Goal: Task Accomplishment & Management: Manage account settings

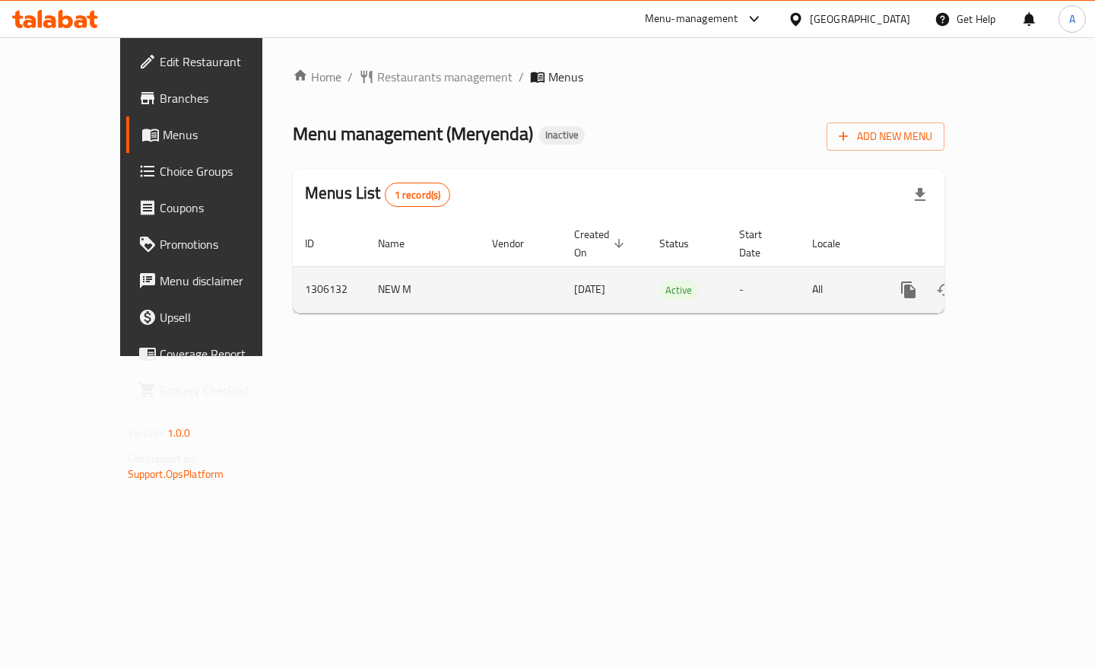
click at [1037, 275] on link "enhanced table" at bounding box center [1018, 290] width 37 height 37
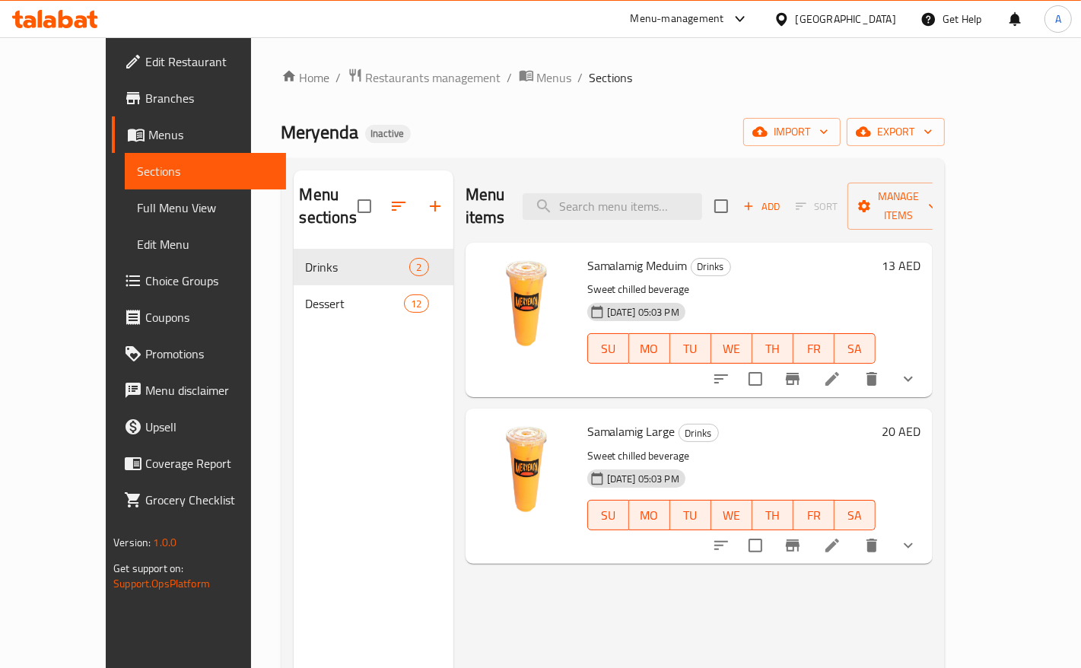
click at [137, 202] on span "Full Menu View" at bounding box center [205, 208] width 137 height 18
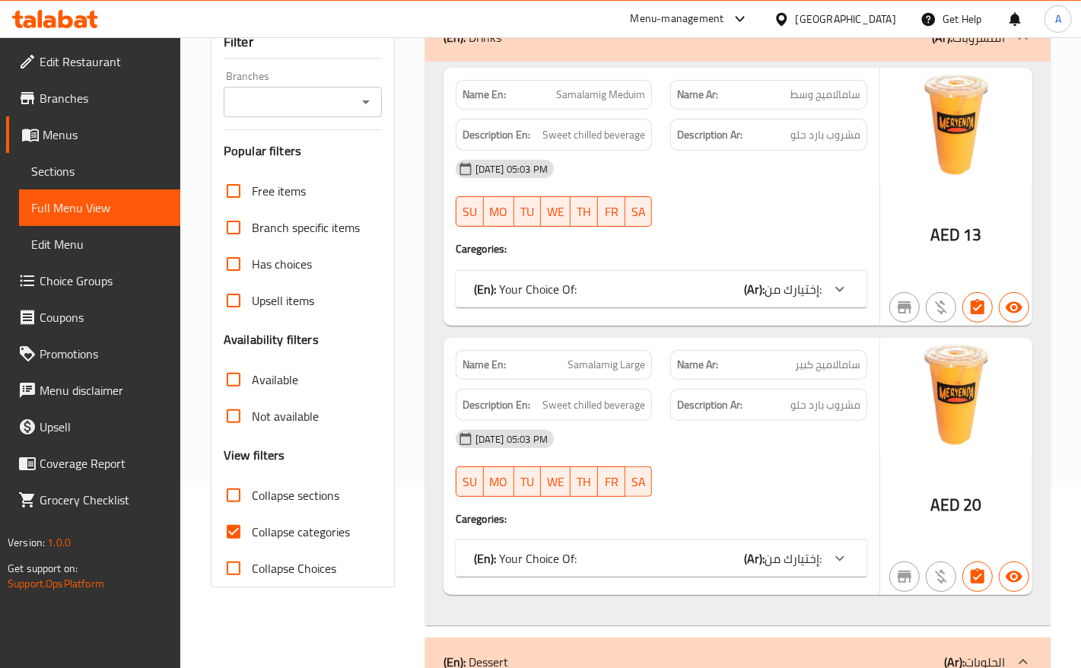
scroll to position [190, 0]
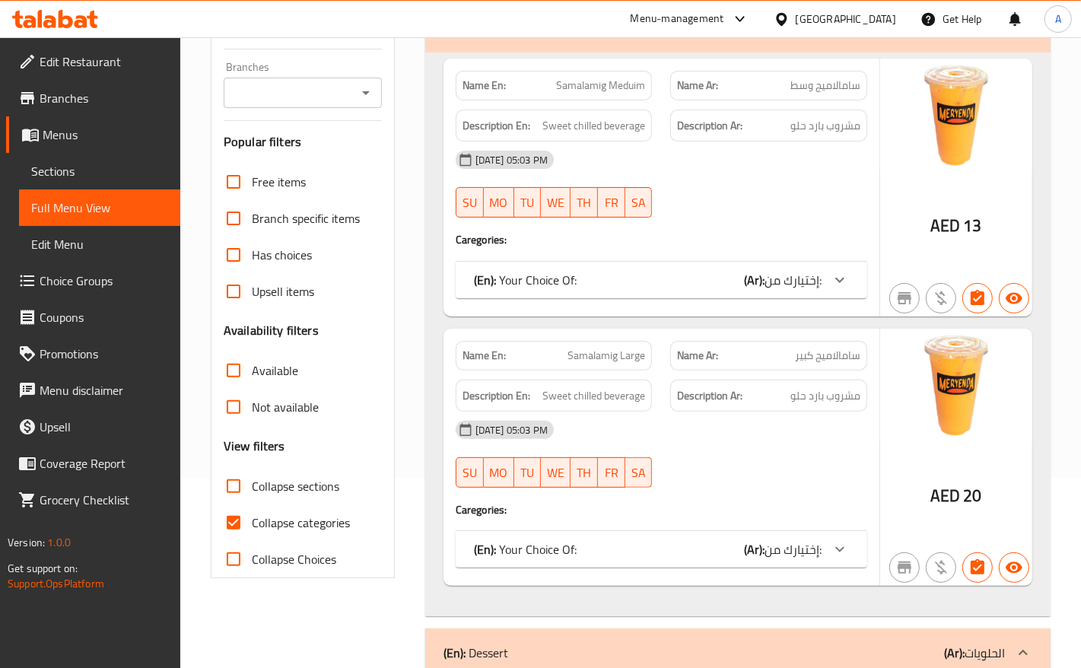
click at [246, 513] on input "Collapse categories" at bounding box center [233, 522] width 37 height 37
checkbox input "false"
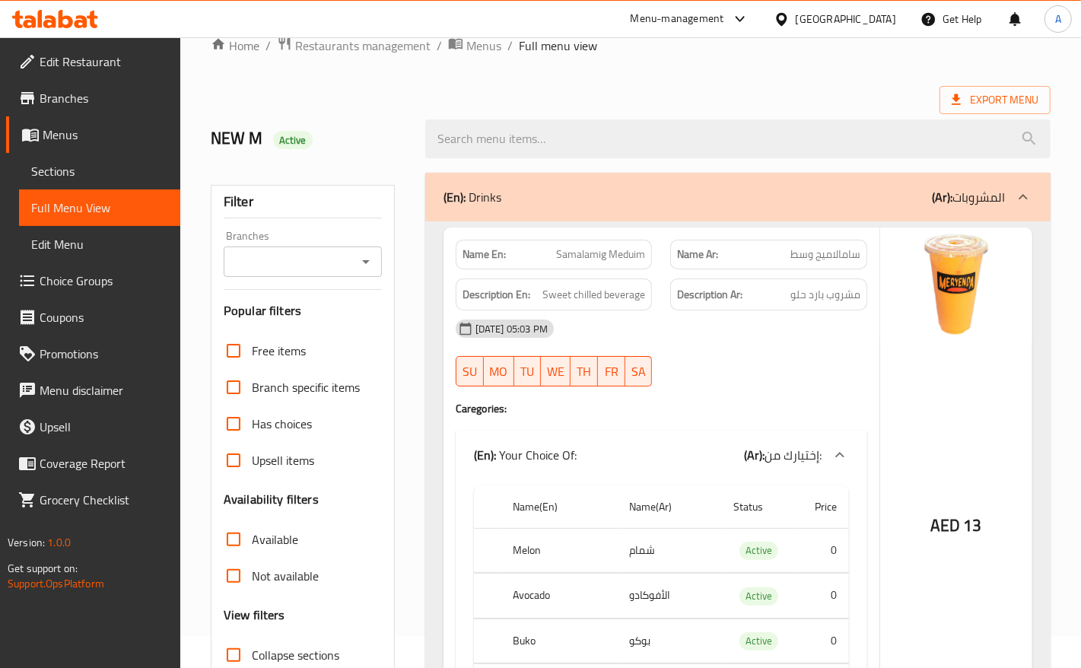
scroll to position [95, 0]
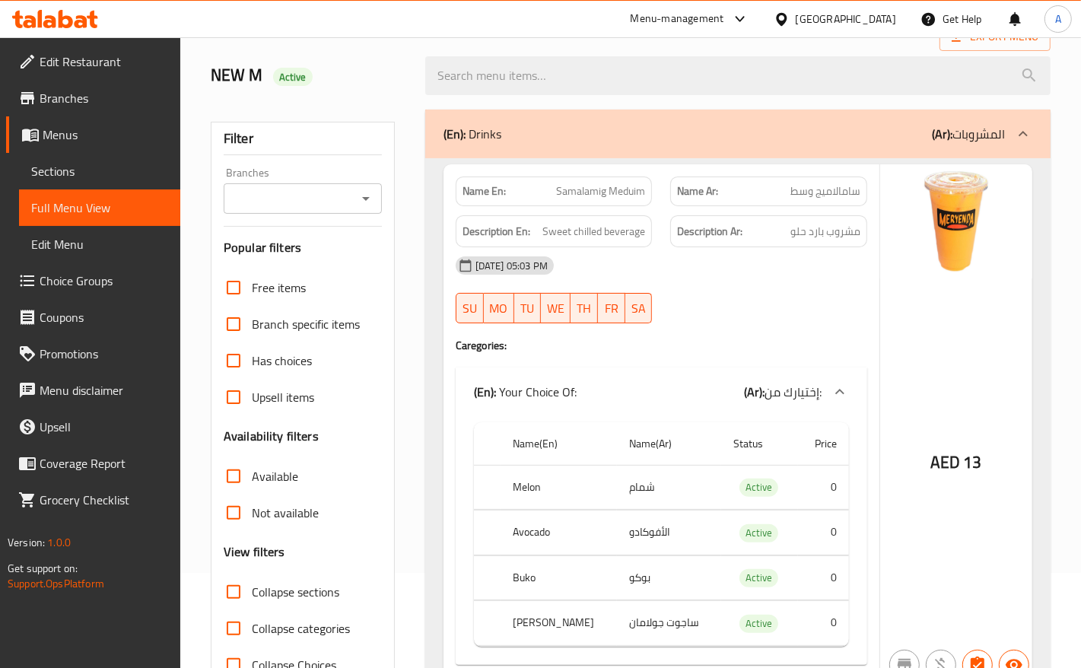
click at [584, 189] on span "Samalamig Meduim" at bounding box center [600, 191] width 89 height 16
click at [617, 192] on span "Samalamig Meduim" at bounding box center [600, 191] width 89 height 16
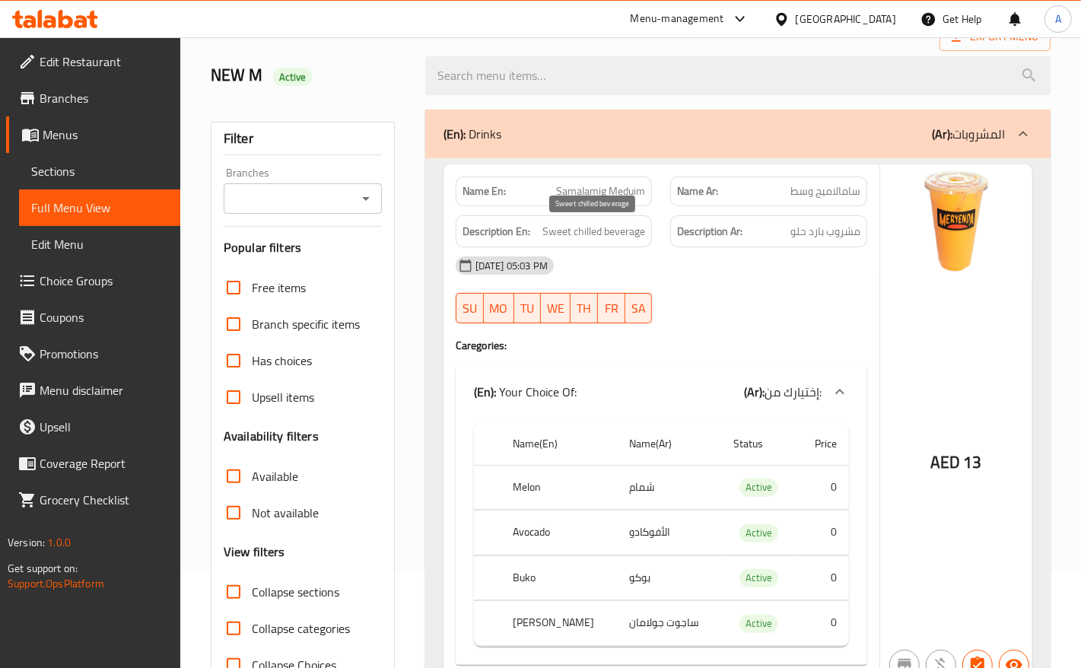
click at [635, 226] on span "Sweet chilled beverage" at bounding box center [593, 231] width 103 height 19
click at [552, 230] on span "Sweet chilled beverage" at bounding box center [593, 231] width 103 height 19
click at [587, 228] on span "Sweet chilled beverage" at bounding box center [593, 231] width 103 height 19
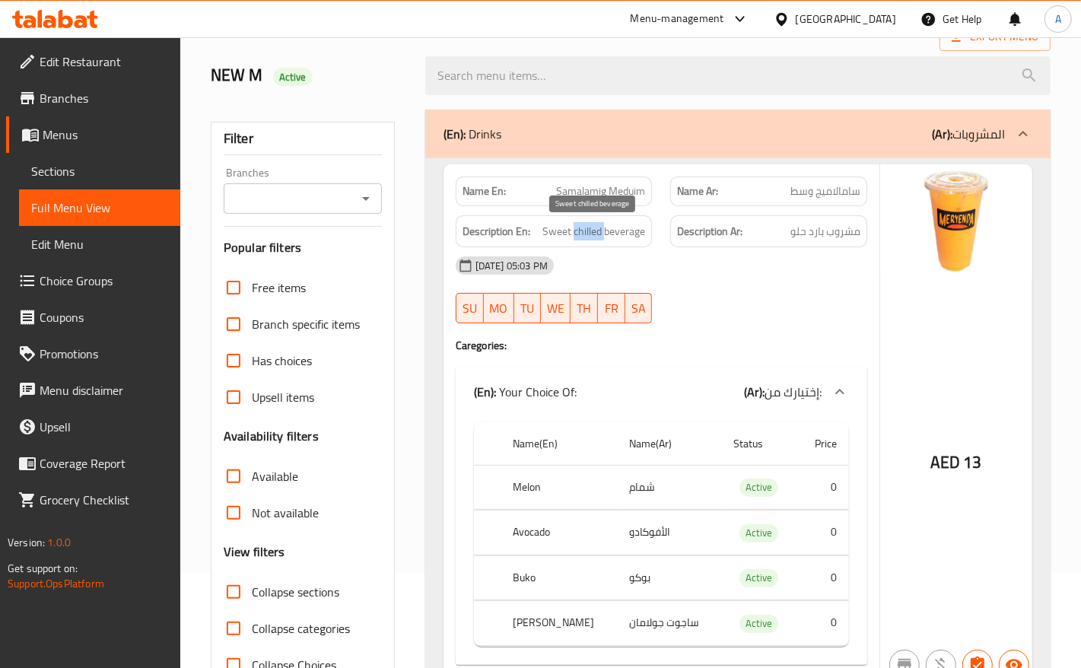
click at [587, 228] on span "Sweet chilled beverage" at bounding box center [593, 231] width 103 height 19
copy span "chilled"
click at [49, 162] on span "Sections" at bounding box center [99, 171] width 137 height 18
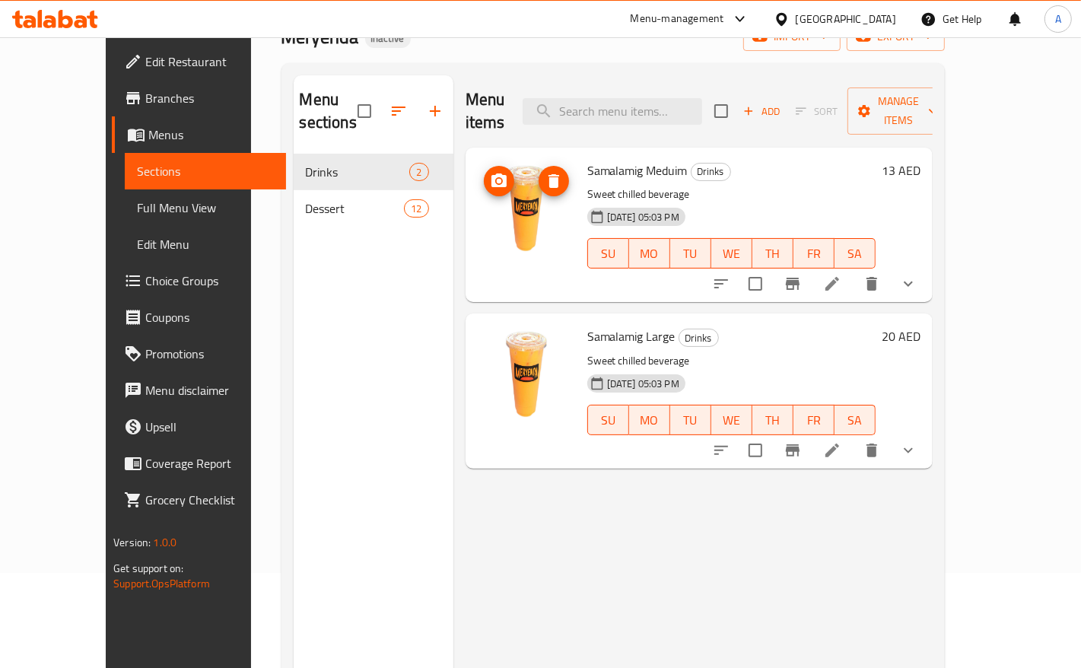
click at [841, 275] on icon at bounding box center [832, 284] width 18 height 18
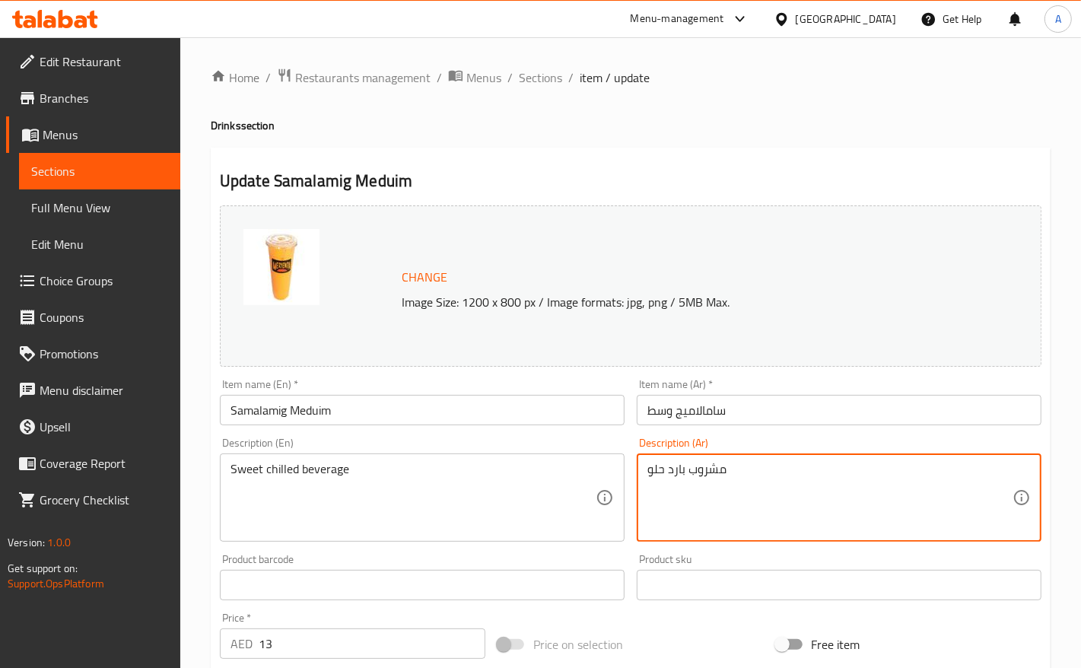
click at [679, 465] on textarea "مشروب بارد حلو" at bounding box center [829, 498] width 365 height 72
paste textarea "مبرد"
type textarea "مشروب مبرد حلو"
click at [803, 411] on input "سامالاميج وسط" at bounding box center [839, 410] width 405 height 30
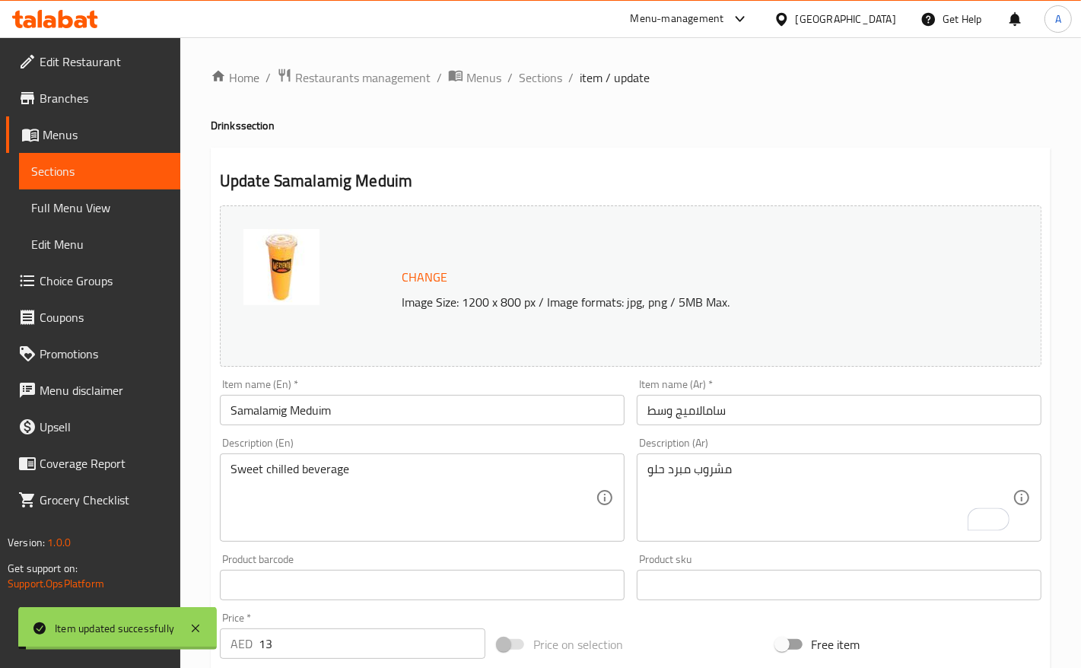
click at [542, 74] on span "Sections" at bounding box center [540, 77] width 43 height 18
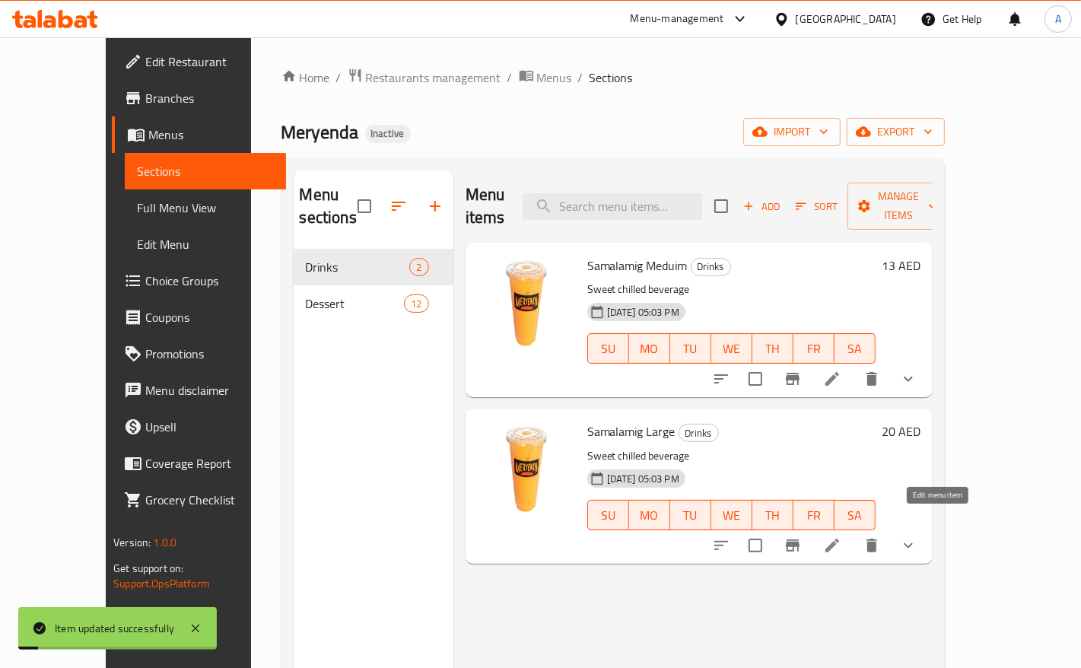
click at [841, 536] on icon at bounding box center [832, 545] width 18 height 18
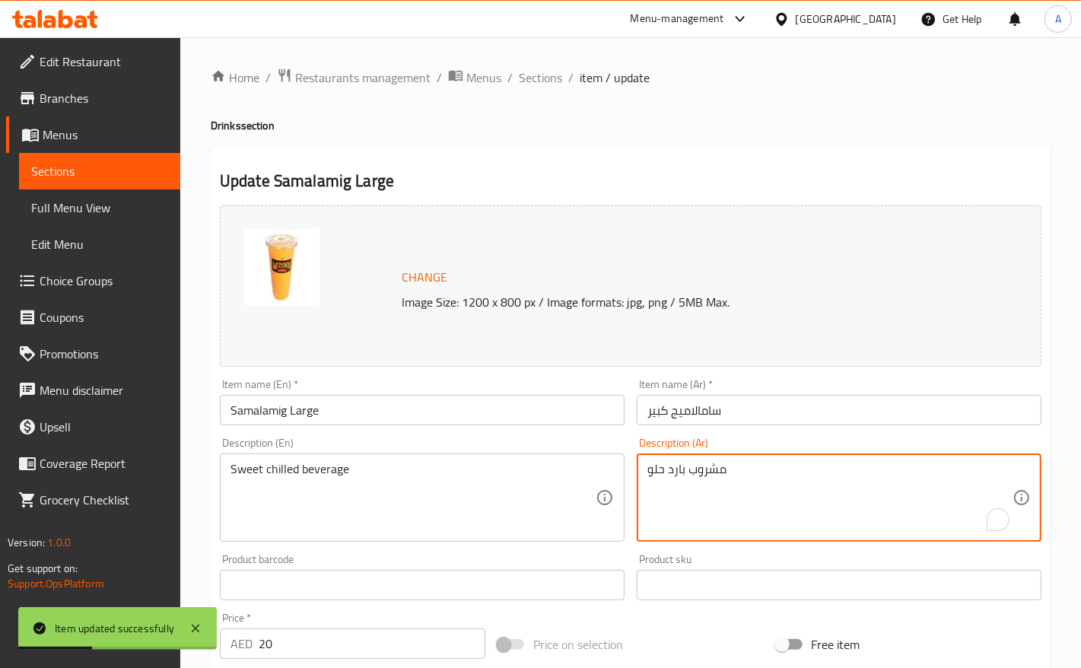
click at [676, 473] on textarea "مشروب بارد حلو" at bounding box center [829, 498] width 365 height 72
paste textarea "مبرد"
type textarea "مشروب مبرد حلو"
click at [828, 409] on input "سامالاميج كبير" at bounding box center [839, 410] width 405 height 30
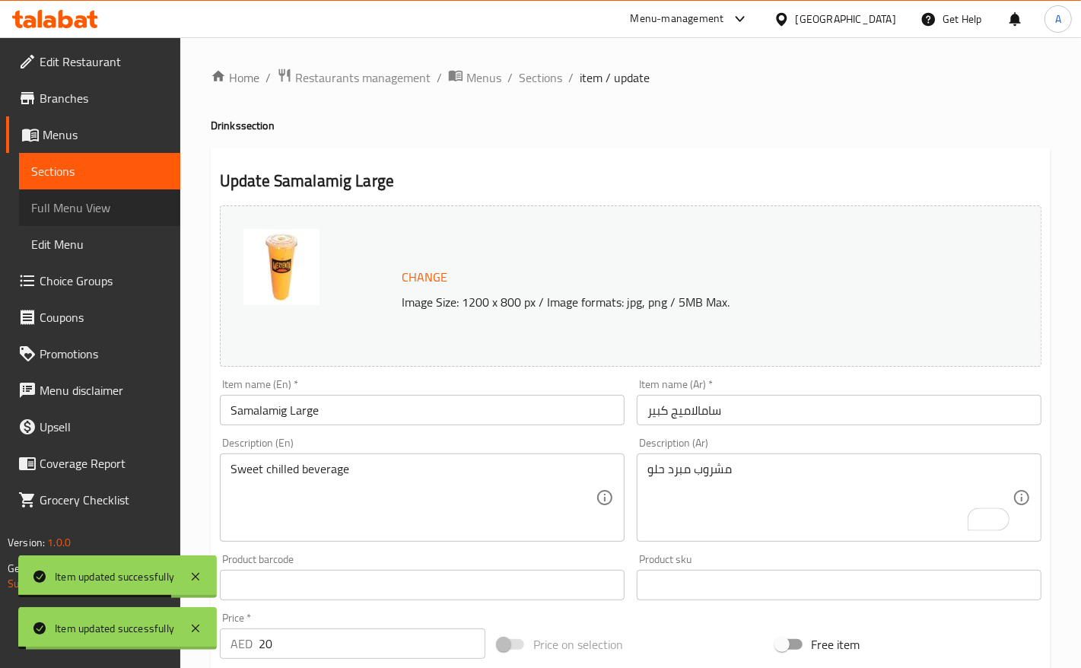
click at [100, 211] on span "Full Menu View" at bounding box center [99, 208] width 137 height 18
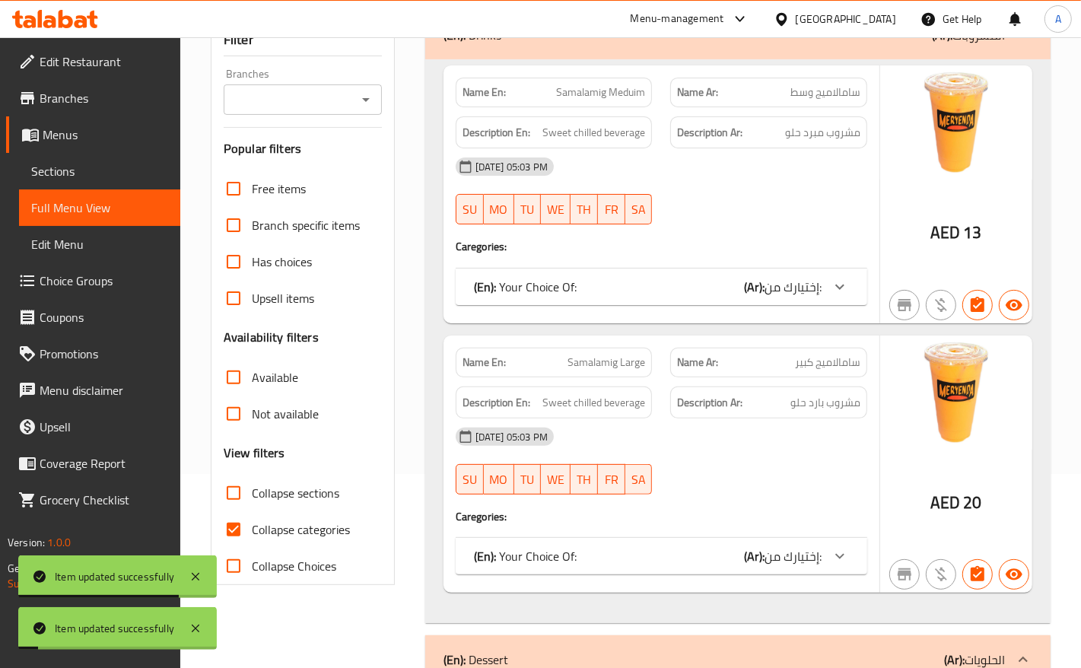
scroll to position [285, 0]
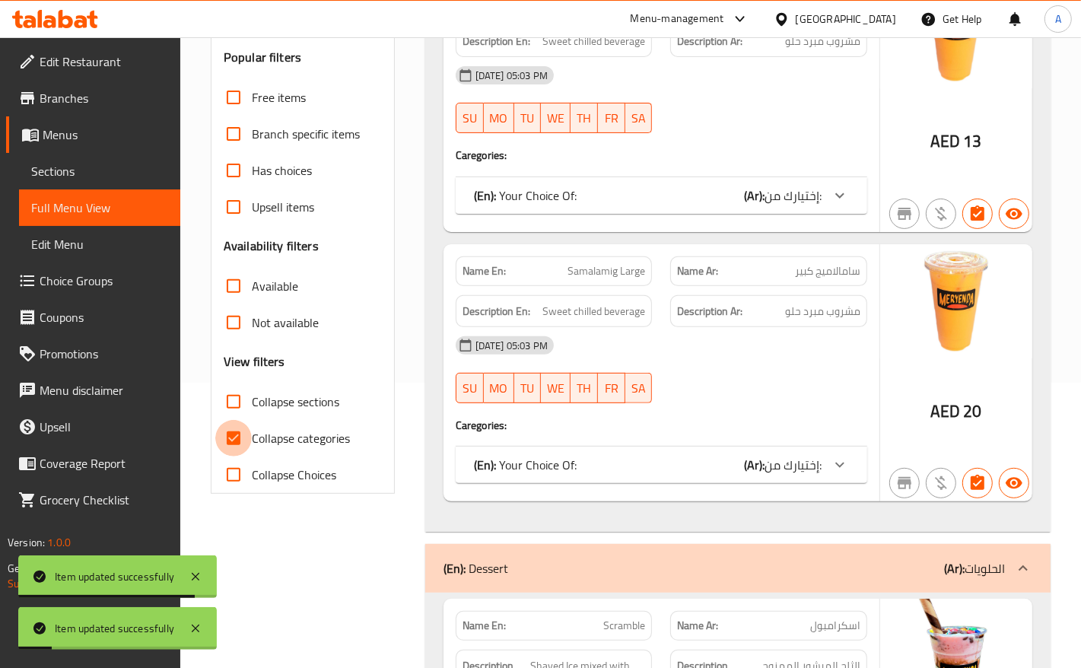
click at [243, 439] on input "Collapse categories" at bounding box center [233, 438] width 37 height 37
checkbox input "false"
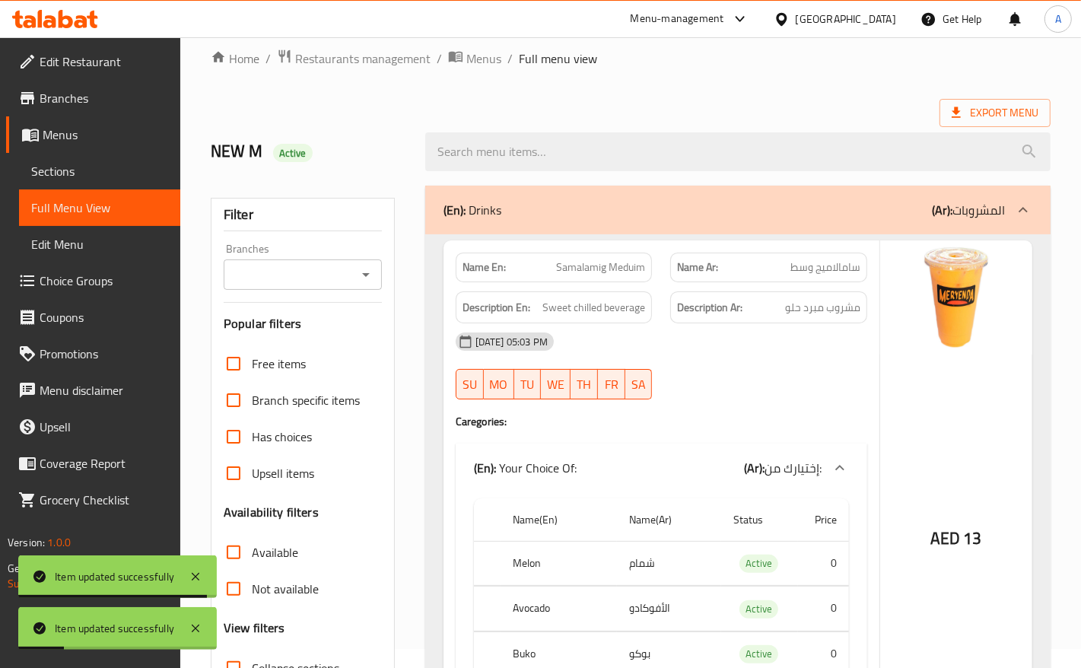
scroll to position [0, 0]
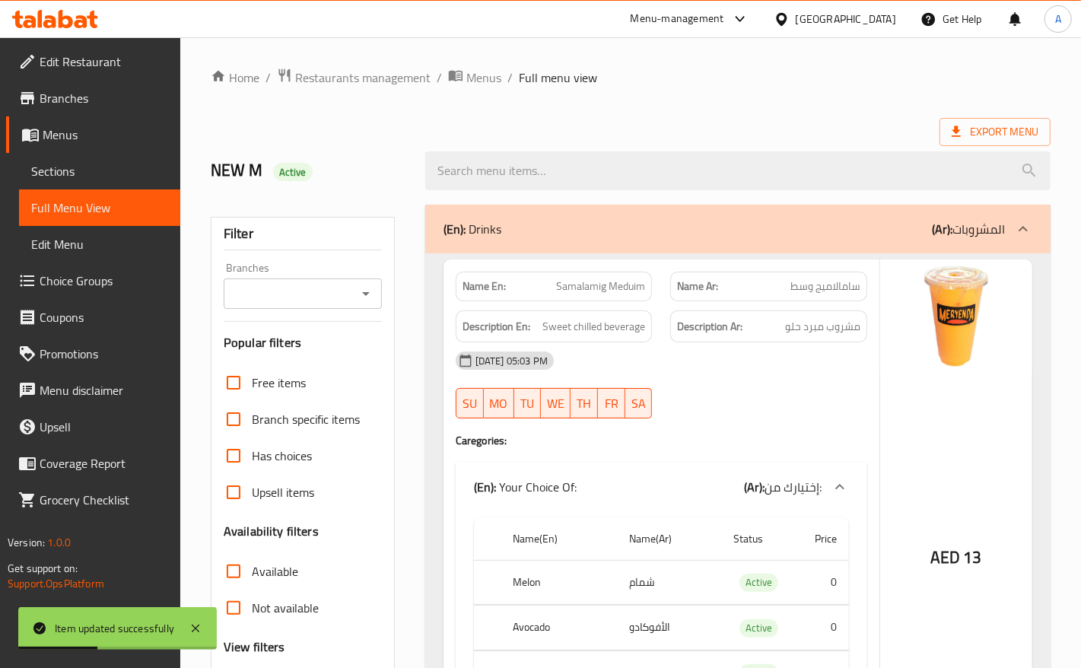
click at [583, 294] on span "Samalamig Meduim" at bounding box center [600, 286] width 89 height 16
click at [618, 287] on span "Samalamig Meduim" at bounding box center [600, 286] width 89 height 16
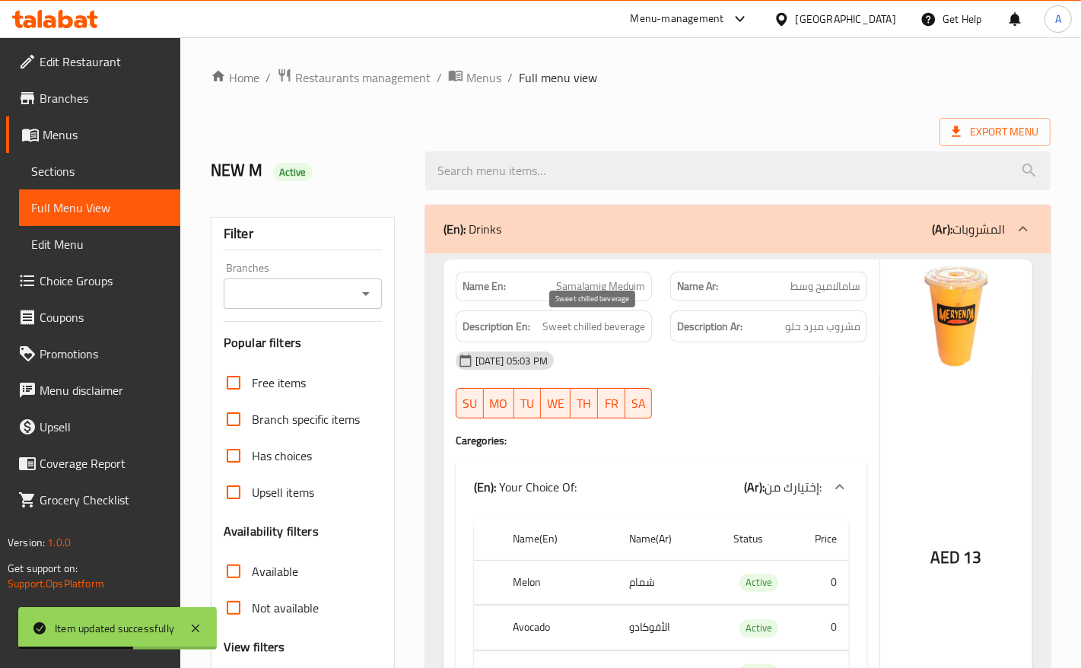
click at [635, 331] on span "Sweet chilled beverage" at bounding box center [593, 326] width 103 height 19
click at [583, 328] on span "Sweet chilled beverage" at bounding box center [593, 326] width 103 height 19
click at [561, 326] on span "Sweet chilled beverage" at bounding box center [593, 326] width 103 height 19
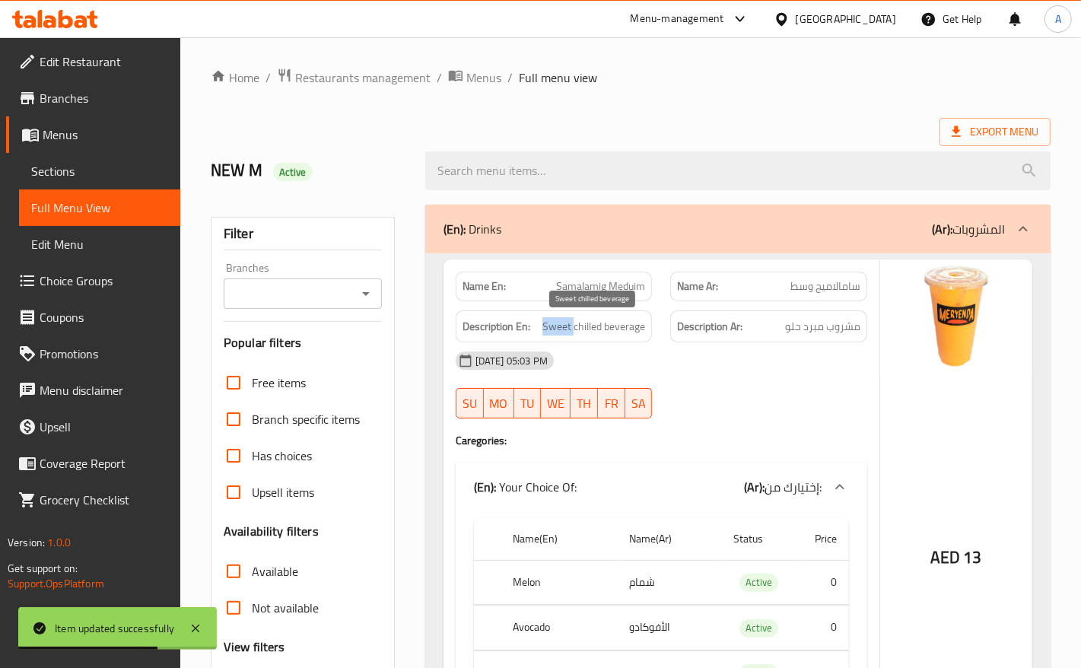
click at [561, 326] on span "Sweet chilled beverage" at bounding box center [593, 326] width 103 height 19
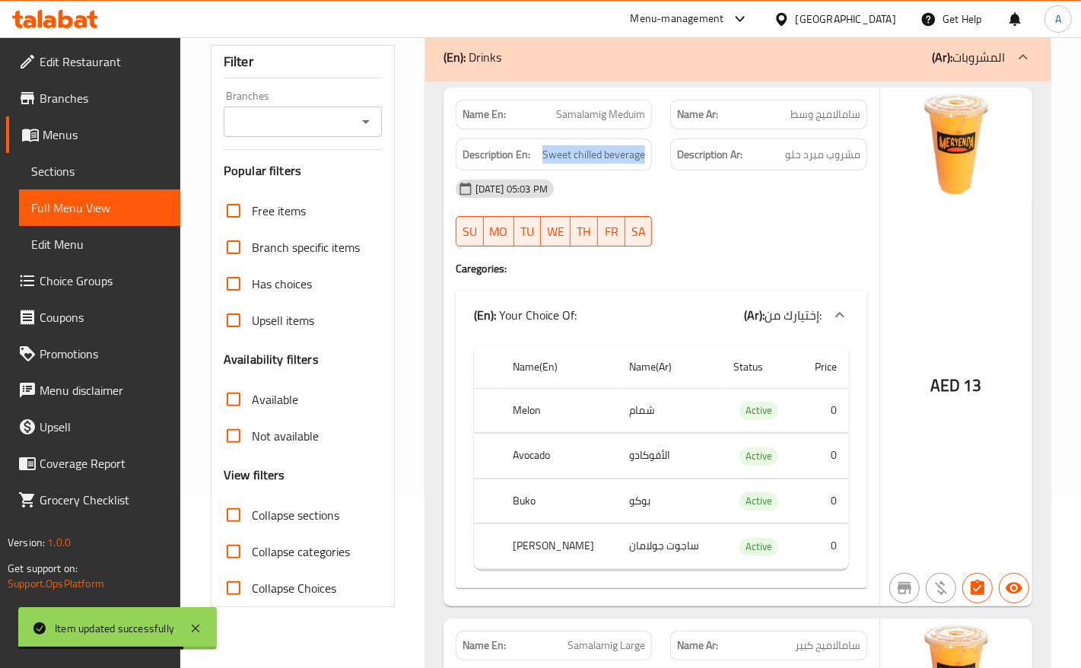
scroll to position [285, 0]
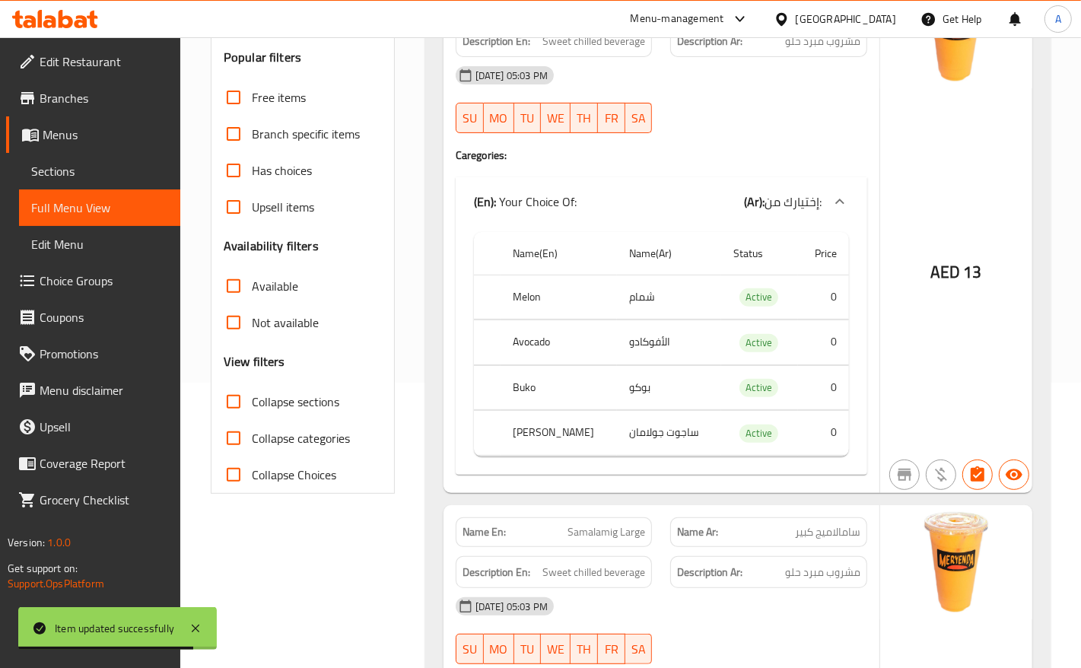
click at [515, 297] on th "Melon" at bounding box center [559, 297] width 116 height 45
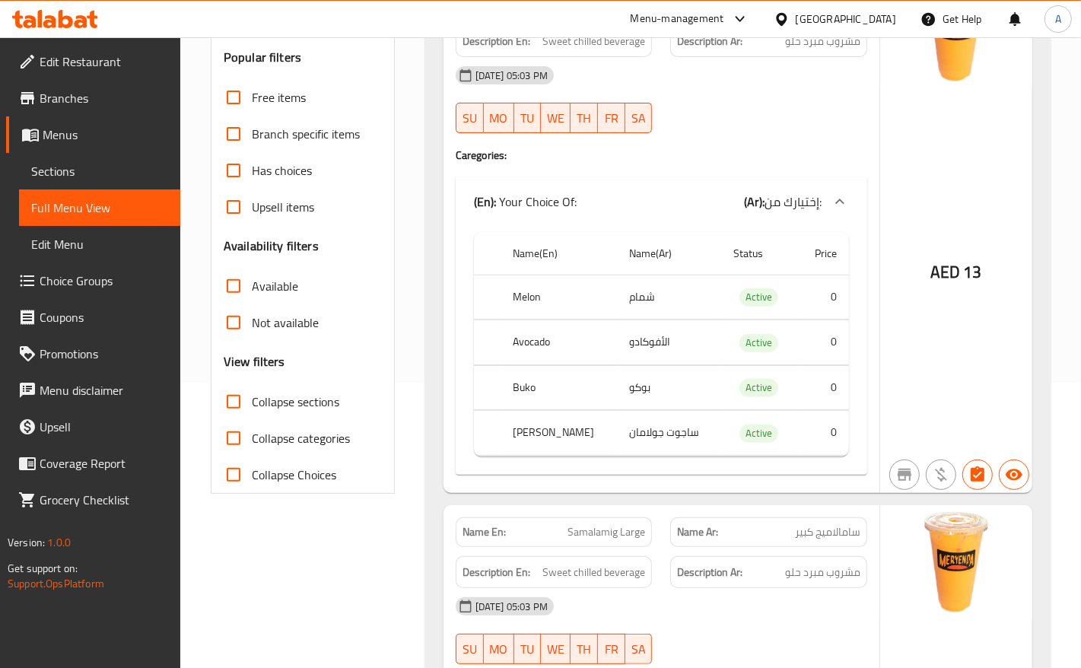
click at [521, 336] on th "Avocado" at bounding box center [559, 342] width 116 height 45
click at [518, 377] on th "Buko" at bounding box center [559, 387] width 116 height 45
click at [526, 435] on th "[PERSON_NAME]" at bounding box center [559, 433] width 116 height 45
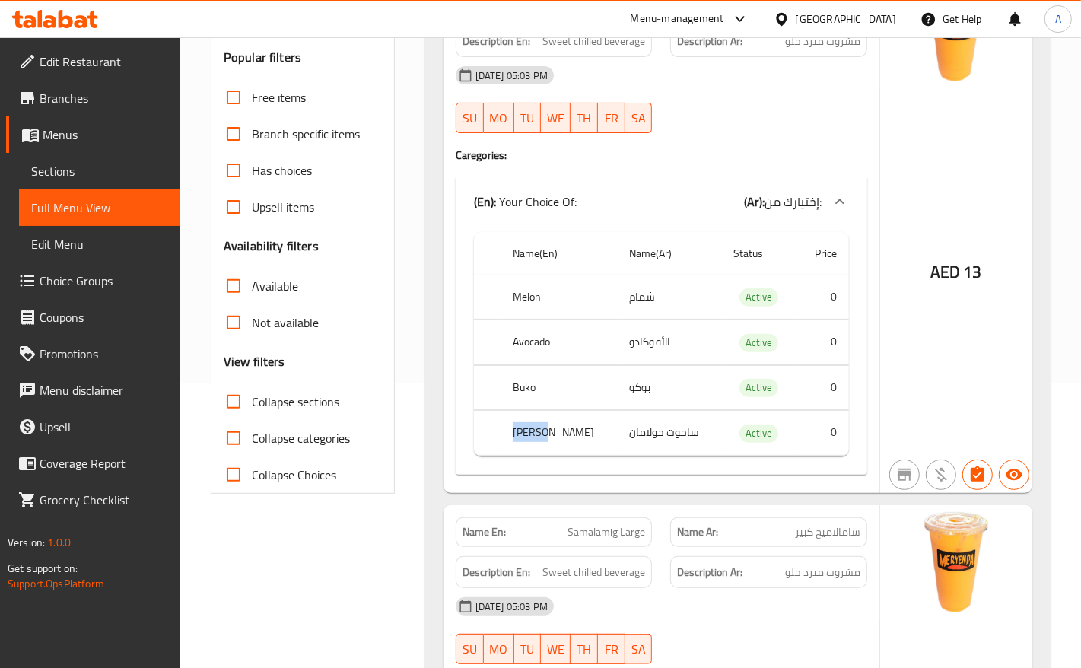
click at [526, 435] on th "[PERSON_NAME]" at bounding box center [559, 433] width 116 height 45
copy th "[PERSON_NAME]"
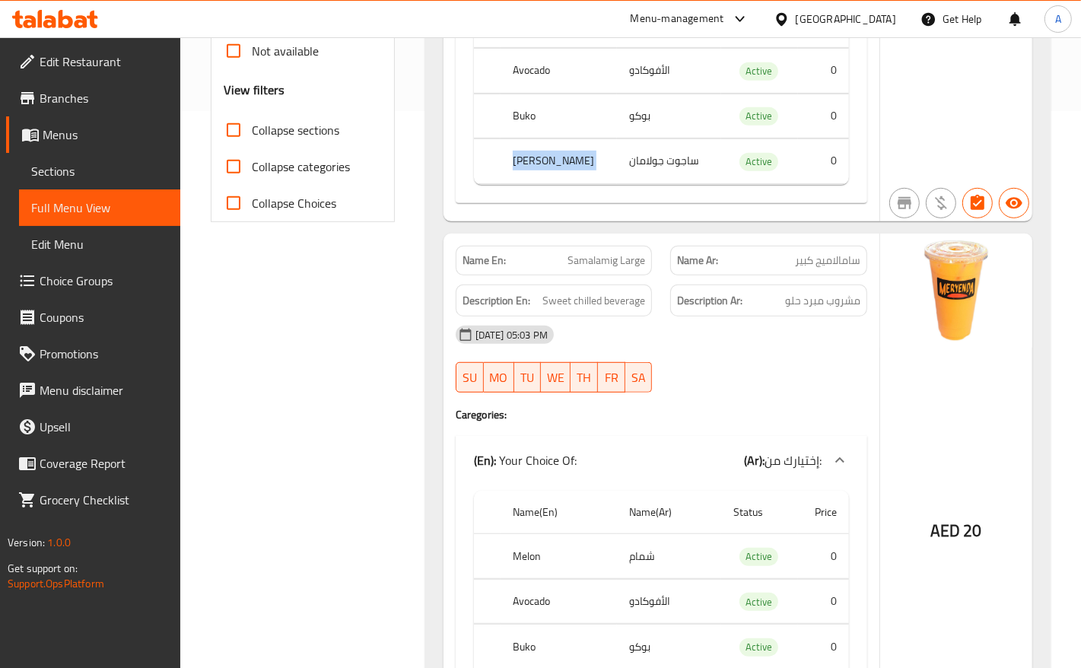
scroll to position [666, 0]
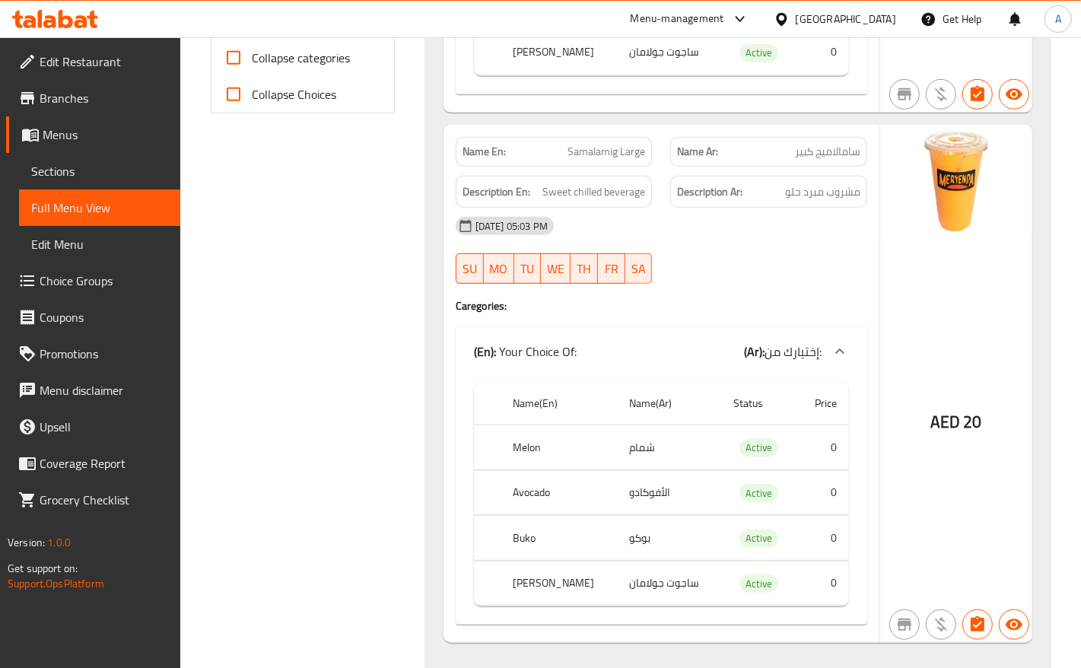
click at [592, 160] on span "Samalamig Large" at bounding box center [607, 152] width 78 height 16
click at [640, 157] on span "Samalamig Large" at bounding box center [607, 152] width 78 height 16
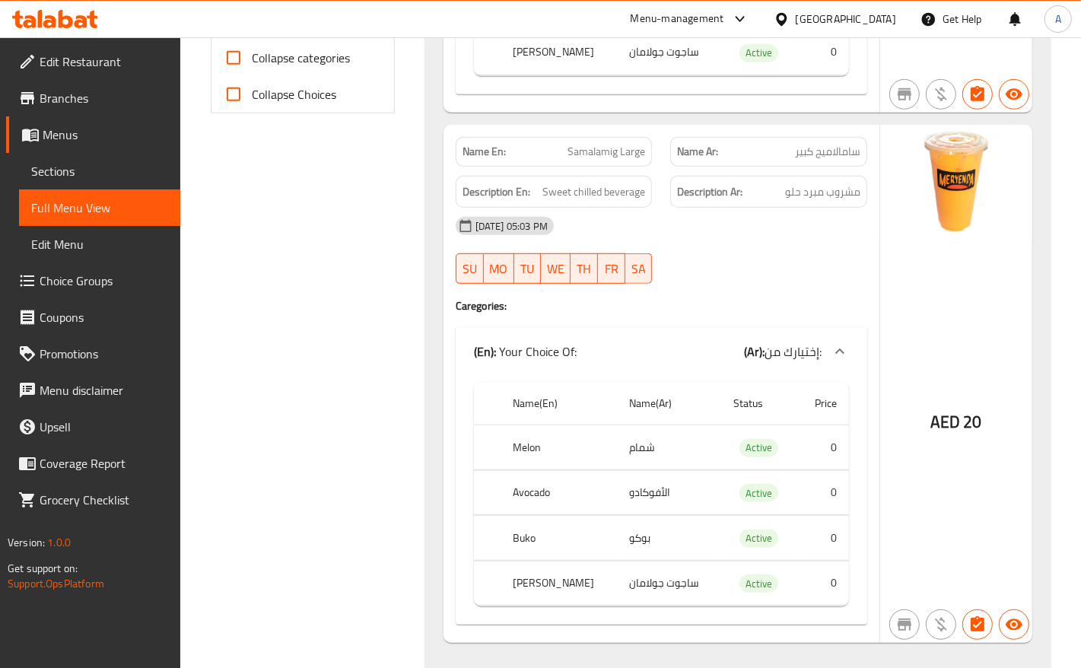
click at [632, 196] on span "Sweet chilled beverage" at bounding box center [593, 192] width 103 height 19
drag, startPoint x: 632, startPoint y: 196, endPoint x: 615, endPoint y: 199, distance: 17.6
click at [632, 196] on span "Sweet chilled beverage" at bounding box center [593, 192] width 103 height 19
click at [584, 196] on span "Sweet chilled beverage" at bounding box center [593, 192] width 103 height 19
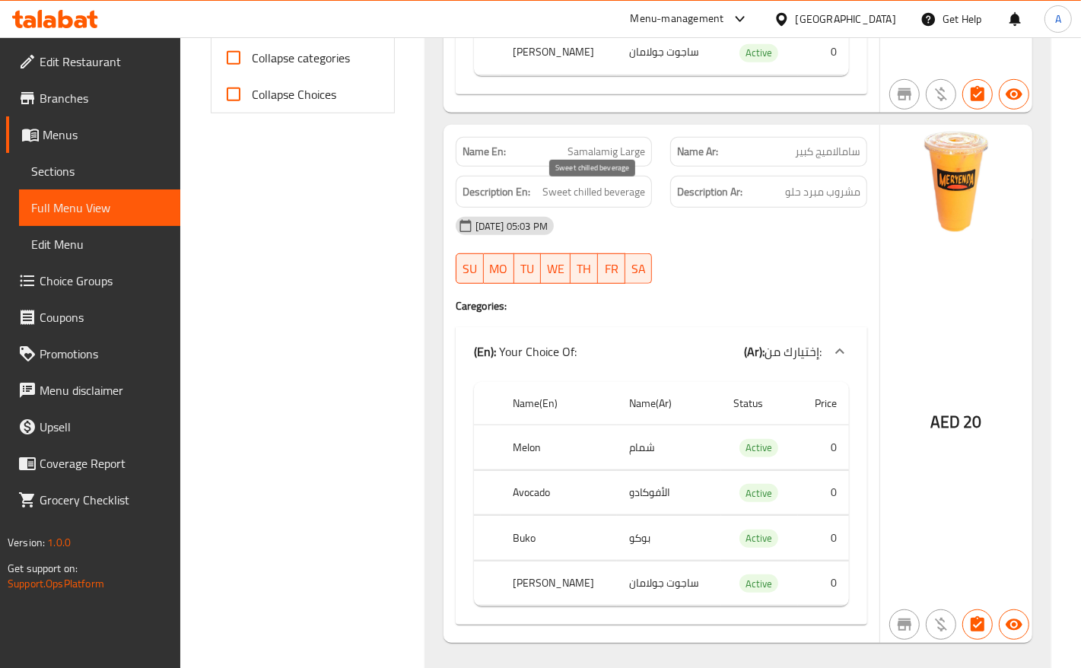
click at [555, 196] on span "Sweet chilled beverage" at bounding box center [593, 192] width 103 height 19
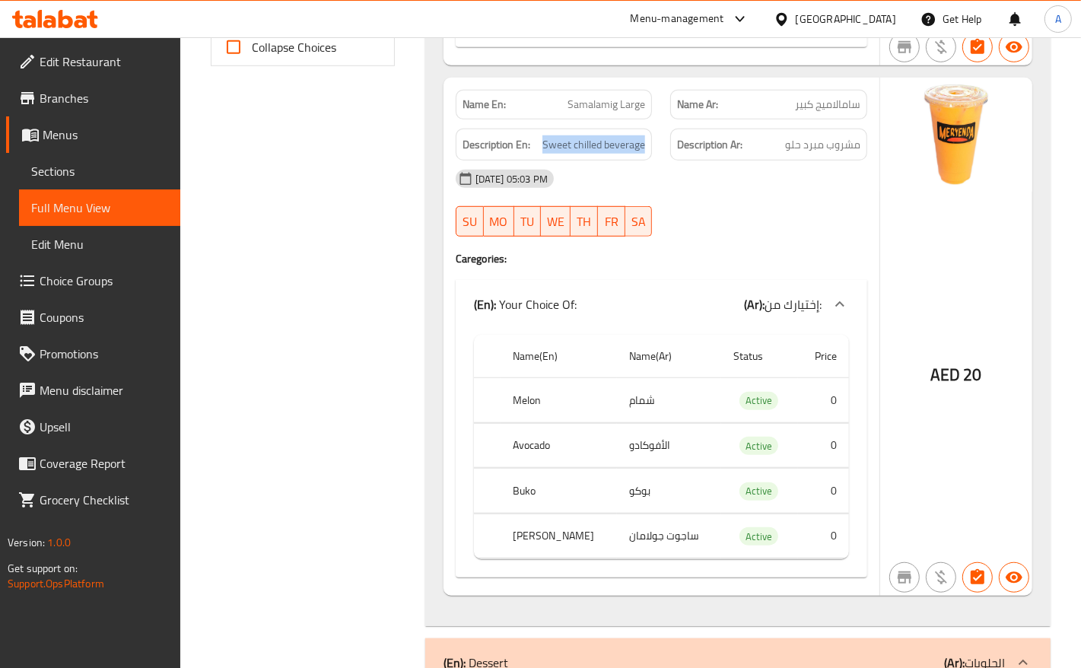
scroll to position [761, 0]
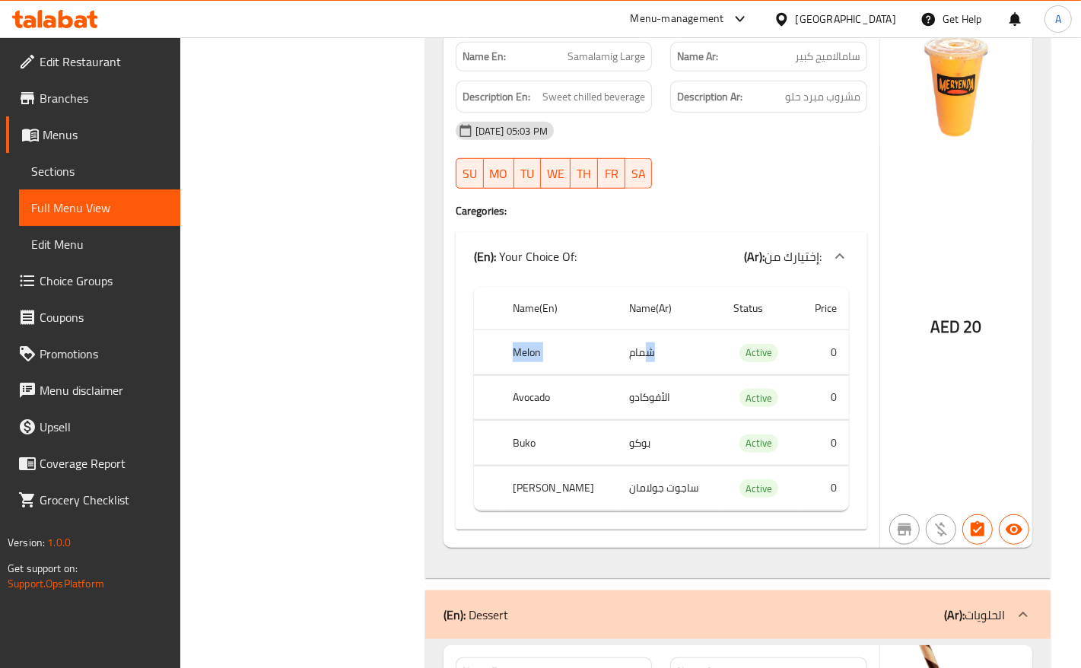
drag, startPoint x: 489, startPoint y: 356, endPoint x: 635, endPoint y: 367, distance: 146.5
drag, startPoint x: 644, startPoint y: 409, endPoint x: 675, endPoint y: 409, distance: 30.4
drag, startPoint x: 526, startPoint y: 455, endPoint x: 629, endPoint y: 454, distance: 103.5
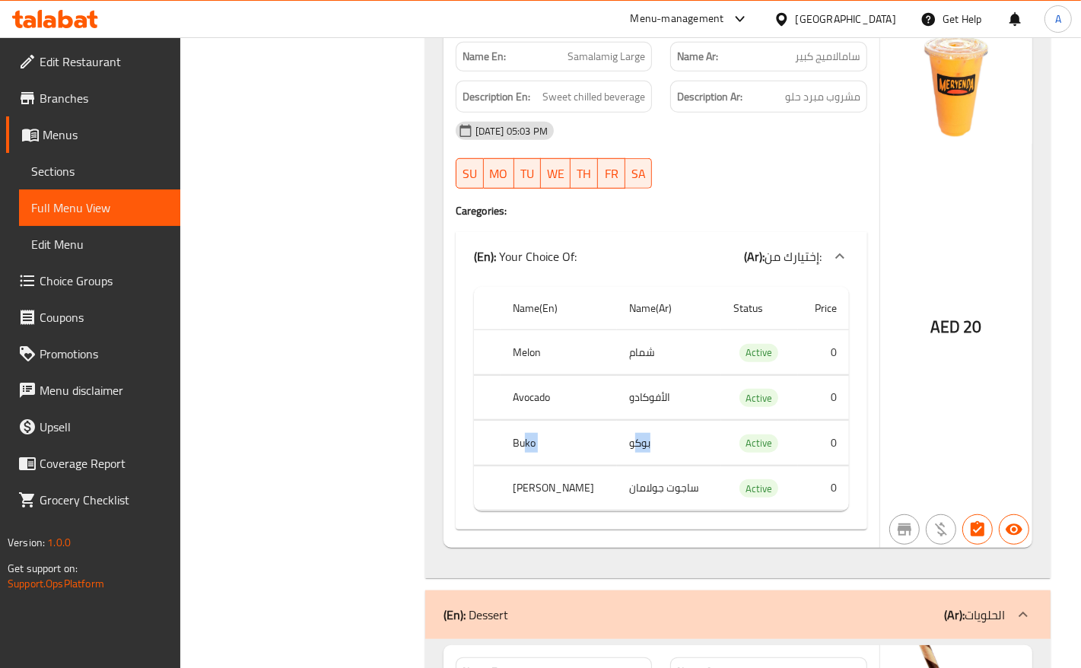
drag, startPoint x: 504, startPoint y: 488, endPoint x: 634, endPoint y: 559, distance: 148.1
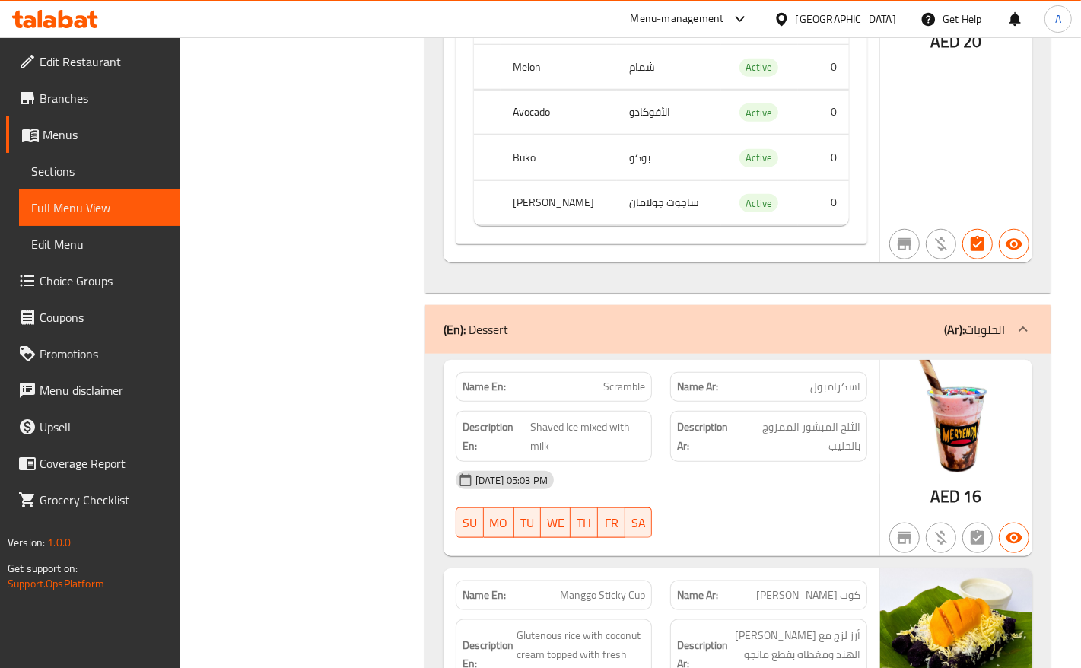
click at [965, 164] on div "AED 20" at bounding box center [956, 3] width 152 height 519
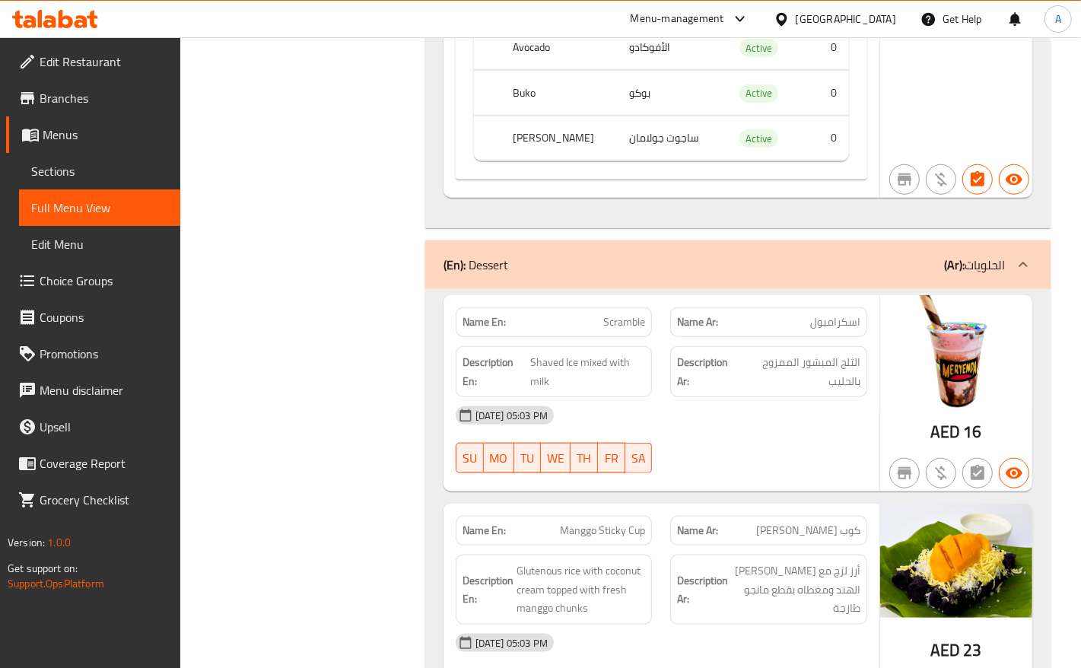
scroll to position [1236, 0]
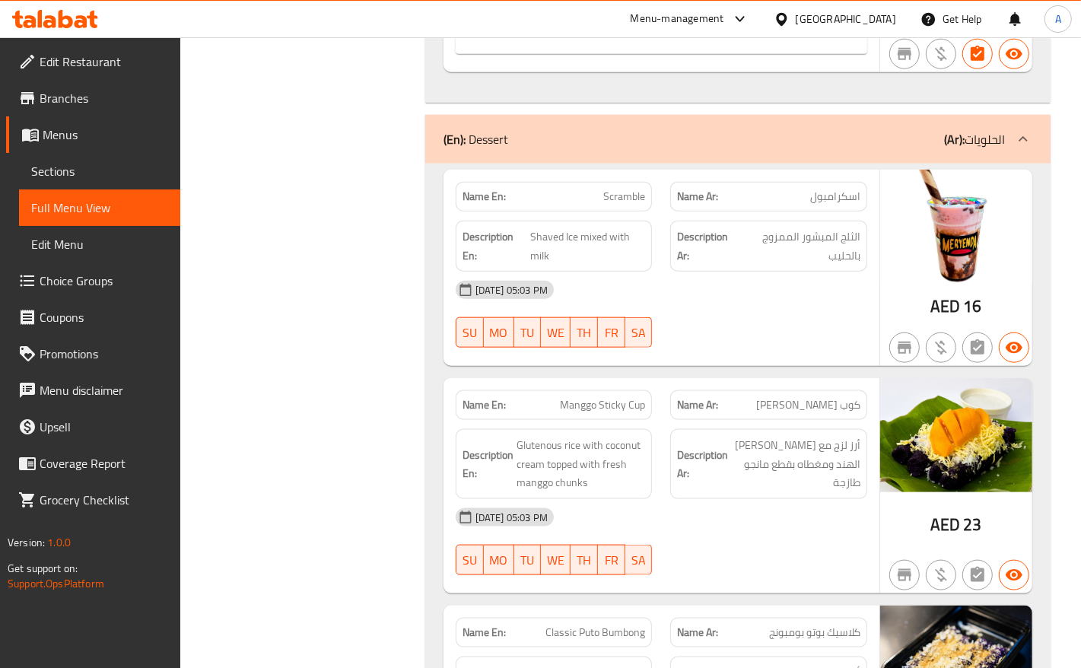
click at [571, 247] on span "Shaved Ice mixed with milk" at bounding box center [588, 245] width 116 height 37
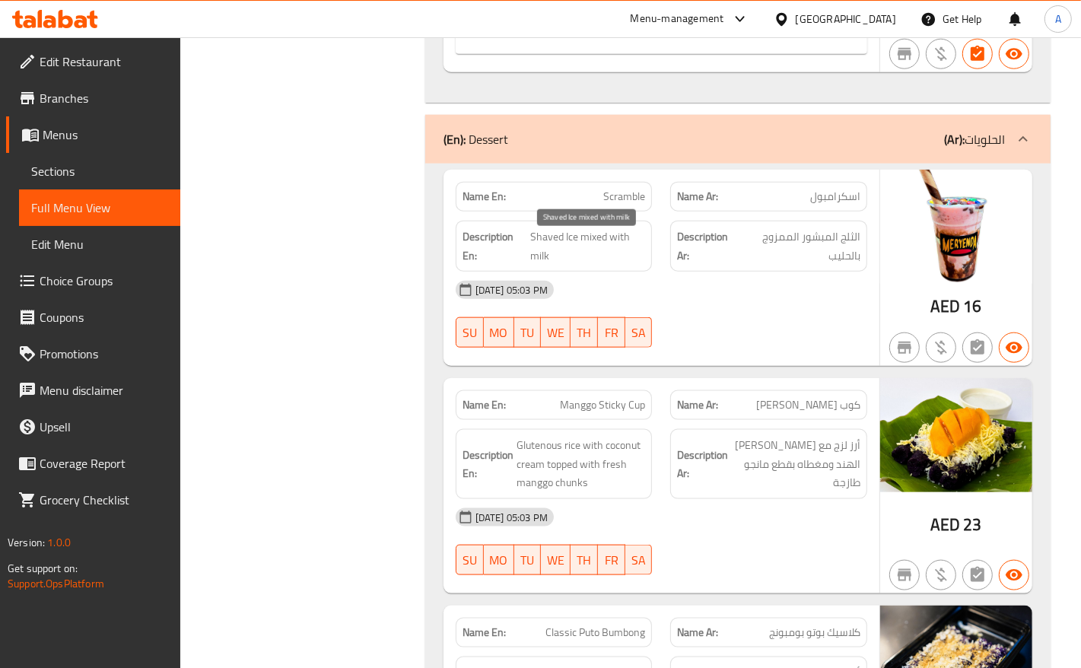
click at [554, 244] on span "Shaved Ice mixed with milk" at bounding box center [588, 245] width 116 height 37
click at [593, 246] on span "Shaved Ice mixed with milk" at bounding box center [588, 245] width 116 height 37
click at [609, 245] on span "Shaved Ice mixed with milk" at bounding box center [588, 245] width 116 height 37
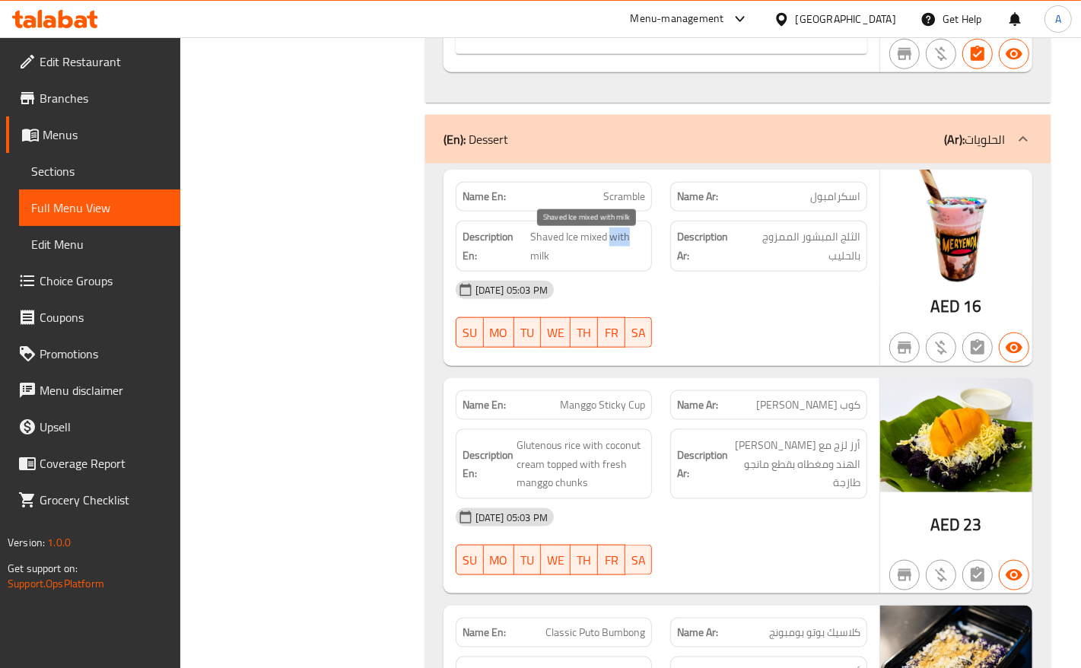
click at [609, 245] on span "Shaved Ice mixed with milk" at bounding box center [588, 245] width 116 height 37
click at [542, 264] on span "Shaved Ice mixed with milk" at bounding box center [588, 245] width 116 height 37
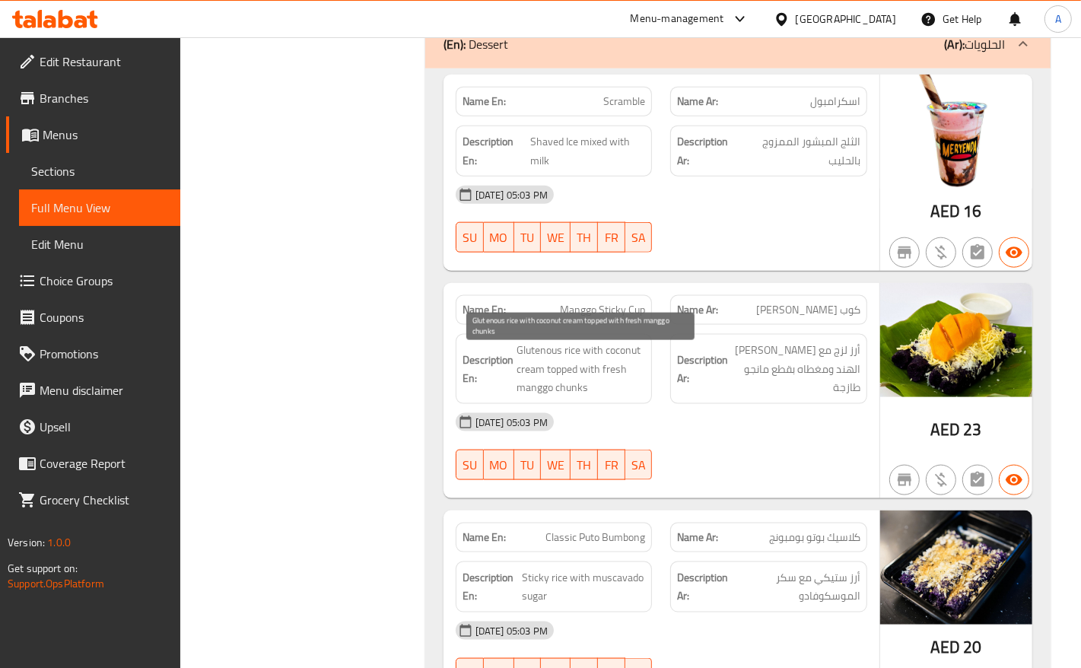
click at [573, 358] on span "Glutenous rice with coconut cream topped with fresh manggo chunks" at bounding box center [581, 369] width 129 height 56
click at [545, 358] on span "Glutenous rice with coconut cream topped with fresh manggo chunks" at bounding box center [581, 369] width 129 height 56
click at [587, 356] on span "Glutenous rice with coconut cream topped with fresh manggo chunks" at bounding box center [581, 369] width 129 height 56
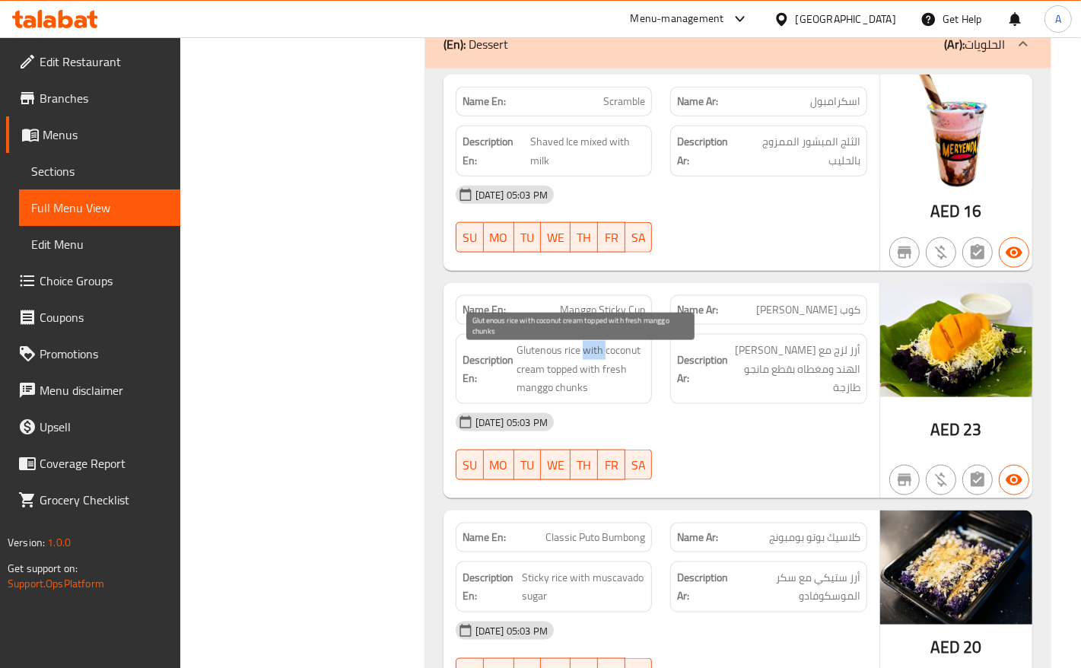
click at [587, 356] on span "Glutenous rice with coconut cream topped with fresh manggo chunks" at bounding box center [581, 369] width 129 height 56
click at [530, 374] on span "Glutenous rice with coconut cream topped with fresh manggo chunks" at bounding box center [581, 369] width 129 height 56
click at [628, 354] on span "Glutenous rice with coconut cream topped with fresh manggo chunks" at bounding box center [581, 369] width 129 height 56
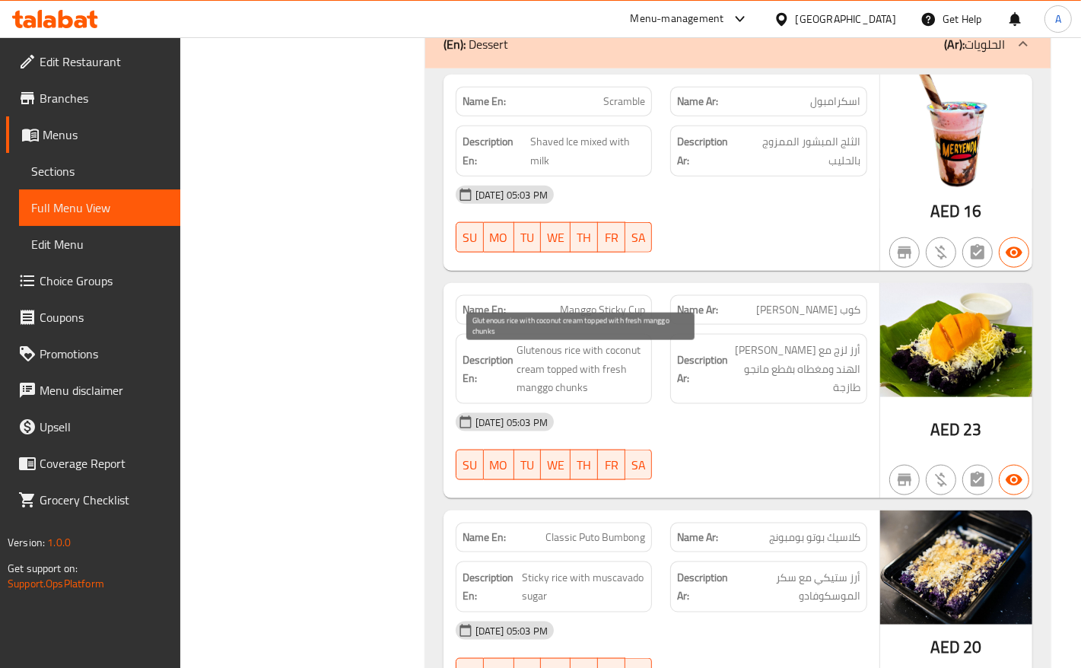
click at [575, 379] on span "Glutenous rice with coconut cream topped with fresh manggo chunks" at bounding box center [581, 369] width 129 height 56
click at [586, 379] on span "Glutenous rice with coconut cream topped with fresh manggo chunks" at bounding box center [581, 369] width 129 height 56
click at [572, 397] on span "Glutenous rice with coconut cream topped with fresh manggo chunks" at bounding box center [581, 369] width 129 height 56
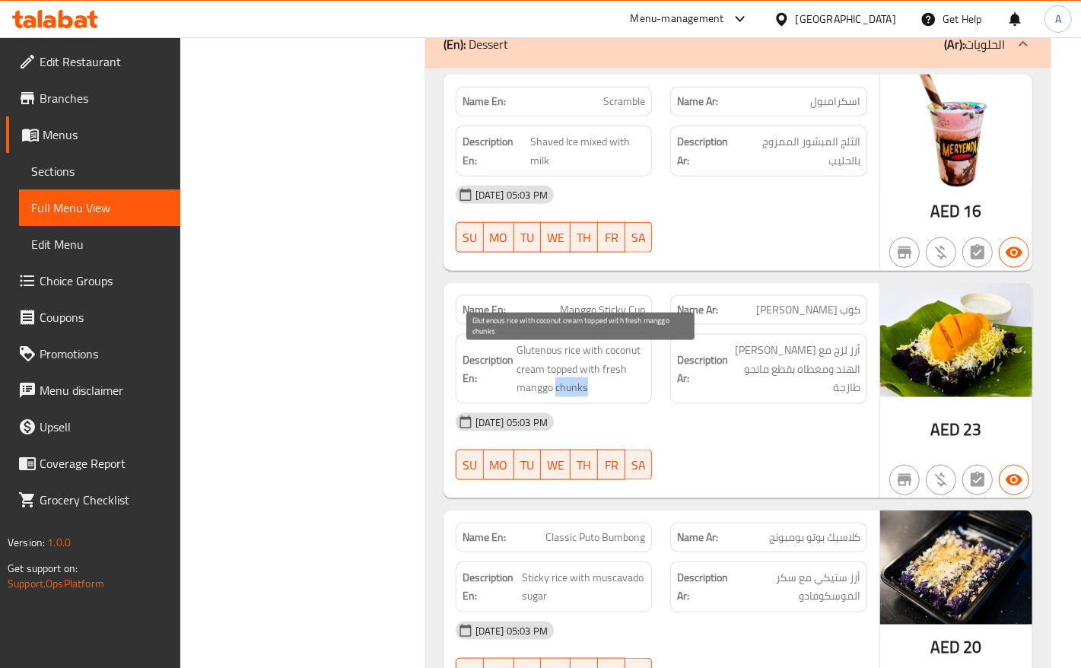
click at [572, 397] on span "Glutenous rice with coconut cream topped with fresh manggo chunks" at bounding box center [581, 369] width 129 height 56
click at [529, 397] on span "Glutenous rice with coconut cream topped with fresh manggo chunks" at bounding box center [581, 369] width 129 height 56
click at [614, 374] on span "Glutenous rice with coconut cream topped with fresh manggo chunks" at bounding box center [581, 369] width 129 height 56
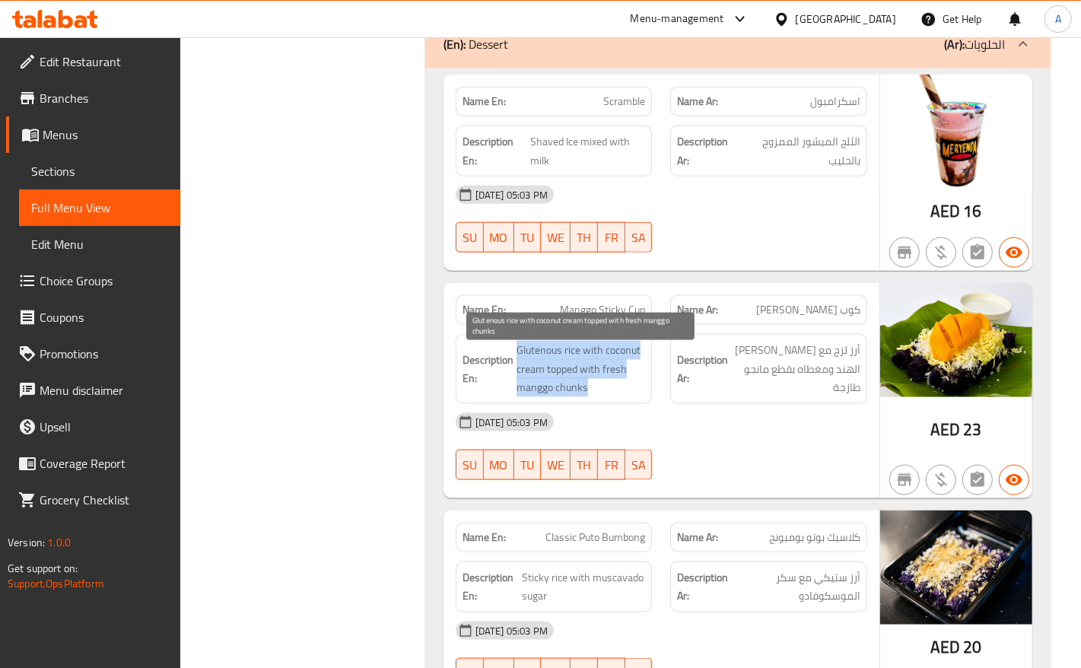
click at [614, 374] on span "Glutenous rice with coconut cream topped with fresh manggo chunks" at bounding box center [581, 369] width 129 height 56
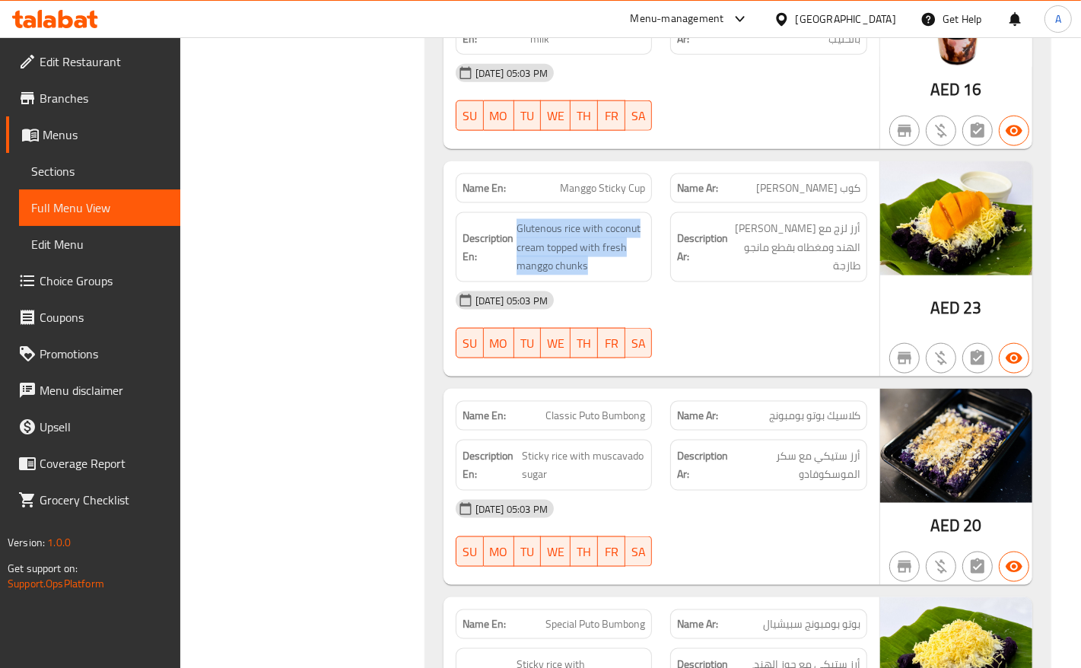
scroll to position [1712, 0]
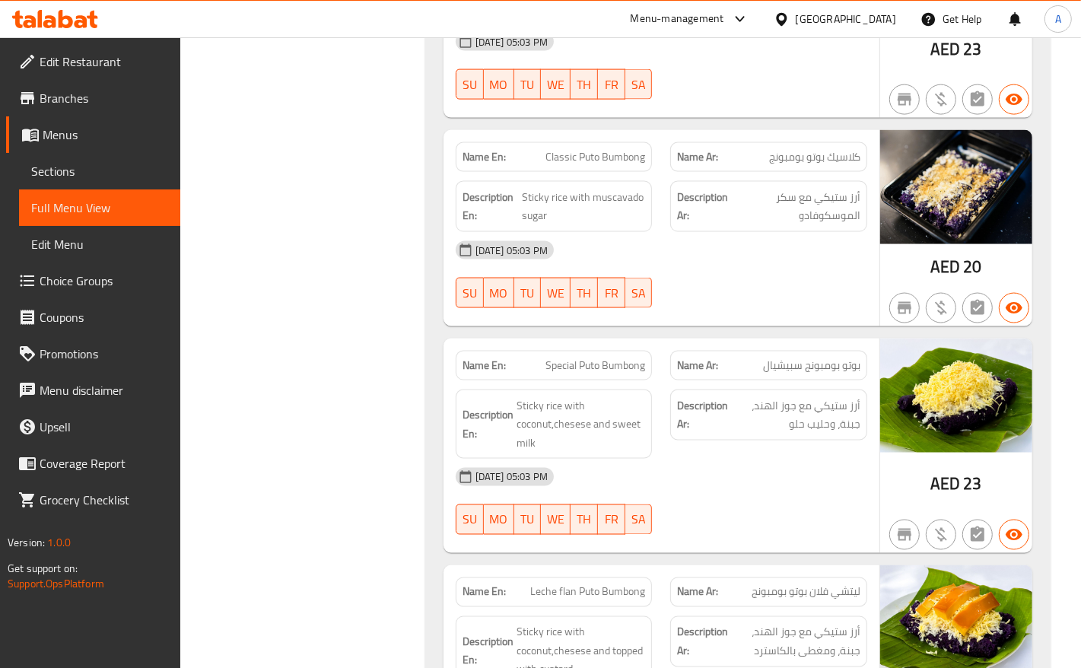
click at [631, 164] on span "Classic Puto Bumbong" at bounding box center [595, 157] width 100 height 16
click at [564, 164] on span "Classic Puto Bumbong" at bounding box center [595, 157] width 100 height 16
click at [588, 165] on span "Classic Puto Bumbong" at bounding box center [595, 157] width 100 height 16
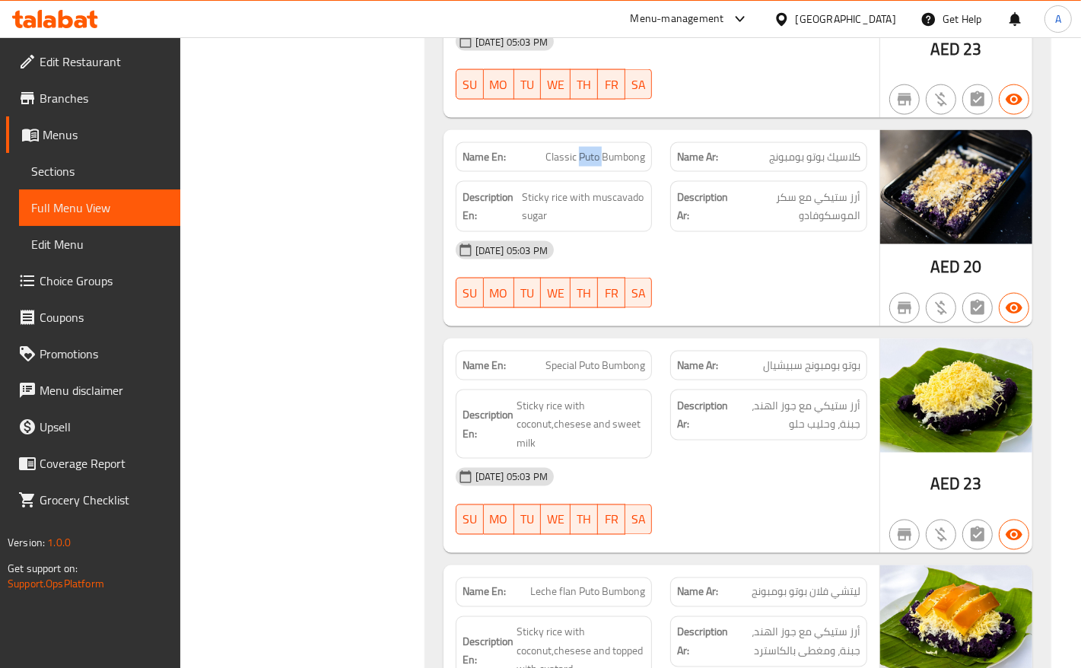
click at [588, 165] on span "Classic Puto Bumbong" at bounding box center [595, 157] width 100 height 16
click at [640, 164] on span "Classic Puto Bumbong" at bounding box center [595, 157] width 100 height 16
click at [563, 208] on span "Sticky rice with muscavado sugar" at bounding box center [584, 206] width 124 height 37
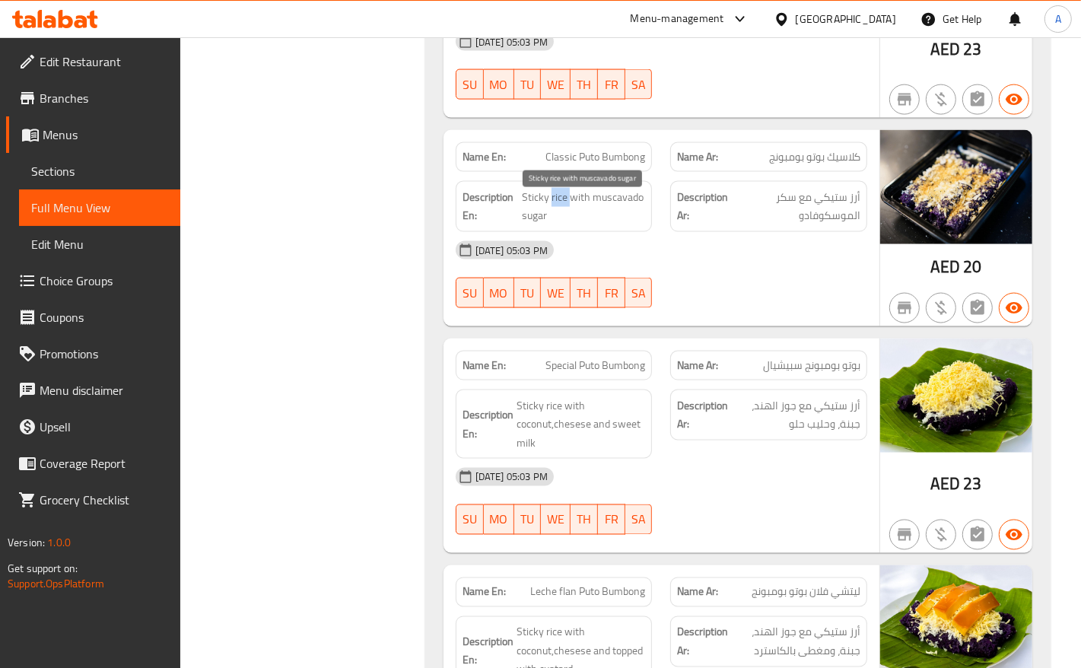
click at [561, 207] on span "Sticky rice with muscavado sugar" at bounding box center [584, 206] width 124 height 37
click at [529, 205] on span "Sticky rice with muscavado sugar" at bounding box center [584, 206] width 124 height 37
click at [573, 206] on span "Sticky rice with muscavado sugar" at bounding box center [584, 206] width 124 height 37
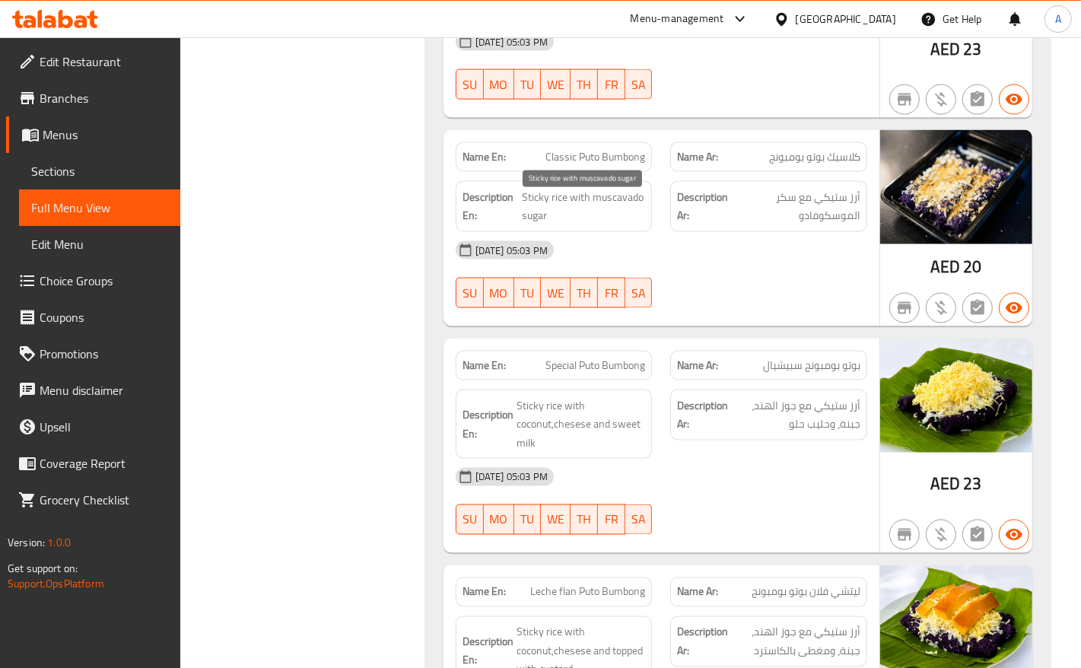
click at [529, 223] on span "Sticky rice with muscavado sugar" at bounding box center [584, 206] width 124 height 37
click at [609, 200] on span "Sticky rice with muscavado sugar" at bounding box center [584, 206] width 124 height 37
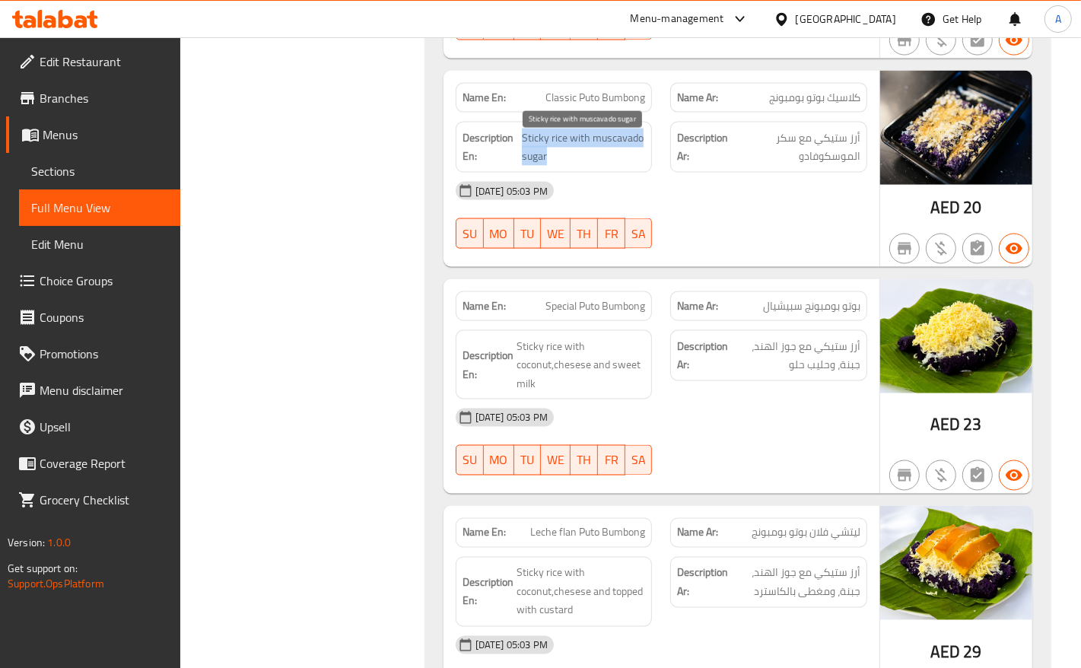
scroll to position [1807, 0]
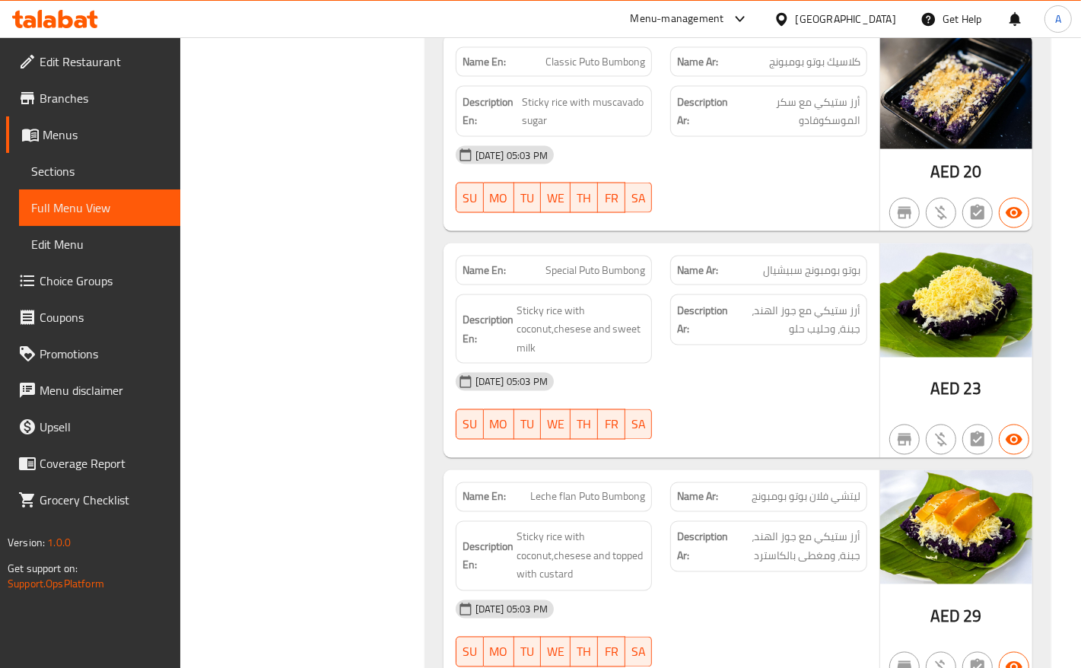
click at [587, 278] on span "Special Puto Bumbong" at bounding box center [595, 270] width 100 height 16
click at [628, 278] on span "Special Puto Bumbong" at bounding box center [595, 270] width 100 height 16
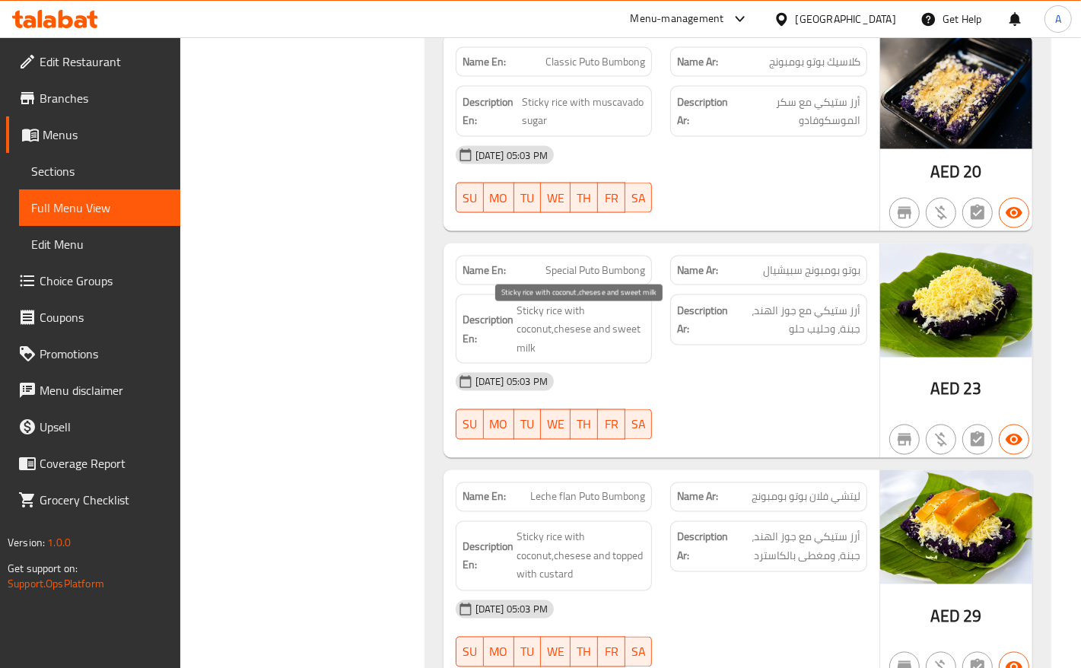
click at [546, 325] on span "Sticky rice with coconut,chesese and sweet milk" at bounding box center [581, 329] width 129 height 56
click at [545, 324] on span "Sticky rice with coconut,chesese and sweet milk" at bounding box center [581, 329] width 129 height 56
click at [535, 322] on span "Sticky rice with coconut,chesese and sweet milk" at bounding box center [581, 329] width 129 height 56
click at [577, 313] on span "Sticky rice with coconut,chesese and sweet milk" at bounding box center [581, 329] width 129 height 56
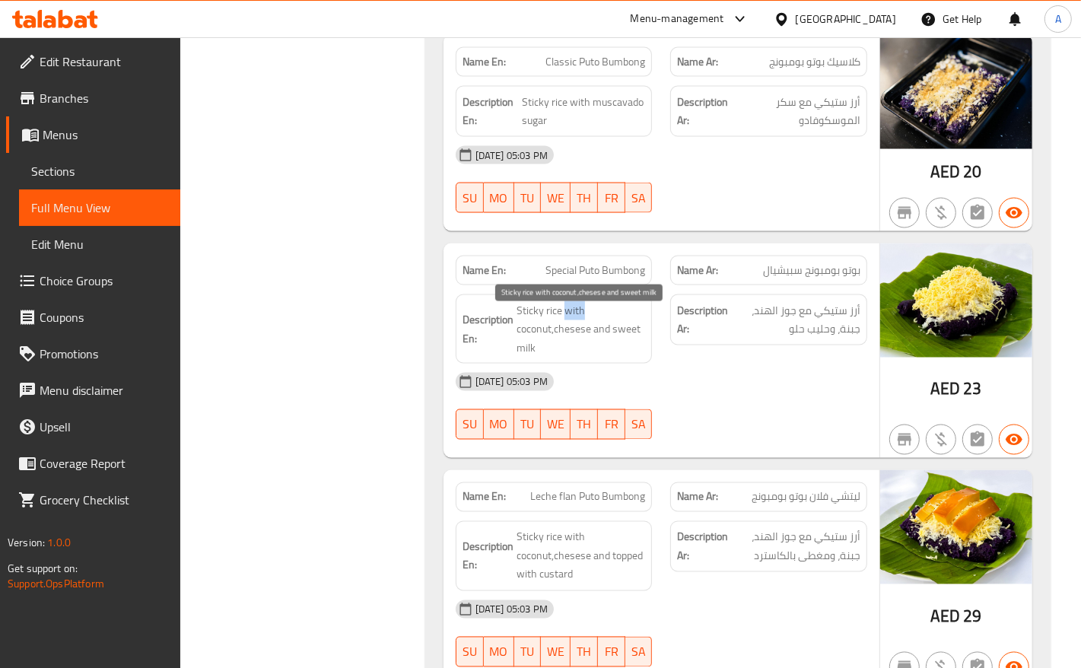
click at [577, 313] on span "Sticky rice with coconut,chesese and sweet milk" at bounding box center [581, 329] width 129 height 56
click at [533, 335] on span "Sticky rice with coconut,chesese and sweet milk" at bounding box center [581, 329] width 129 height 56
click at [579, 335] on span "Sticky rice with coconut,chesese and sweet milk" at bounding box center [581, 329] width 129 height 56
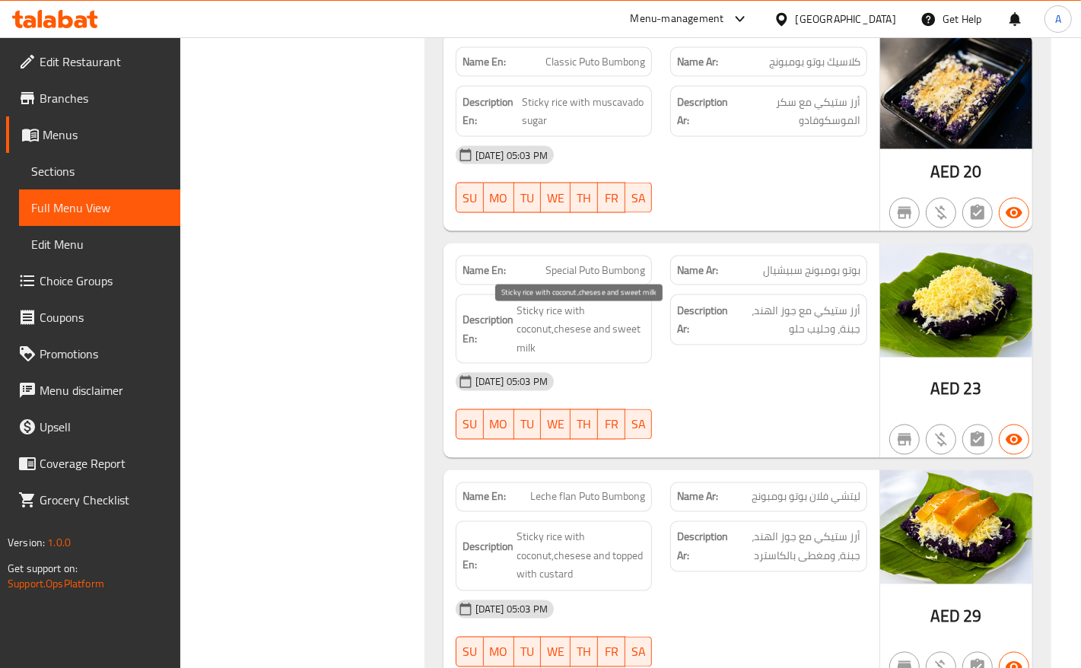
click at [597, 335] on span "Sticky rice with coconut,chesese and sweet milk" at bounding box center [581, 329] width 129 height 56
click at [513, 358] on h6 "Description En: Sticky rice with coconut,chesese and sweet milk" at bounding box center [554, 329] width 183 height 56
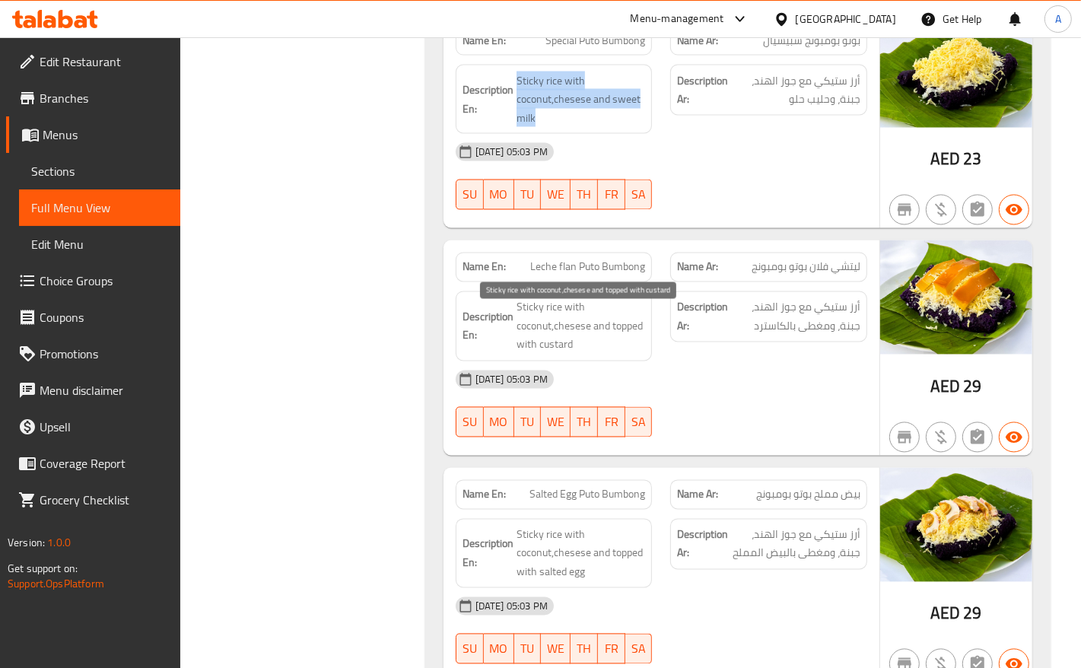
scroll to position [2092, 0]
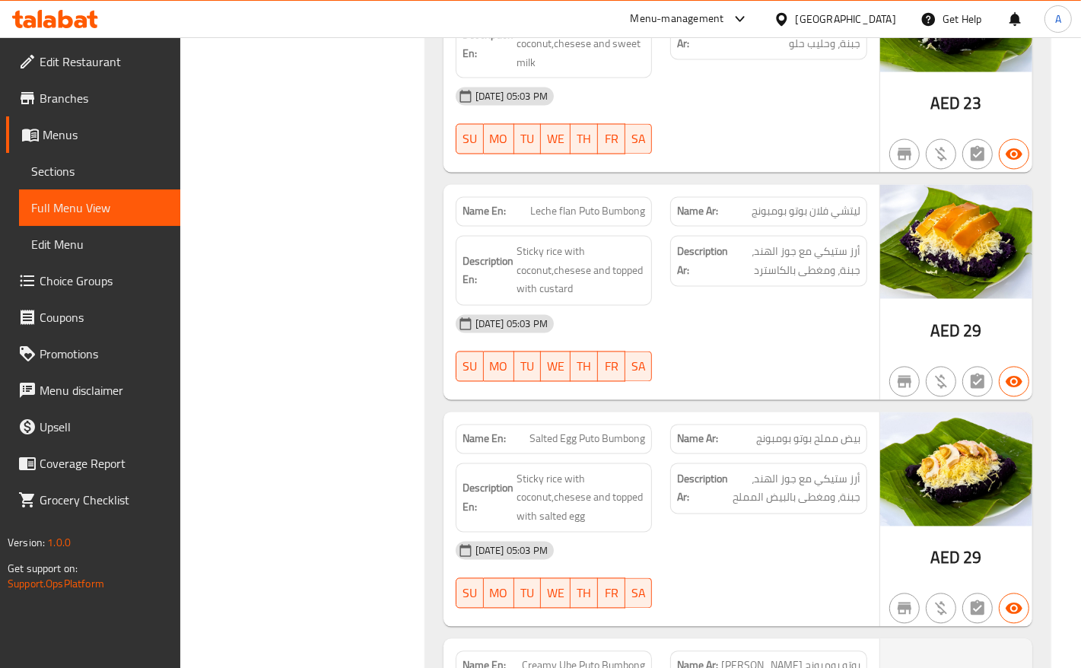
click at [537, 215] on span "Leche flan Puto Bumbong" at bounding box center [587, 212] width 115 height 16
click at [563, 220] on span "Leche flan Puto Bumbong" at bounding box center [587, 212] width 115 height 16
click at [594, 220] on span "Leche flan Puto Bumbong" at bounding box center [587, 212] width 115 height 16
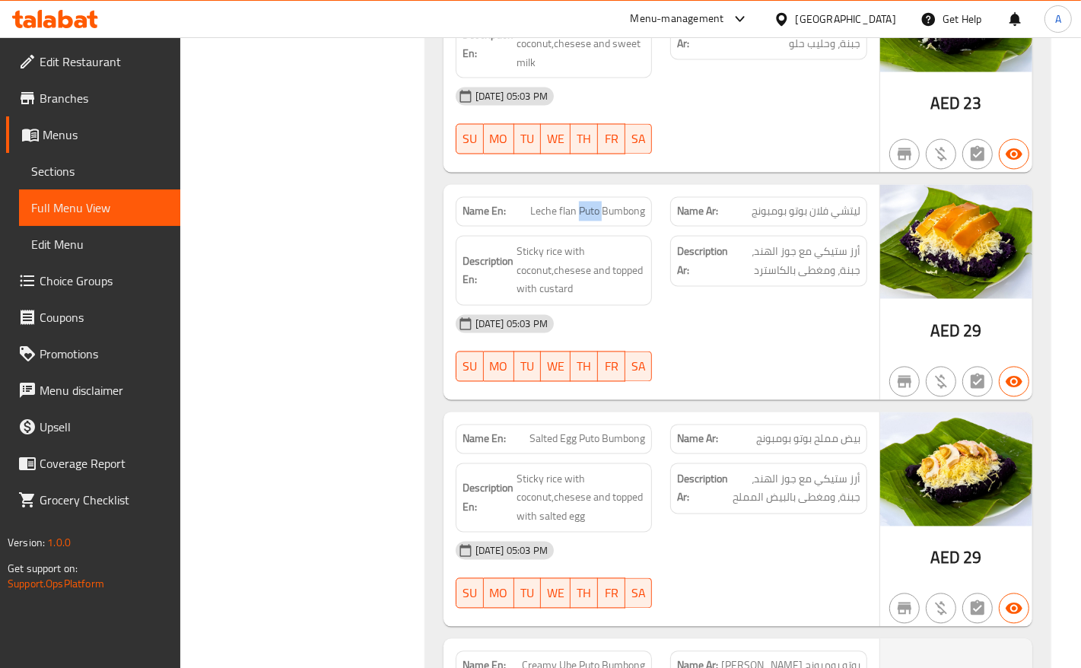
click at [594, 220] on span "Leche flan Puto Bumbong" at bounding box center [587, 212] width 115 height 16
click at [537, 269] on span "Sticky rice with coconut,chesese and topped with custard" at bounding box center [581, 271] width 129 height 56
drag, startPoint x: 537, startPoint y: 269, endPoint x: 529, endPoint y: 268, distance: 8.4
click at [536, 269] on span "Sticky rice with coconut,chesese and topped with custard" at bounding box center [581, 271] width 129 height 56
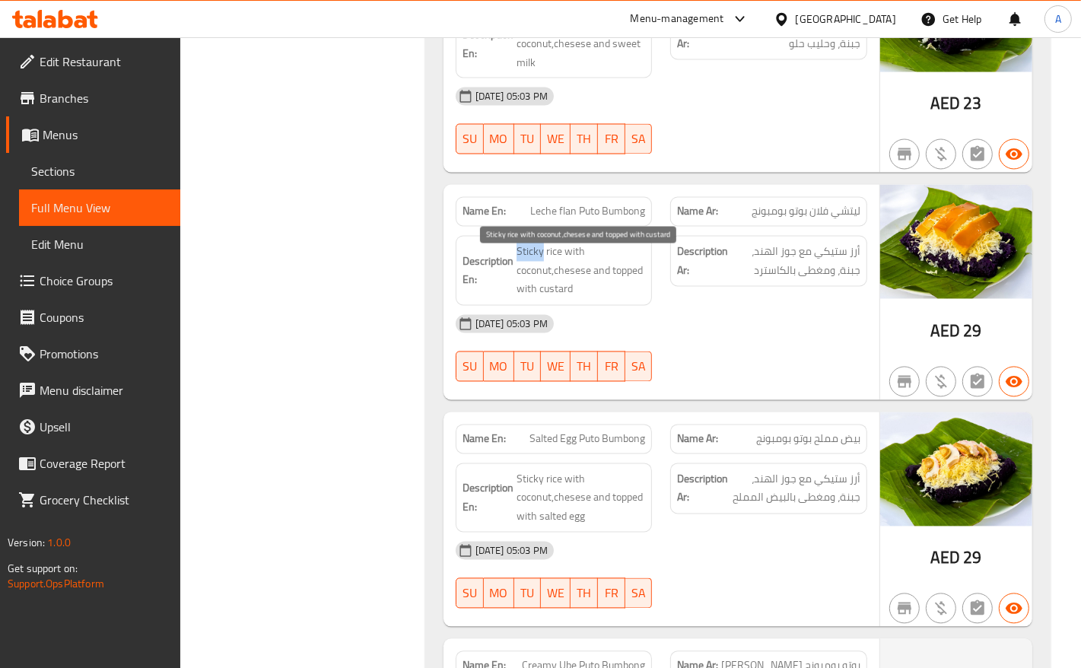
click at [520, 264] on span "Sticky rice with coconut,chesese and topped with custard" at bounding box center [581, 271] width 129 height 56
click at [577, 256] on span "Sticky rice with coconut,chesese and topped with custard" at bounding box center [581, 271] width 129 height 56
click at [536, 281] on span "Sticky rice with coconut,chesese and topped with custard" at bounding box center [581, 271] width 129 height 56
click at [565, 280] on span "Sticky rice with coconut,chesese and topped with custard" at bounding box center [581, 271] width 129 height 56
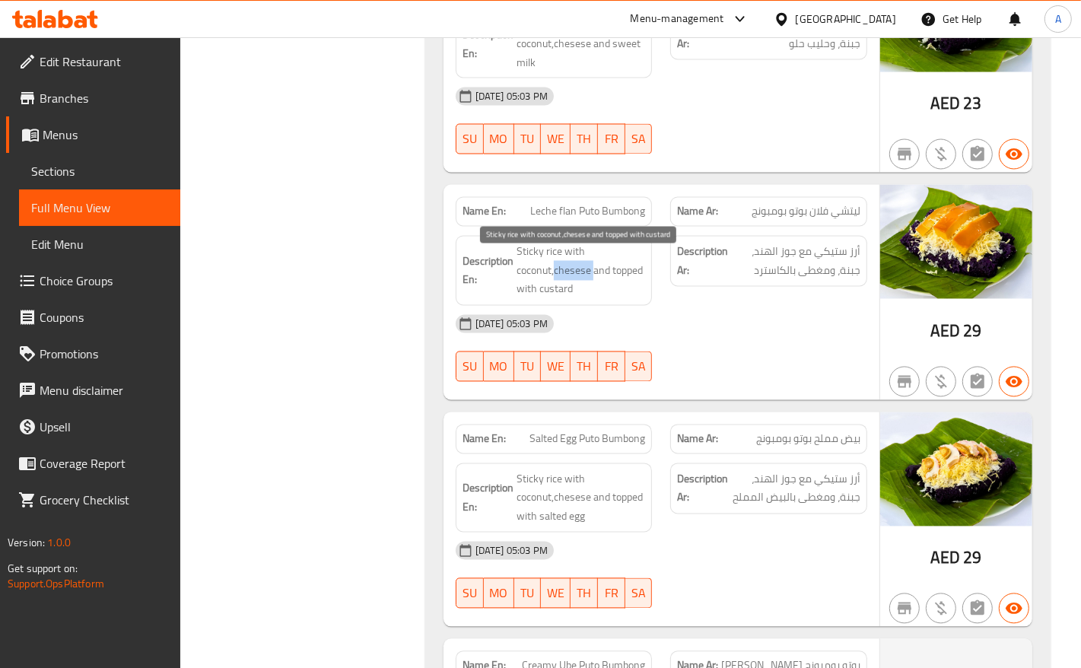
click at [565, 280] on span "Sticky rice with coconut,chesese and topped with custard" at bounding box center [581, 271] width 129 height 56
click at [587, 278] on span "Sticky rice with coconut,chesese and topped with custard" at bounding box center [581, 271] width 129 height 56
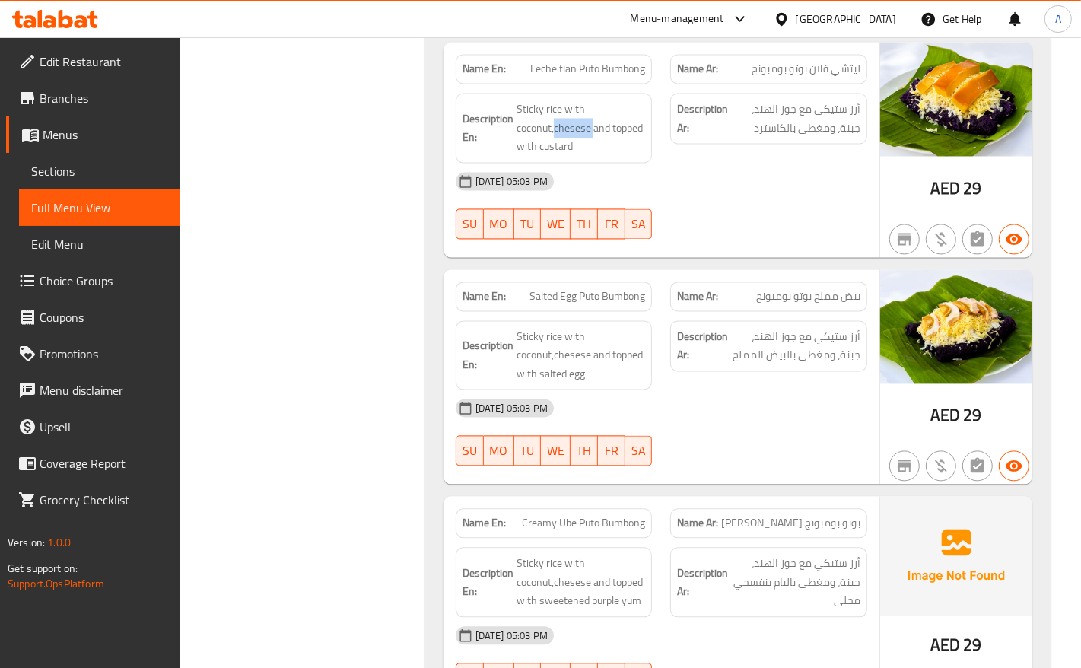
scroll to position [2282, 0]
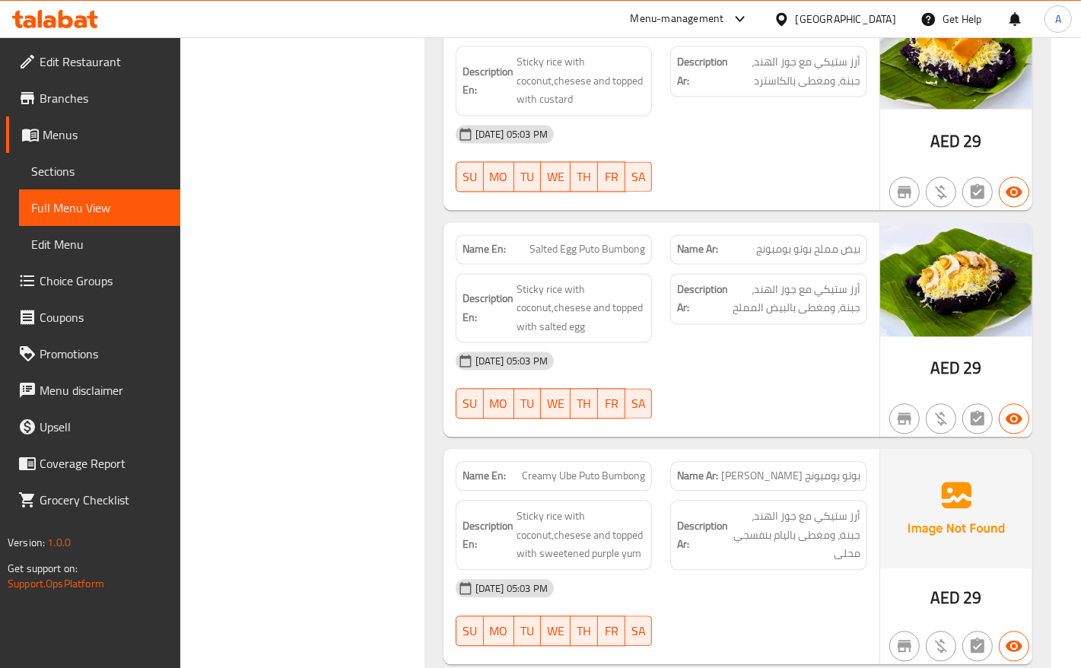
click at [575, 257] on span "Salted Egg Puto Bumbong" at bounding box center [587, 249] width 116 height 16
click at [533, 257] on span "Salted Egg Puto Bumbong" at bounding box center [587, 249] width 116 height 16
click at [590, 257] on span "Salted Egg Puto Bumbong" at bounding box center [587, 249] width 116 height 16
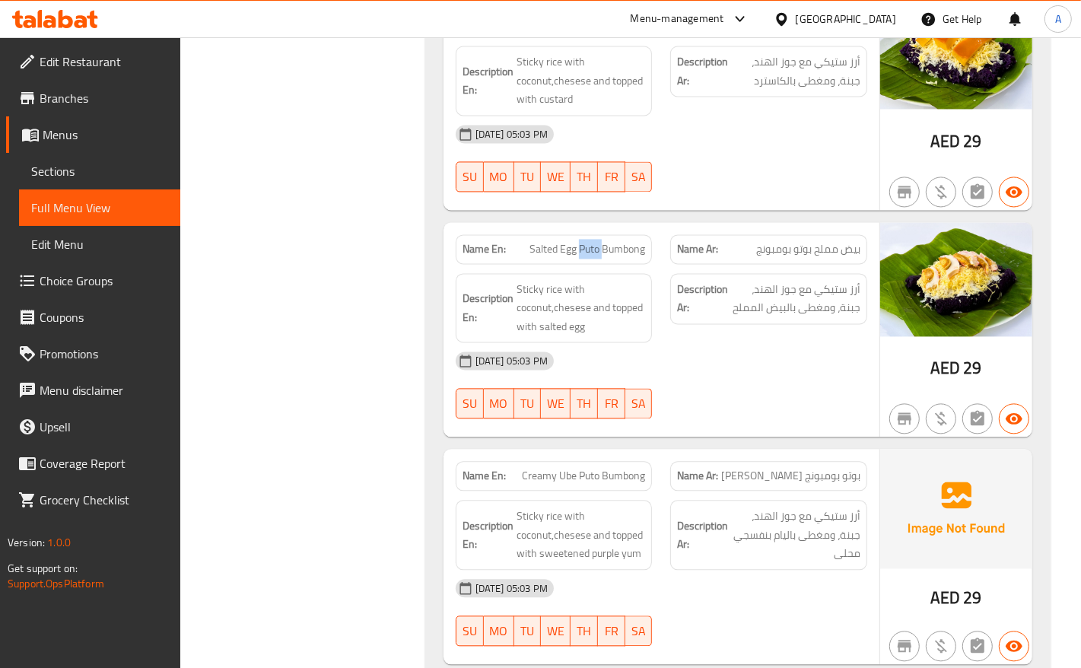
click at [590, 257] on span "Salted Egg Puto Bumbong" at bounding box center [587, 249] width 116 height 16
click at [605, 257] on span "Salted Egg Puto Bumbong" at bounding box center [587, 249] width 116 height 16
click at [575, 336] on span "Sticky rice with coconut,chesese and topped with salted egg" at bounding box center [581, 308] width 129 height 56
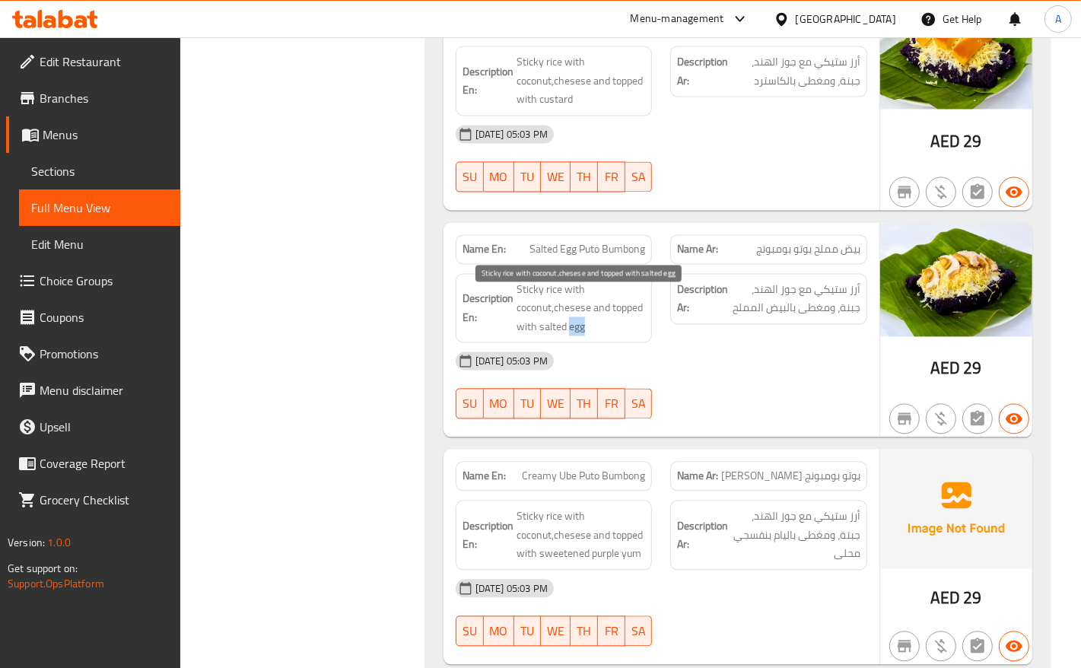
click at [575, 336] on span "Sticky rice with coconut,chesese and topped with salted egg" at bounding box center [581, 308] width 129 height 56
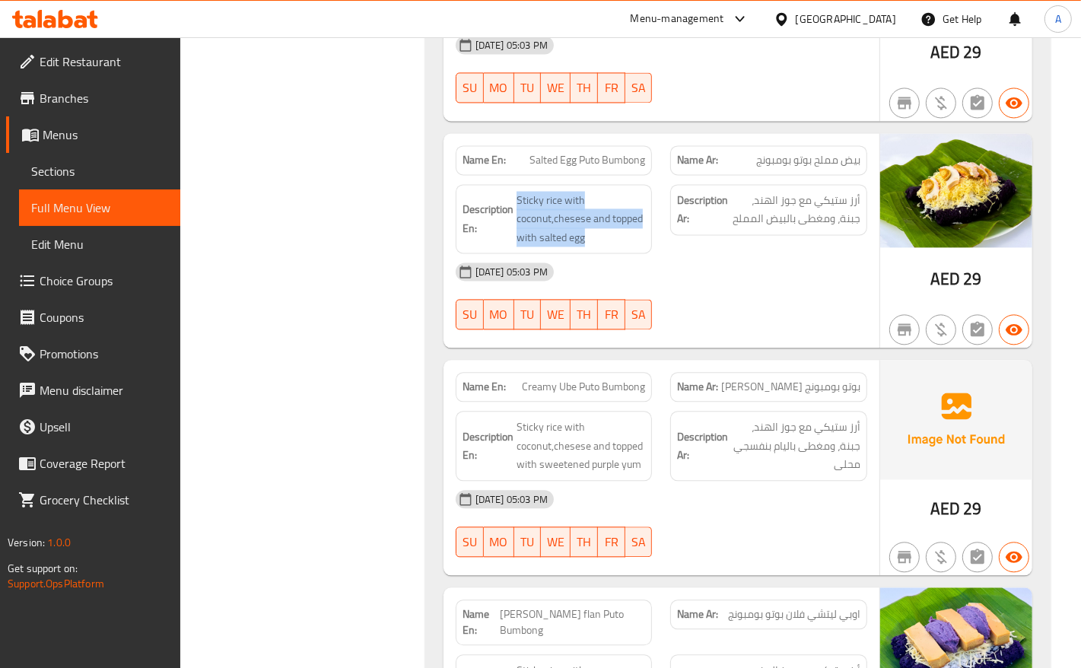
scroll to position [2472, 0]
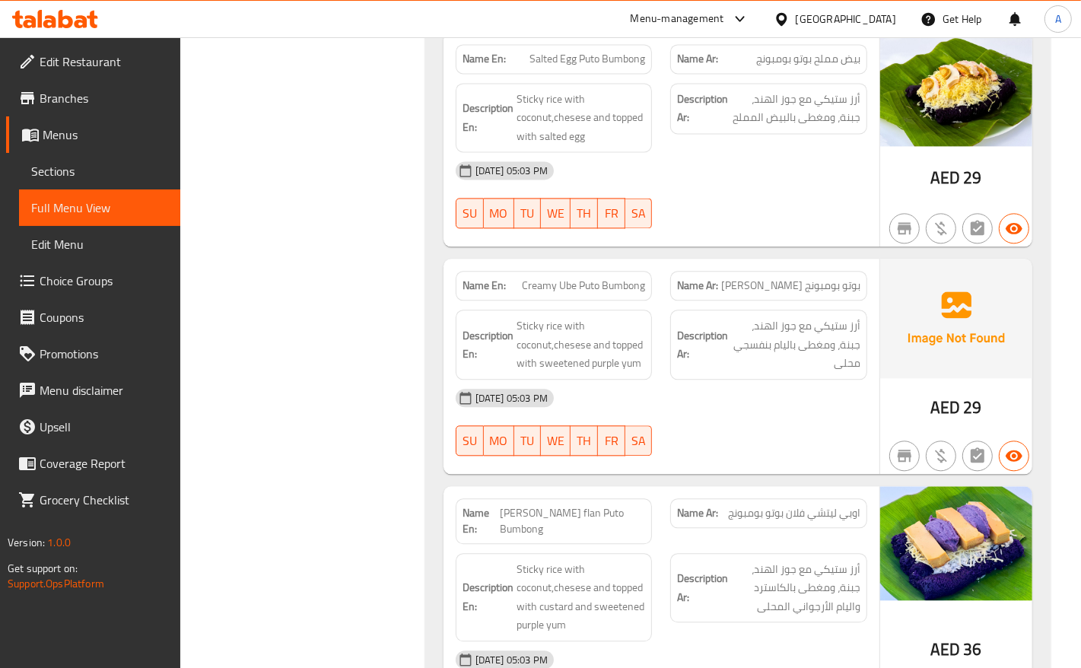
click at [590, 294] on span "Creamy Ube Puto Bumbong" at bounding box center [583, 286] width 123 height 16
click at [633, 294] on span "Creamy Ube Puto Bumbong" at bounding box center [583, 286] width 123 height 16
click at [564, 294] on span "Creamy Ube Puto Bumbong" at bounding box center [583, 286] width 123 height 16
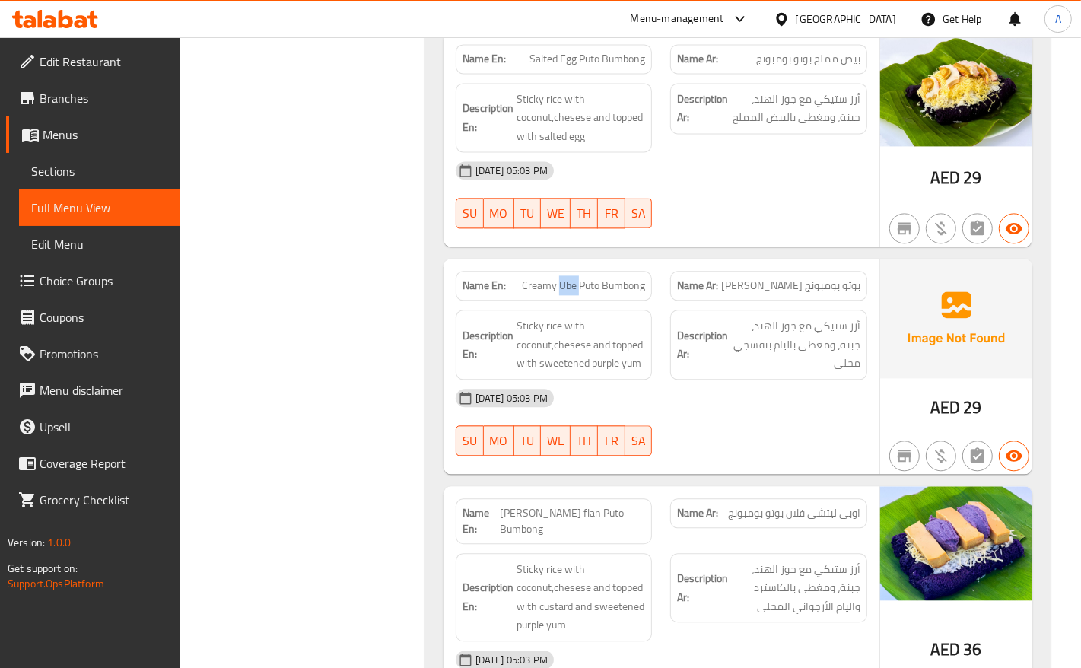
click at [564, 294] on span "Creamy Ube Puto Bumbong" at bounding box center [583, 286] width 123 height 16
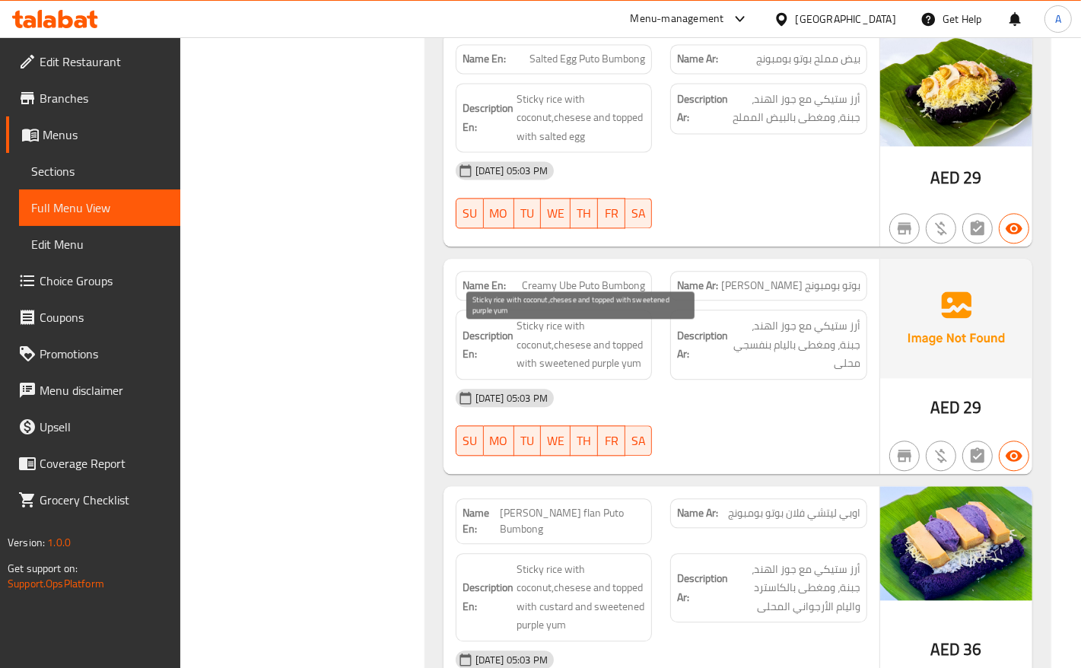
click at [539, 339] on span "Sticky rice with coconut,chesese and topped with sweetened purple yum" at bounding box center [581, 344] width 129 height 56
click at [574, 336] on span "Sticky rice with coconut,chesese and topped with sweetened purple yum" at bounding box center [581, 344] width 129 height 56
click at [531, 363] on span "Sticky rice with coconut,chesese and topped with sweetened purple yum" at bounding box center [581, 344] width 129 height 56
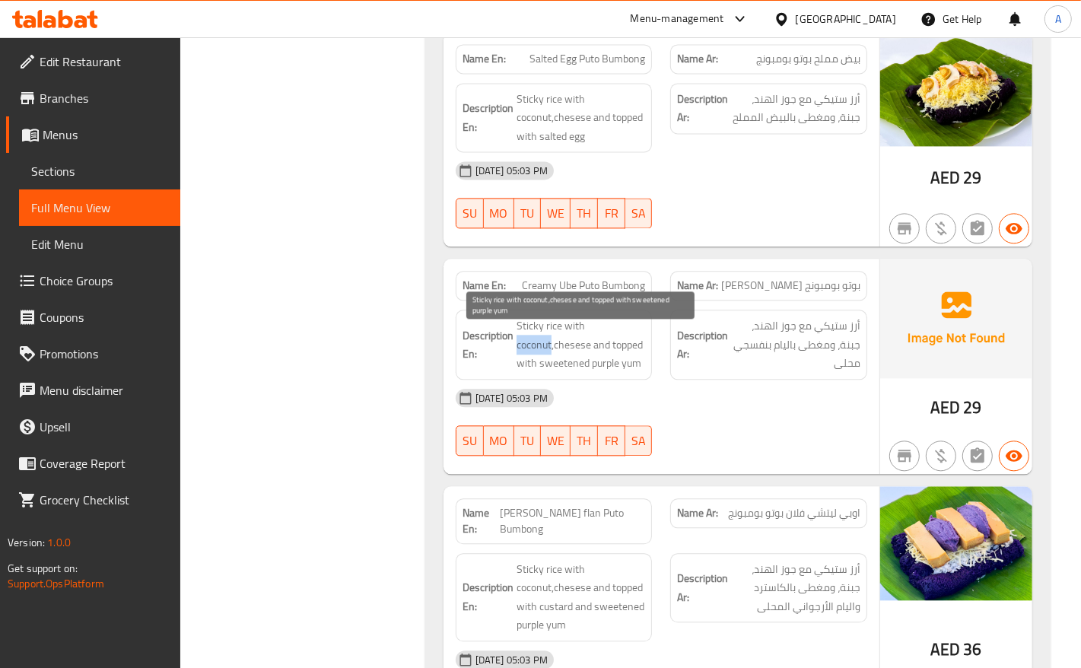
click at [531, 363] on span "Sticky rice with coconut,chesese and topped with sweetened purple yum" at bounding box center [581, 344] width 129 height 56
click at [565, 361] on span "Sticky rice with coconut,chesese and topped with sweetened purple yum" at bounding box center [581, 344] width 129 height 56
click at [598, 354] on span "Sticky rice with coconut,chesese and topped with sweetened purple yum" at bounding box center [581, 344] width 129 height 56
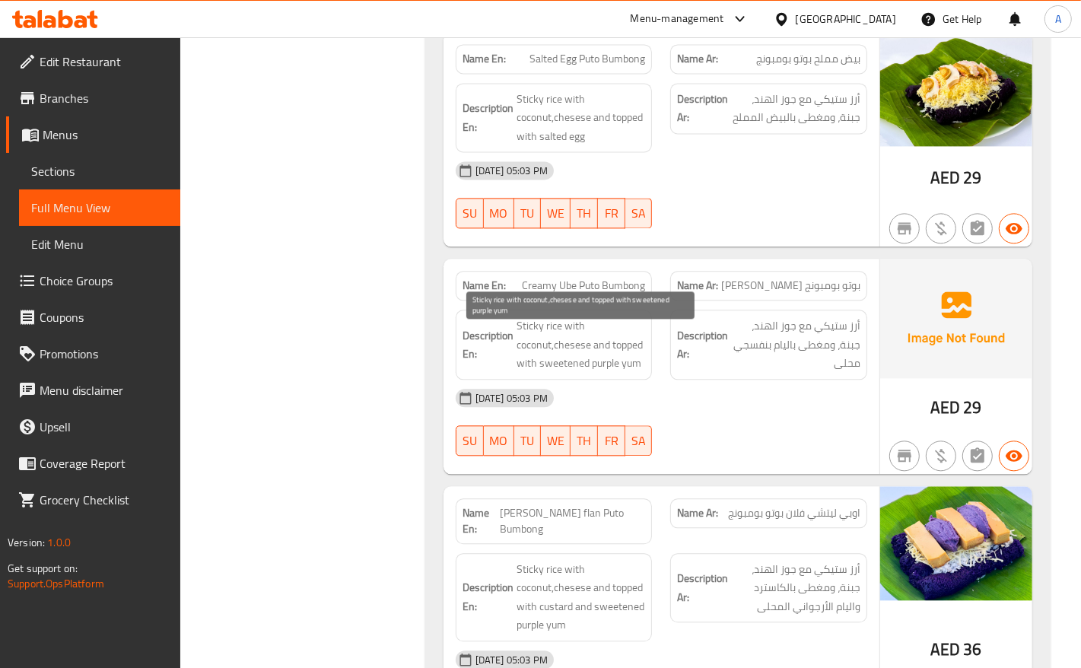
click at [636, 345] on span "Sticky rice with coconut,chesese and topped with sweetened purple yum" at bounding box center [581, 344] width 129 height 56
drag, startPoint x: 636, startPoint y: 345, endPoint x: 544, endPoint y: 378, distance: 97.9
click at [637, 345] on span "Sticky rice with coconut,chesese and topped with sweetened purple yum" at bounding box center [581, 344] width 129 height 56
click at [530, 373] on span "Sticky rice with coconut,chesese and topped with sweetened purple yum" at bounding box center [581, 344] width 129 height 56
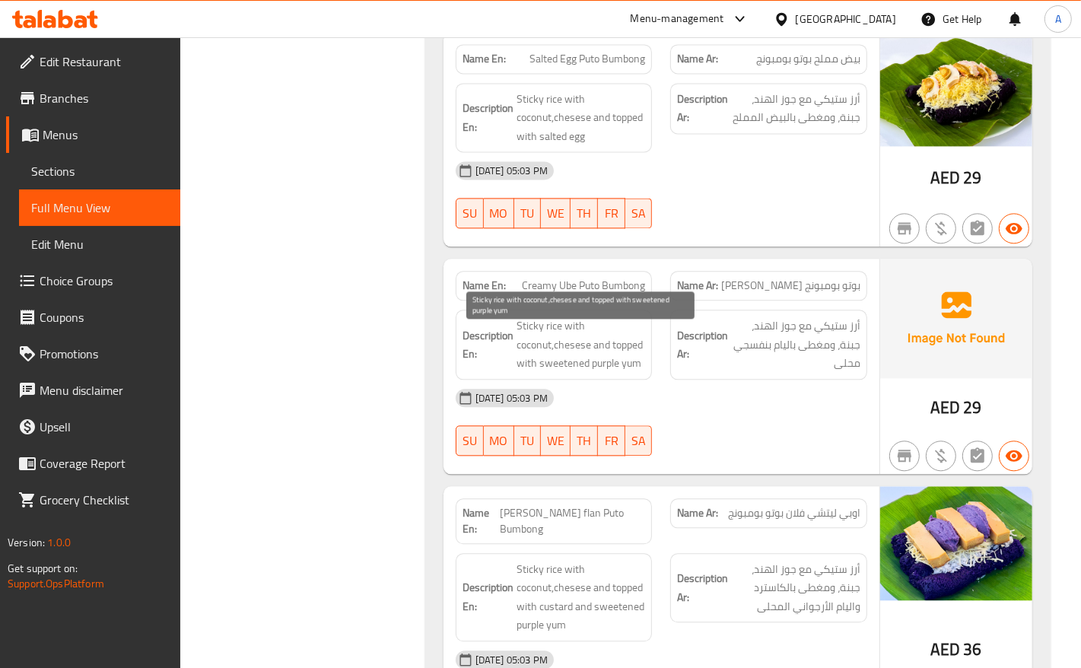
click at [628, 373] on span "Sticky rice with coconut,chesese and topped with sweetened purple yum" at bounding box center [581, 344] width 129 height 56
click at [611, 373] on span "Sticky rice with coconut,chesese and topped with sweetened purple yum" at bounding box center [581, 344] width 129 height 56
click at [565, 380] on div "Description En: Sticky rice with coconut,chesese and topped with sweetened purp…" at bounding box center [554, 345] width 197 height 70
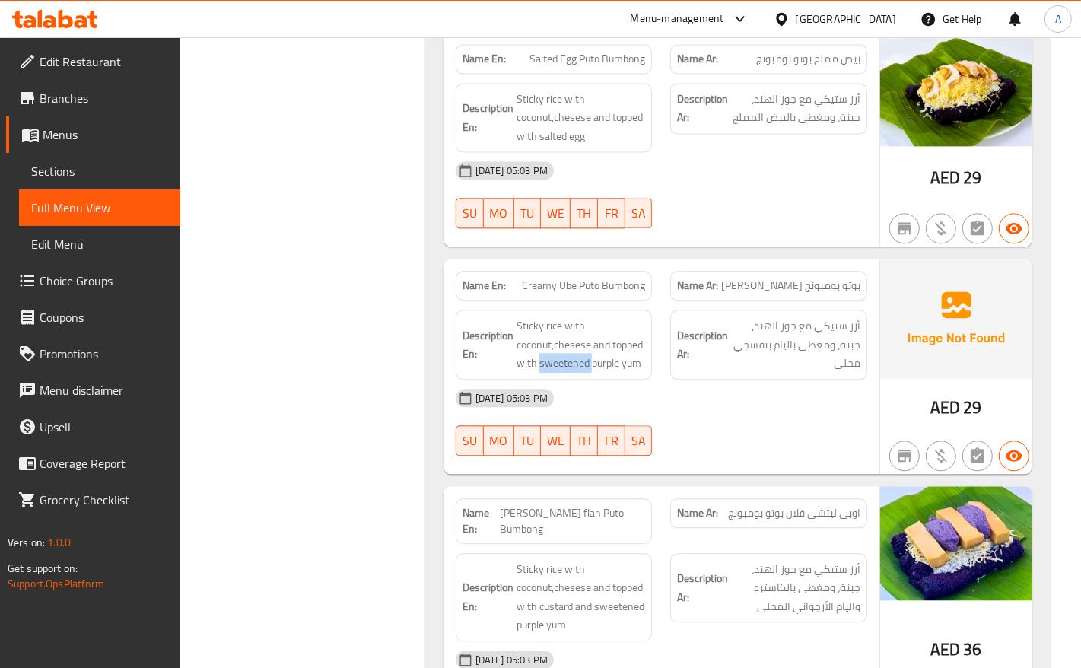
click at [567, 373] on span "Sticky rice with coconut,chesese and topped with sweetened purple yum" at bounding box center [581, 344] width 129 height 56
click at [605, 373] on span "Sticky rice with coconut,chesese and topped with sweetened purple yum" at bounding box center [581, 344] width 129 height 56
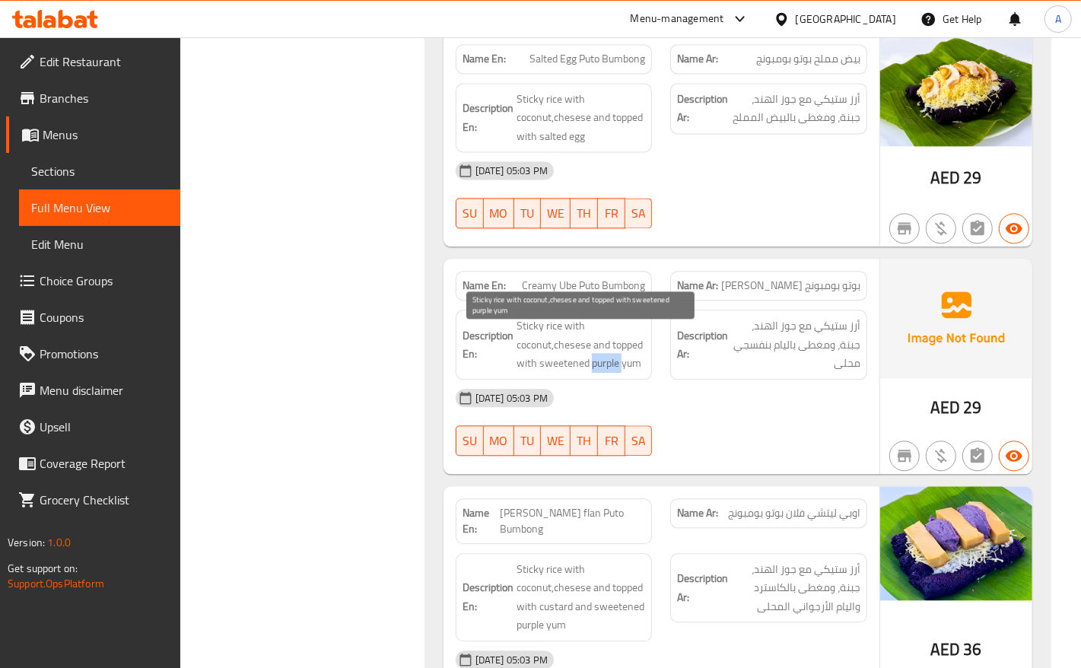
click at [605, 373] on span "Sticky rice with coconut,chesese and topped with sweetened purple yum" at bounding box center [581, 344] width 129 height 56
copy span "purple"
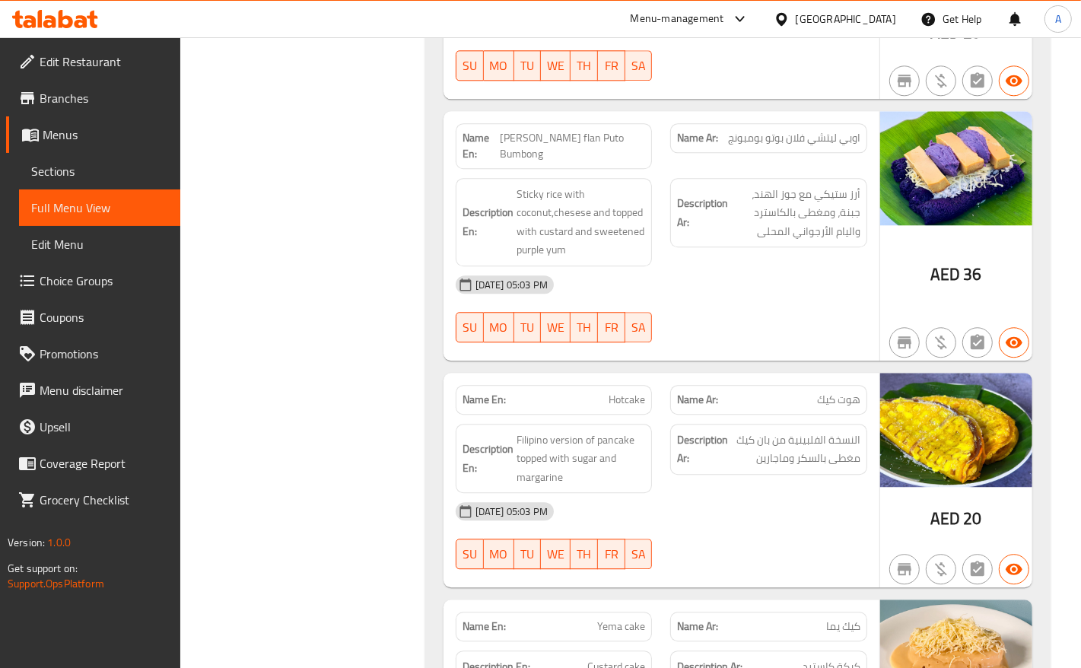
scroll to position [2853, 0]
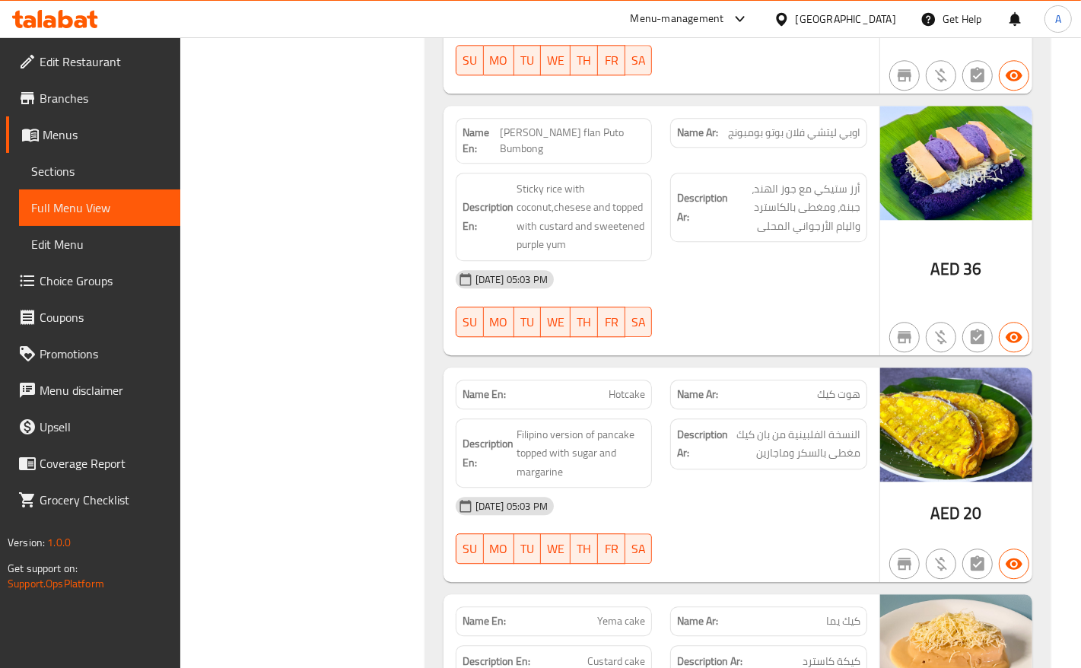
click at [516, 142] on span "[PERSON_NAME] flan Puto Bumbong" at bounding box center [573, 141] width 146 height 32
click at [539, 138] on span "[PERSON_NAME] flan Puto Bumbong" at bounding box center [573, 141] width 146 height 32
click at [565, 147] on span "[PERSON_NAME] flan Puto Bumbong" at bounding box center [573, 141] width 146 height 32
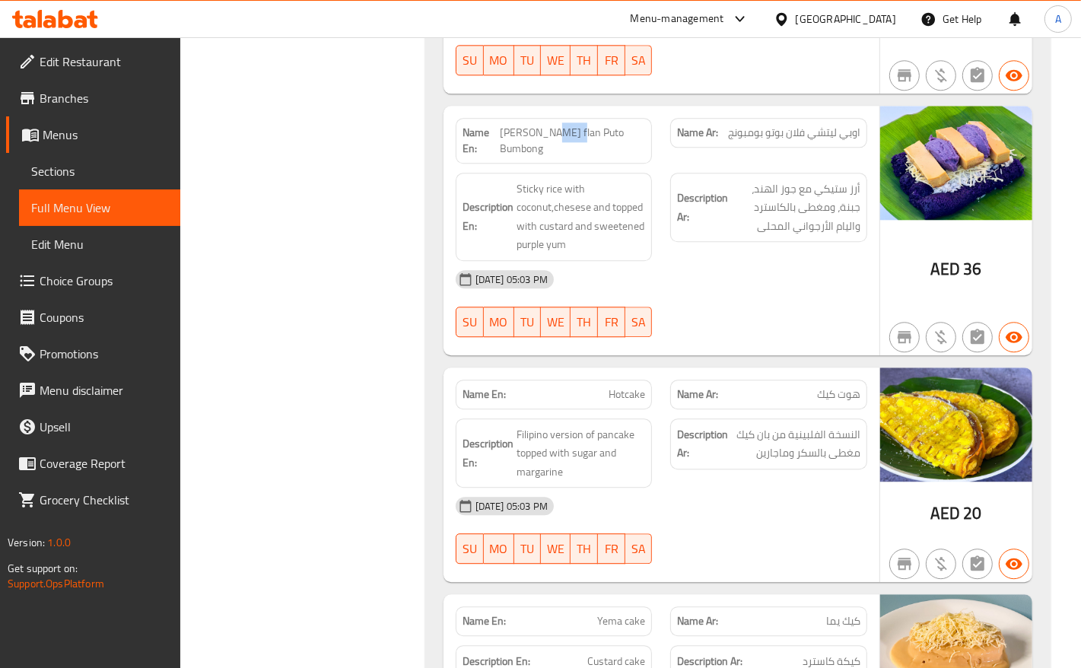
click at [565, 147] on span "[PERSON_NAME] flan Puto Bumbong" at bounding box center [573, 141] width 146 height 32
click at [582, 149] on span "[PERSON_NAME] flan Puto Bumbong" at bounding box center [573, 141] width 146 height 32
click at [552, 183] on span "Sticky rice with coconut,chesese and topped with custard and sweetened purple y…" at bounding box center [581, 217] width 129 height 75
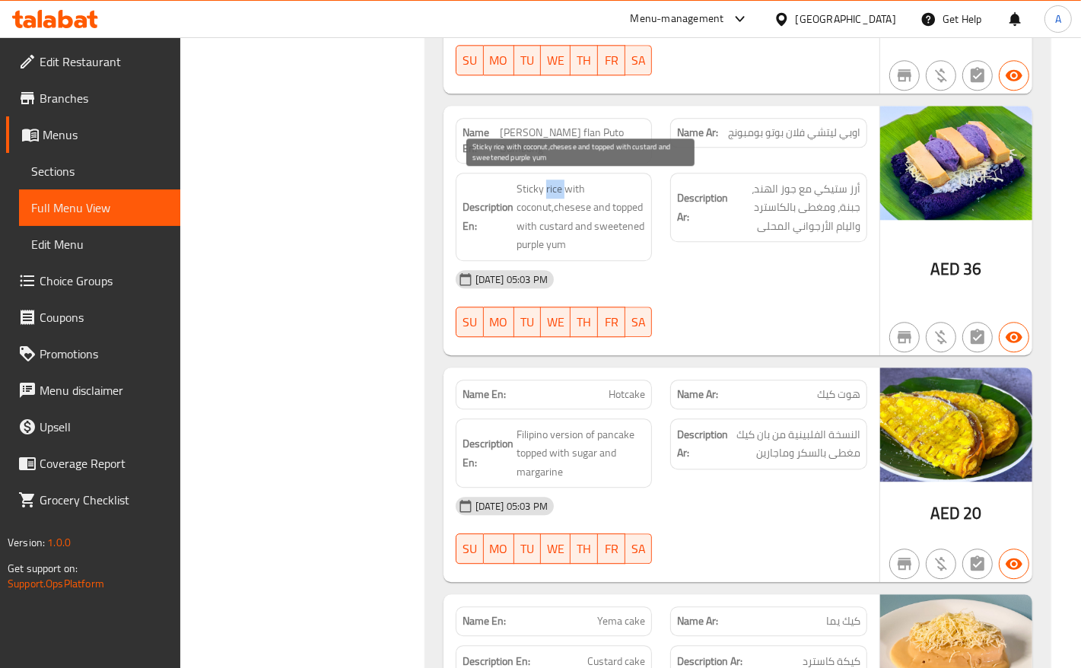
click at [552, 183] on span "Sticky rice with coconut,chesese and topped with custard and sweetened purple y…" at bounding box center [581, 217] width 129 height 75
click at [540, 183] on span "Sticky rice with coconut,chesese and topped with custard and sweetened purple y…" at bounding box center [581, 217] width 129 height 75
click at [577, 180] on span "Sticky rice with coconut,chesese and topped with custard and sweetened purple y…" at bounding box center [581, 217] width 129 height 75
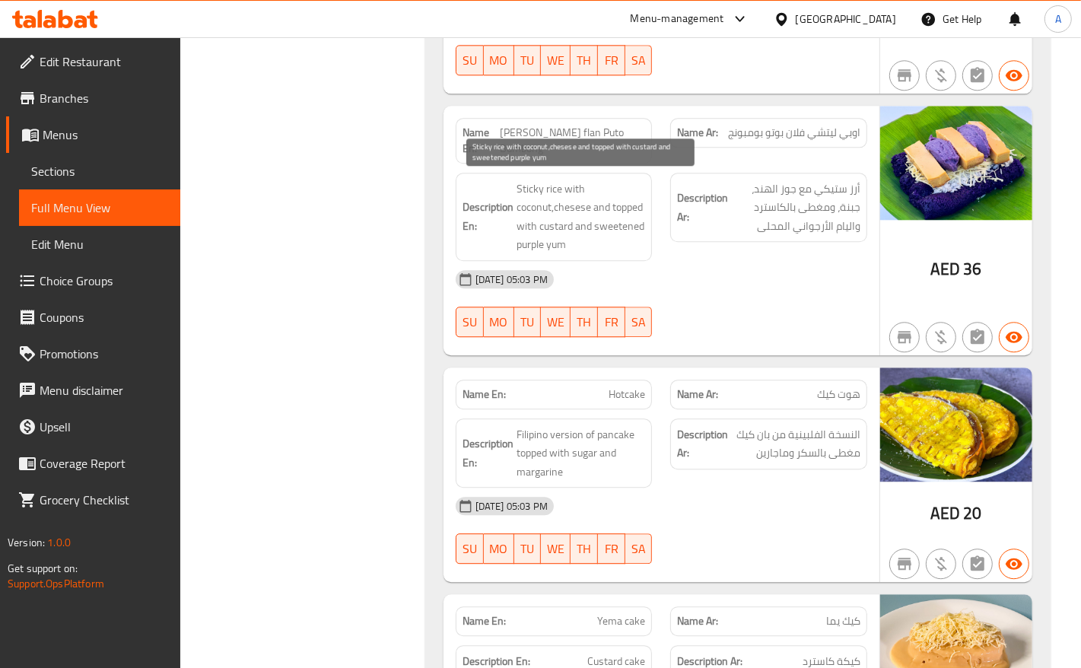
click at [544, 207] on span "Sticky rice with coconut,chesese and topped with custard and sweetened purple y…" at bounding box center [581, 217] width 129 height 75
click at [561, 202] on span "Sticky rice with coconut,chesese and topped with custard and sweetened purple y…" at bounding box center [581, 217] width 129 height 75
click at [597, 202] on span "Sticky rice with coconut,chesese and topped with custard and sweetened purple y…" at bounding box center [581, 217] width 129 height 75
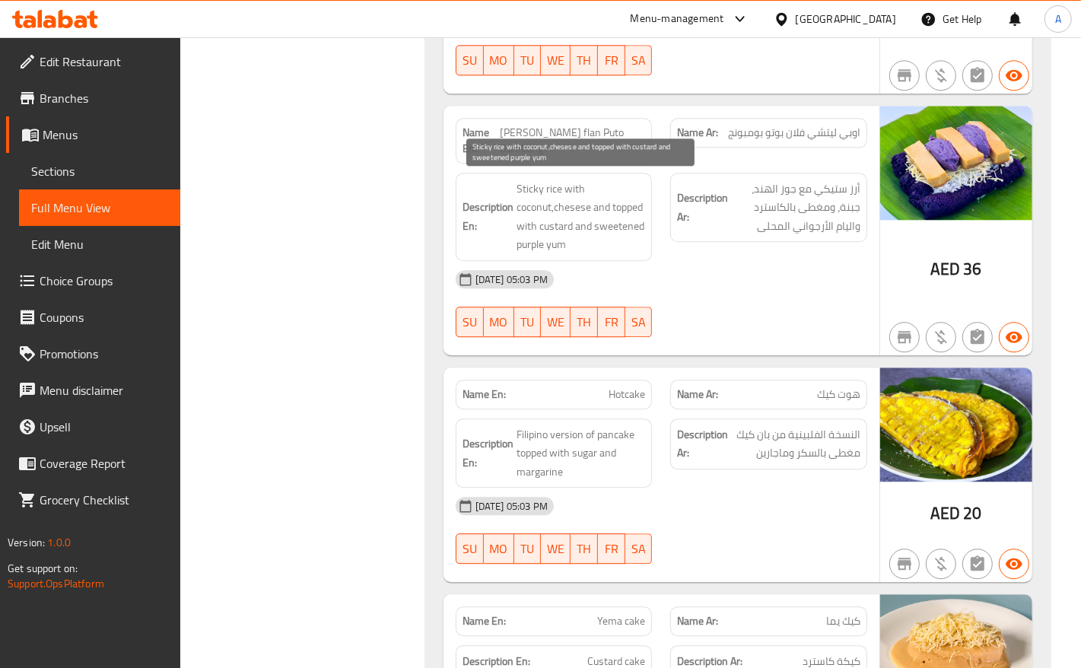
click at [579, 224] on span "Sticky rice with coconut,chesese and topped with custard and sweetened purple y…" at bounding box center [581, 217] width 129 height 75
click at [559, 244] on span "Sticky rice with coconut,chesese and topped with custard and sweetened purple y…" at bounding box center [581, 217] width 129 height 75
click at [523, 242] on span "Sticky rice with coconut,chesese and topped with custard and sweetened purple y…" at bounding box center [581, 217] width 129 height 75
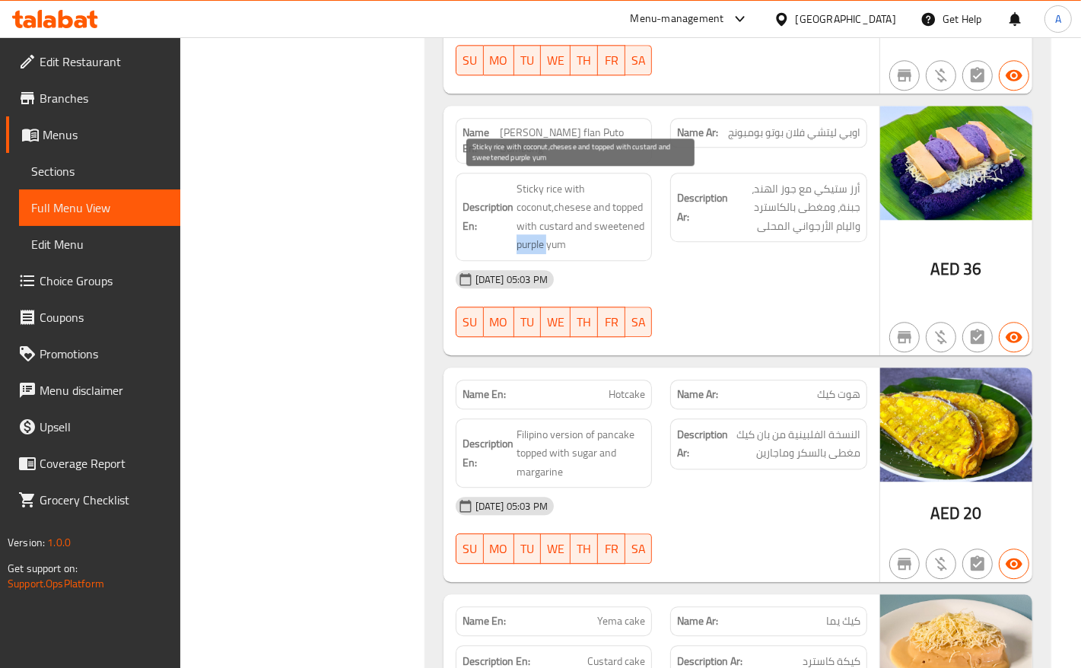
click at [523, 242] on span "Sticky rice with coconut,chesese and topped with custard and sweetened purple y…" at bounding box center [581, 217] width 129 height 75
click at [620, 219] on span "Sticky rice with coconut,chesese and topped with custard and sweetened purple y…" at bounding box center [581, 217] width 129 height 75
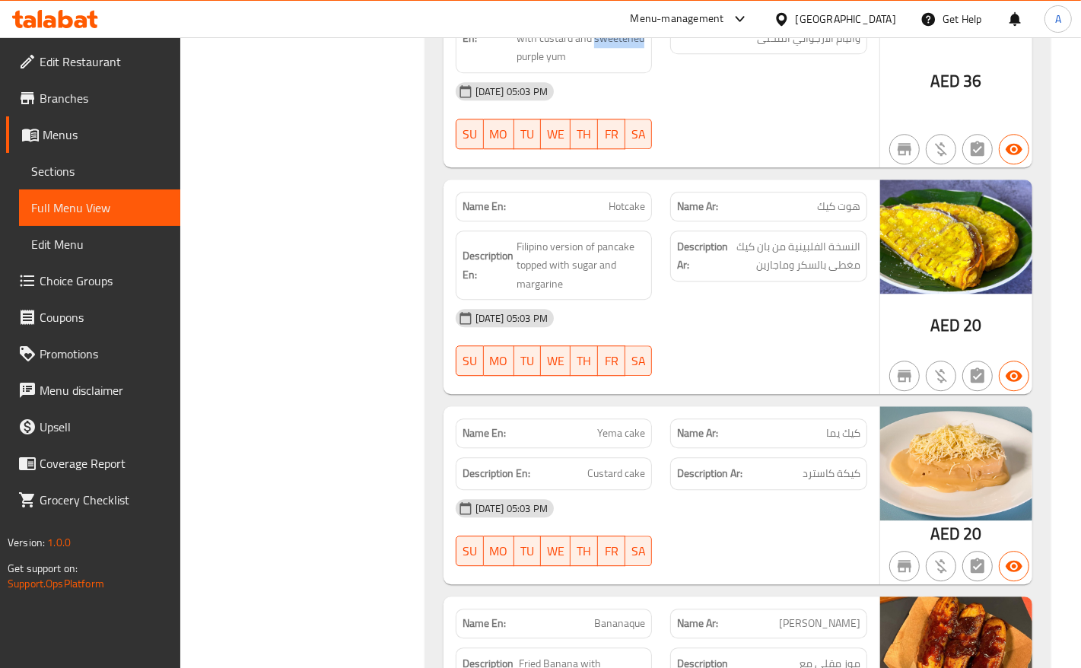
scroll to position [3043, 0]
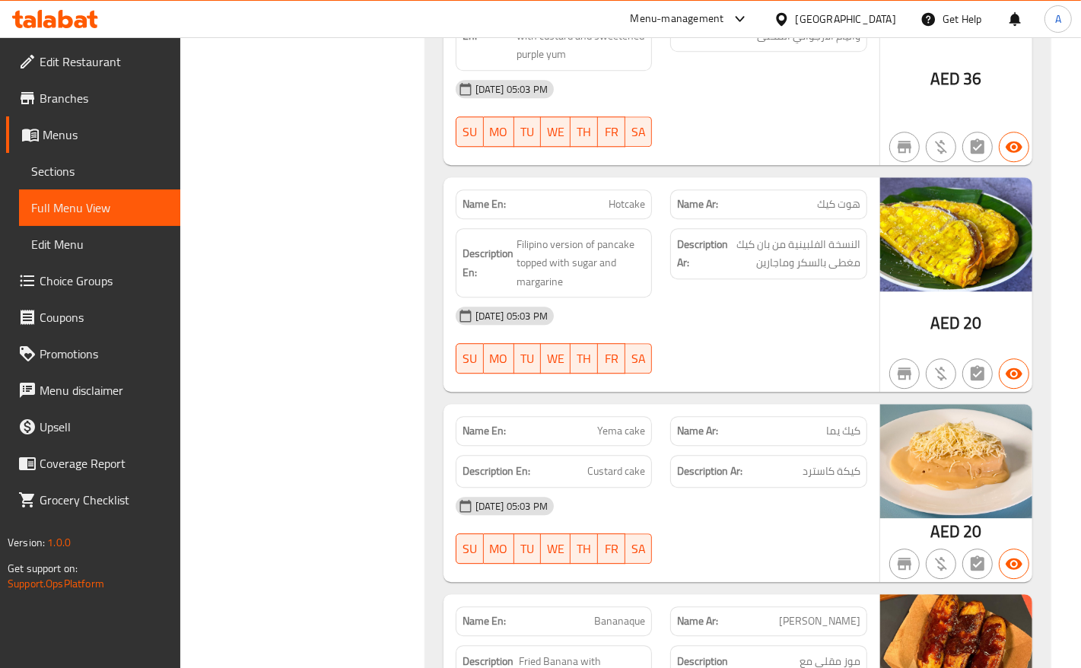
click at [626, 196] on span "Hotcake" at bounding box center [627, 204] width 37 height 16
click at [559, 243] on span "Filipino version of pancake topped with sugar and margarine" at bounding box center [581, 263] width 129 height 56
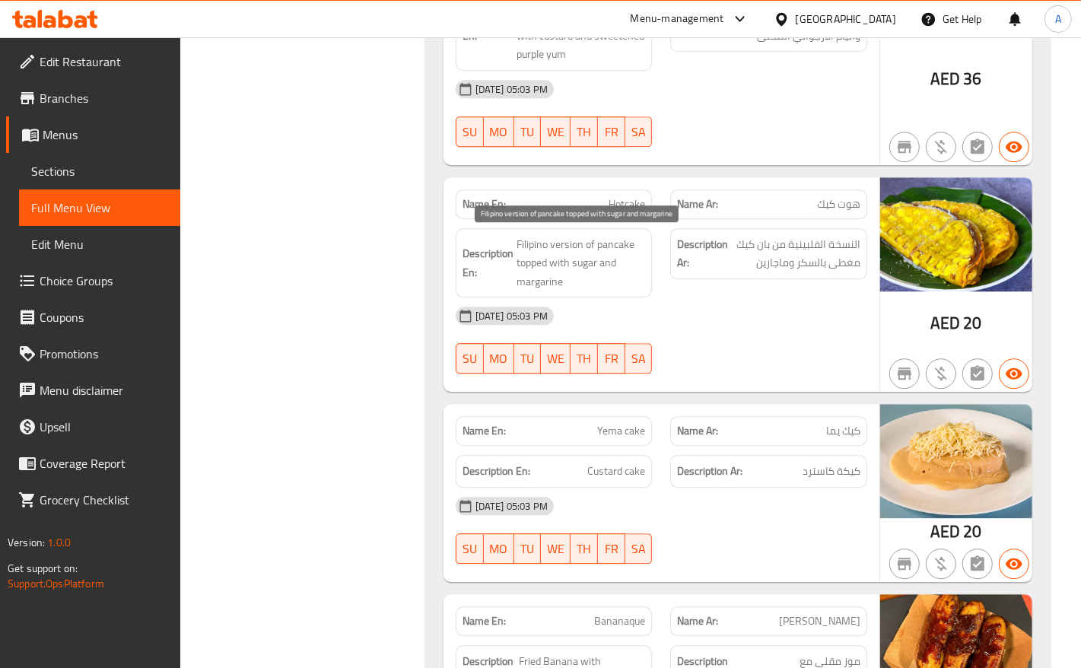
click at [534, 240] on span "Filipino version of pancake topped with sugar and margarine" at bounding box center [581, 263] width 129 height 56
click at [588, 238] on span "Filipino version of pancake topped with sugar and margarine" at bounding box center [581, 263] width 129 height 56
click at [606, 238] on span "Filipino version of pancake topped with sugar and margarine" at bounding box center [581, 263] width 129 height 56
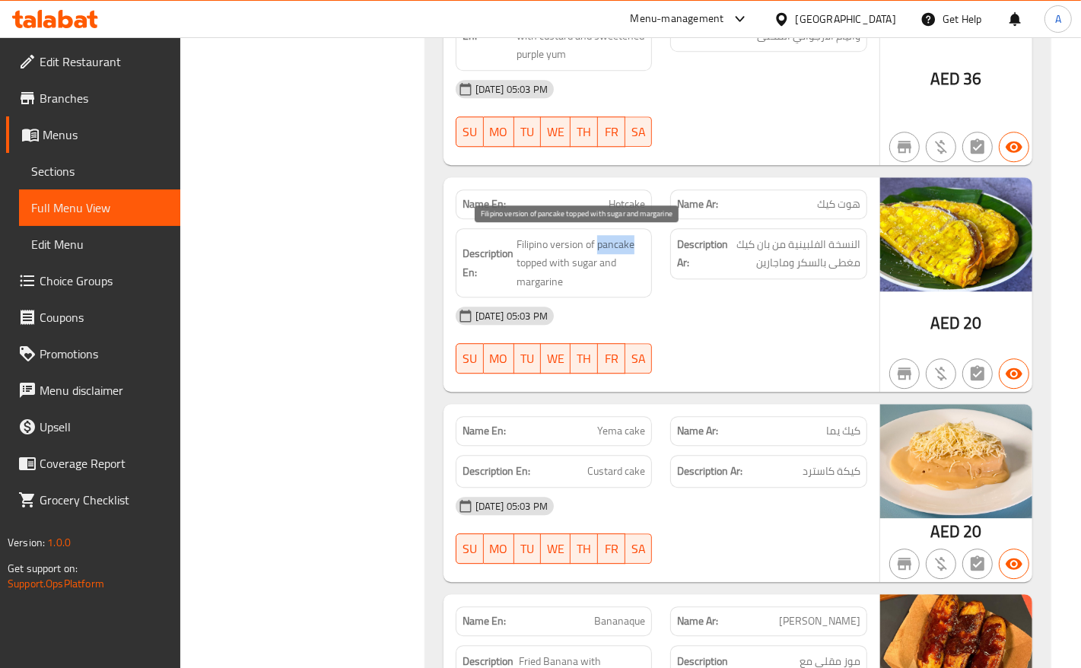
click at [606, 238] on span "Filipino version of pancake topped with sugar and margarine" at bounding box center [581, 263] width 129 height 56
click at [529, 262] on span "Filipino version of pancake topped with sugar and margarine" at bounding box center [581, 263] width 129 height 56
drag, startPoint x: 529, startPoint y: 262, endPoint x: 561, endPoint y: 261, distance: 31.2
click at [530, 261] on span "Filipino version of pancake topped with sugar and margarine" at bounding box center [581, 263] width 129 height 56
click at [564, 261] on span "Filipino version of pancake topped with sugar and margarine" at bounding box center [581, 263] width 129 height 56
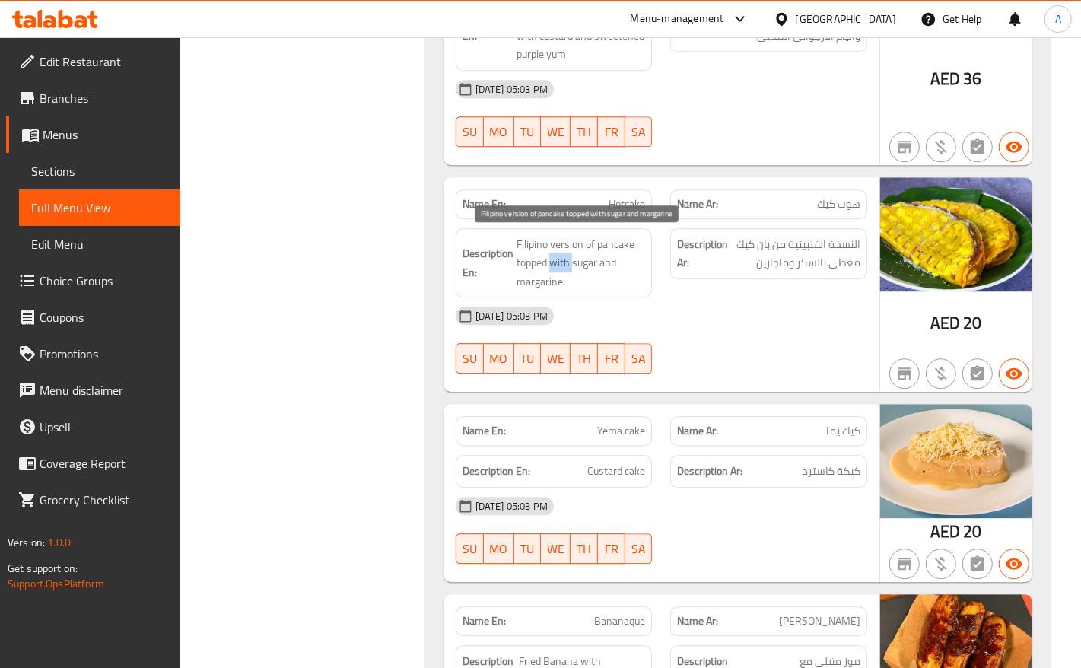
click at [564, 261] on span "Filipino version of pancake topped with sugar and margarine" at bounding box center [581, 263] width 129 height 56
click at [574, 257] on span "Filipino version of pancake topped with sugar and margarine" at bounding box center [581, 263] width 129 height 56
click at [578, 263] on span "Filipino version of pancake topped with sugar and margarine" at bounding box center [581, 263] width 129 height 56
click at [598, 257] on span "Filipino version of pancake topped with sugar and margarine" at bounding box center [581, 263] width 129 height 56
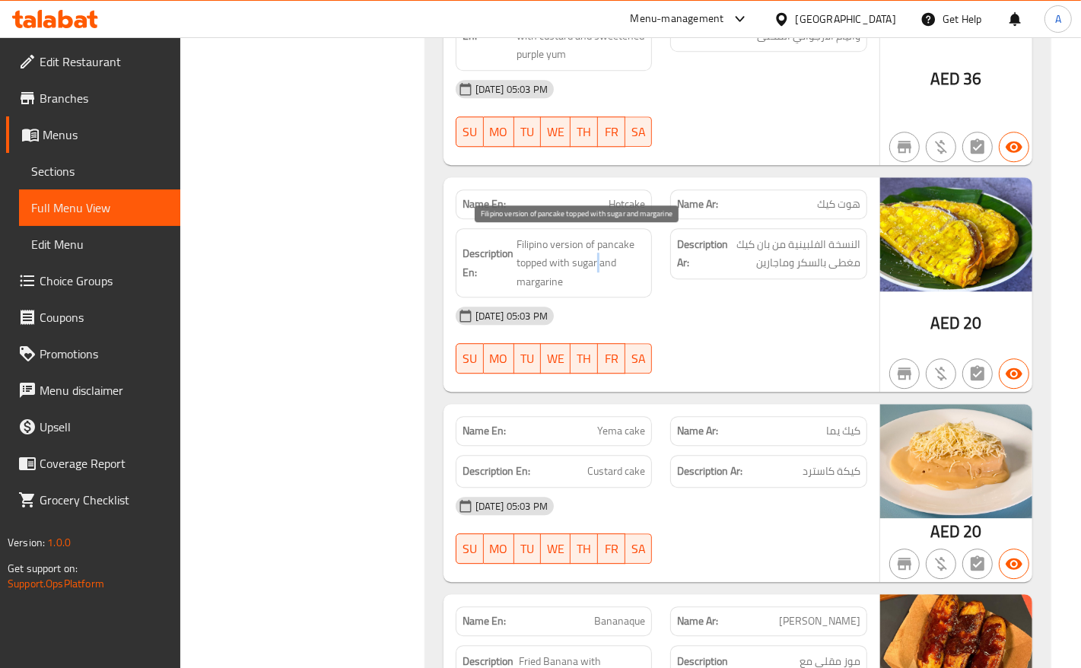
click at [598, 257] on span "Filipino version of pancake topped with sugar and margarine" at bounding box center [581, 263] width 129 height 56
click at [544, 280] on span "Filipino version of pancake topped with sugar and margarine" at bounding box center [581, 263] width 129 height 56
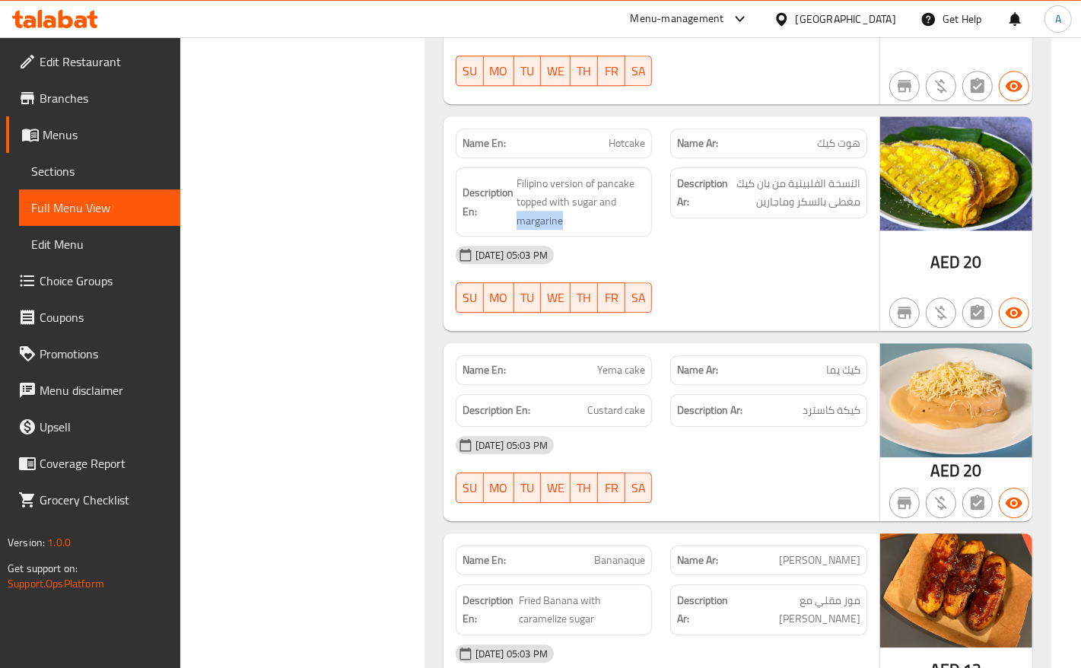
scroll to position [3138, 0]
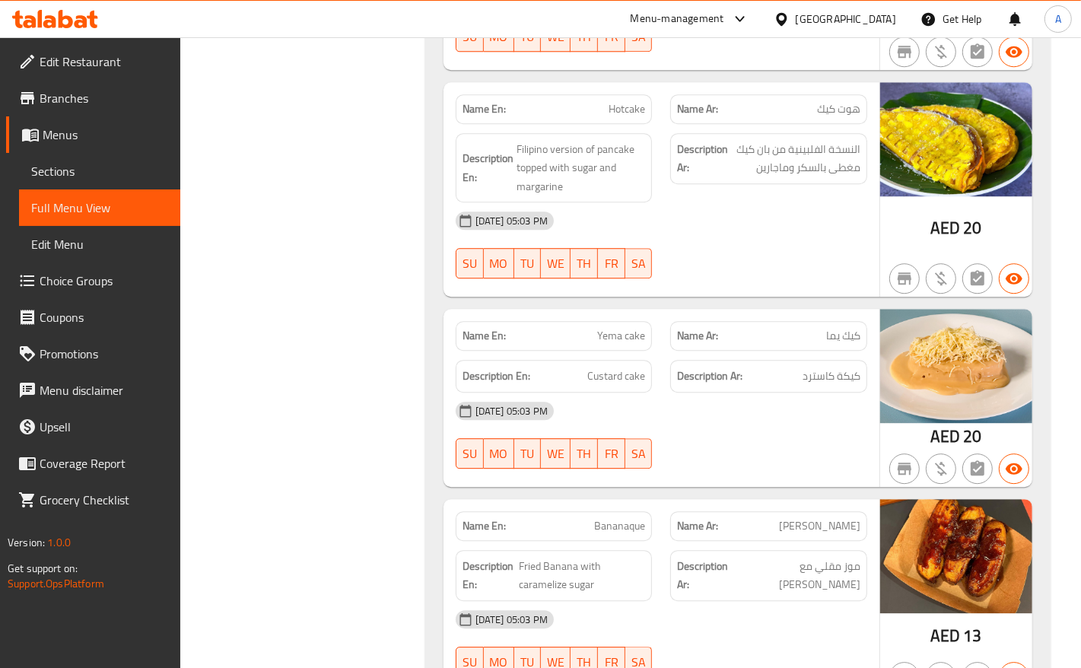
click at [607, 336] on span "Yema cake" at bounding box center [621, 336] width 48 height 16
click at [633, 375] on span "Custard cake" at bounding box center [616, 376] width 58 height 19
click at [634, 375] on span "Custard cake" at bounding box center [616, 376] width 58 height 19
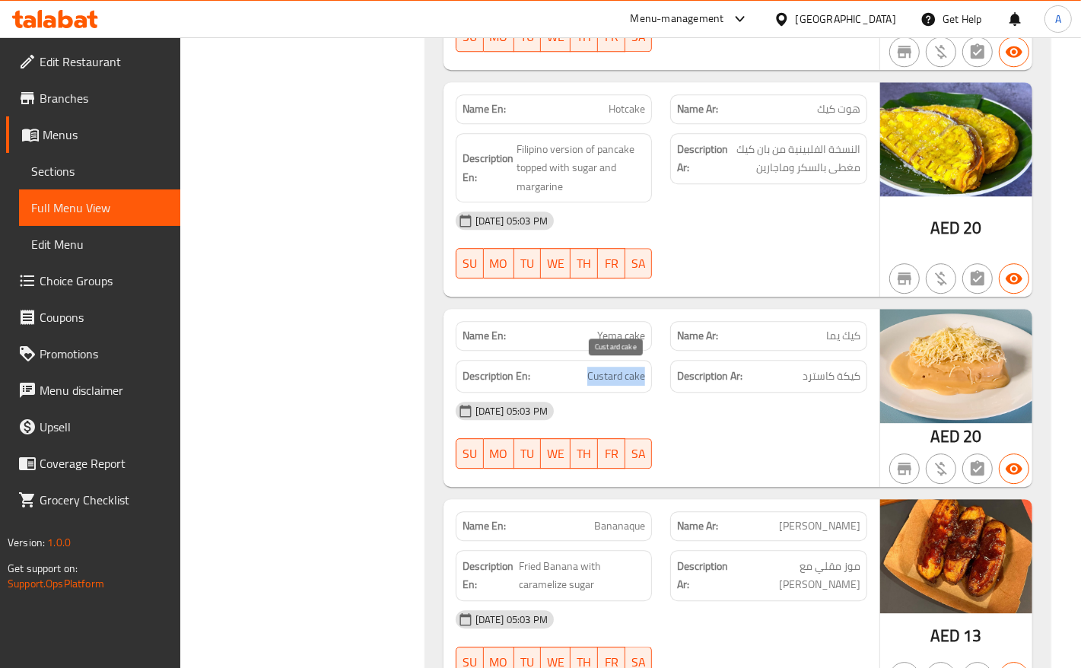
click at [634, 375] on span "Custard cake" at bounding box center [616, 376] width 58 height 19
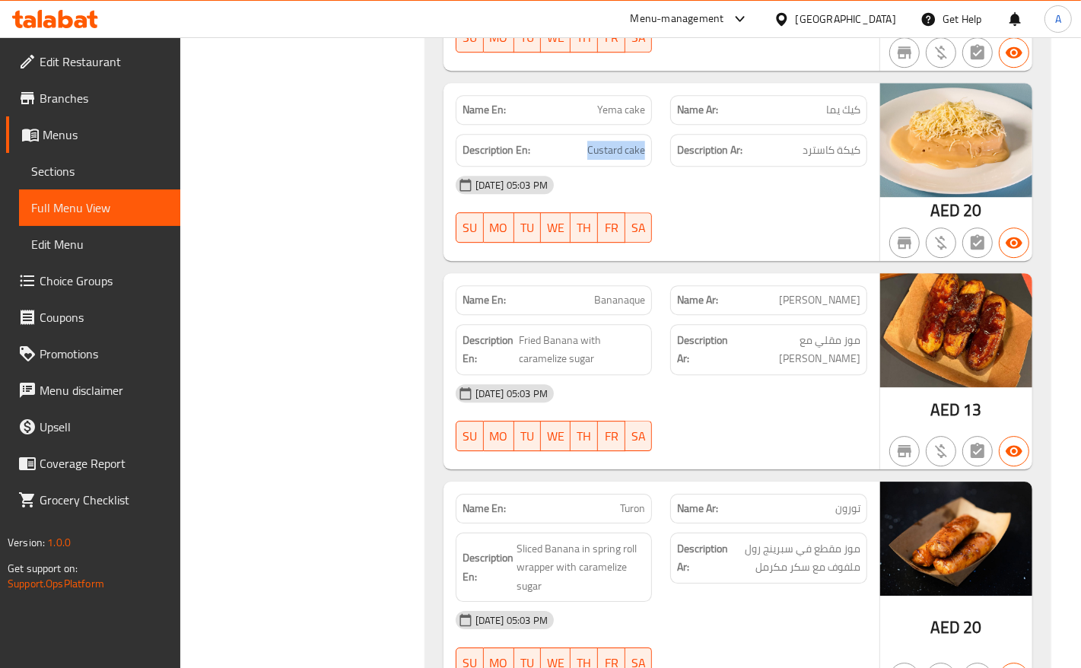
scroll to position [3423, 0]
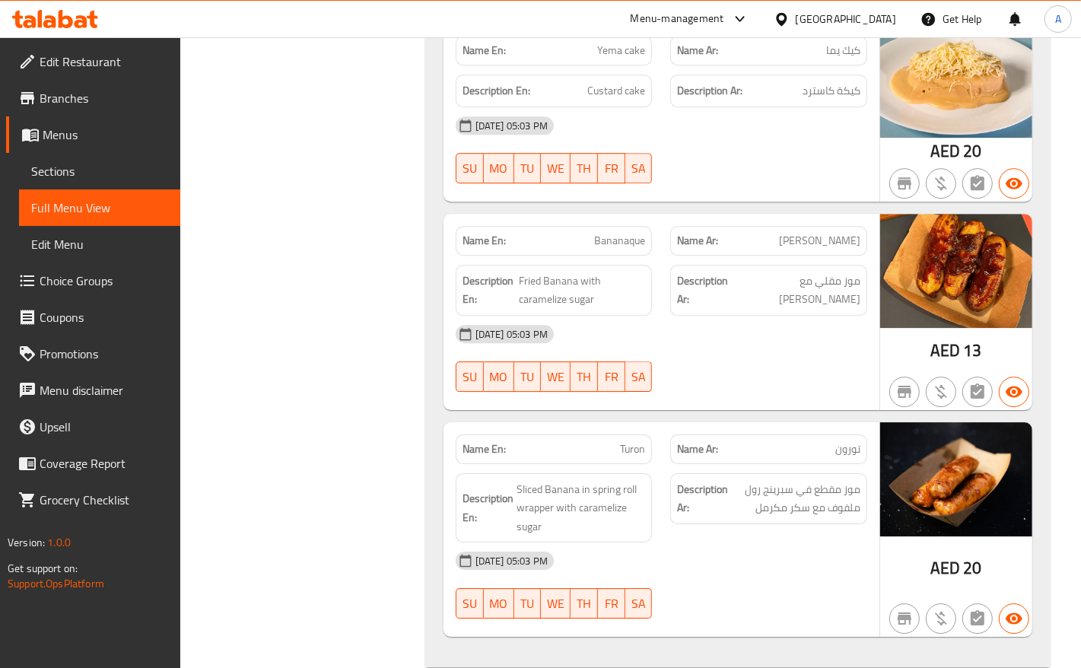
click at [609, 234] on span "Bananaque" at bounding box center [619, 241] width 51 height 16
click at [599, 237] on span "Bananaque" at bounding box center [619, 241] width 51 height 16
drag, startPoint x: 628, startPoint y: 238, endPoint x: 653, endPoint y: 237, distance: 25.1
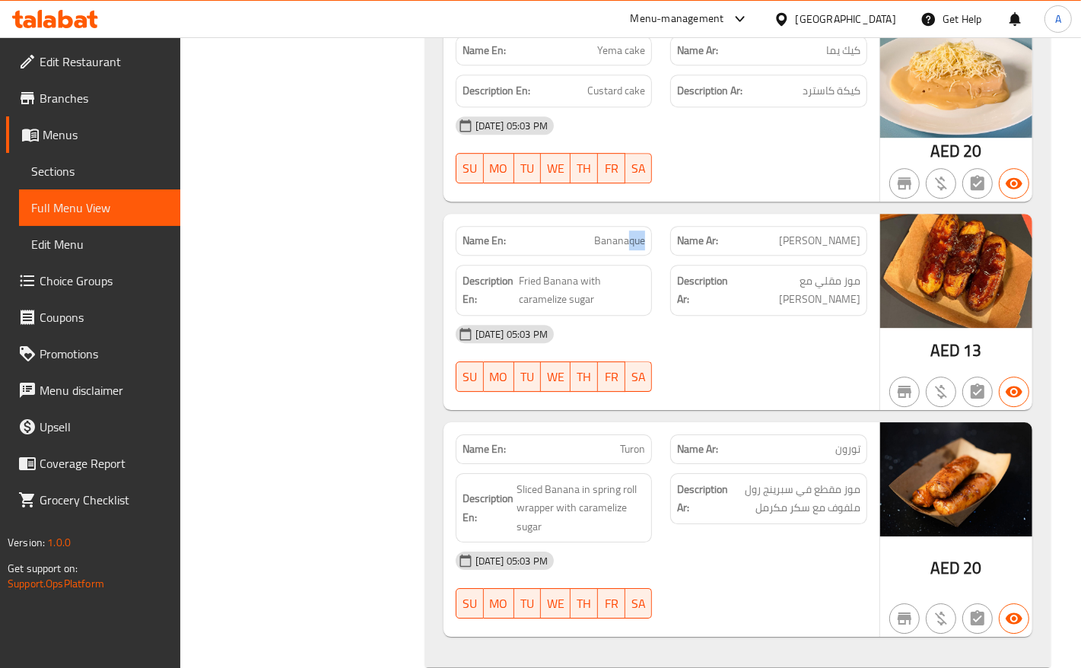
click at [653, 237] on div "Name En: Bananaque" at bounding box center [554, 241] width 215 height 48
click at [554, 279] on span "Fried Banana with caramelize sugar" at bounding box center [582, 290] width 126 height 37
click at [525, 281] on span "Fried Banana with caramelize sugar" at bounding box center [582, 290] width 126 height 37
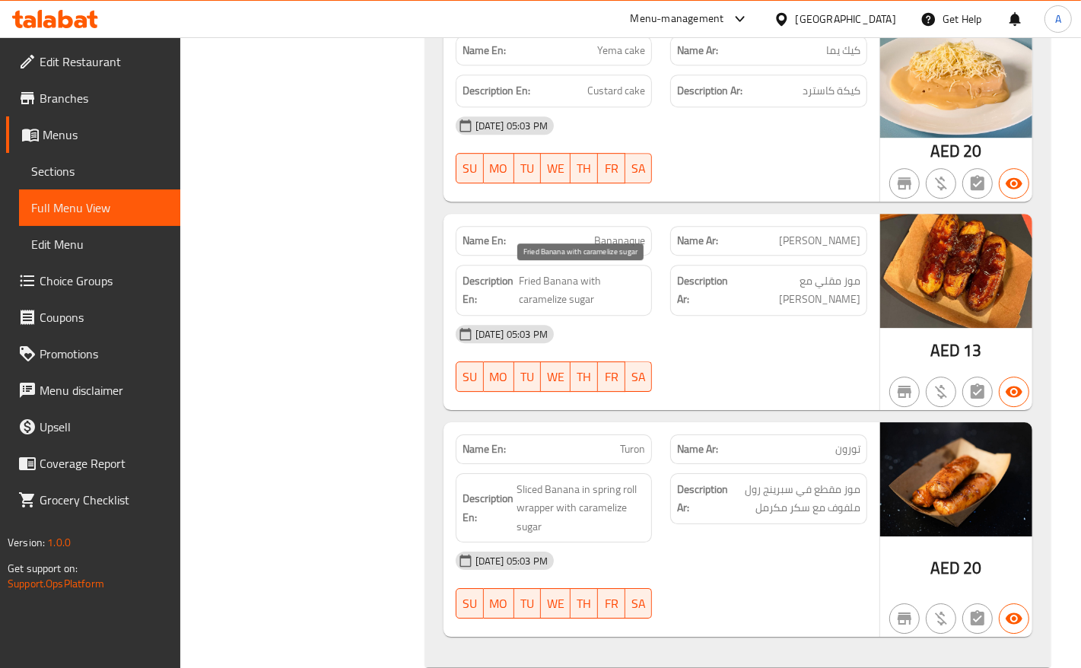
click at [594, 274] on span "Fried Banana with caramelize sugar" at bounding box center [582, 290] width 126 height 37
click at [590, 308] on span "Fried Banana with caramelize sugar" at bounding box center [582, 290] width 126 height 37
click at [533, 306] on span "Fried Banana with caramelize sugar" at bounding box center [582, 290] width 126 height 37
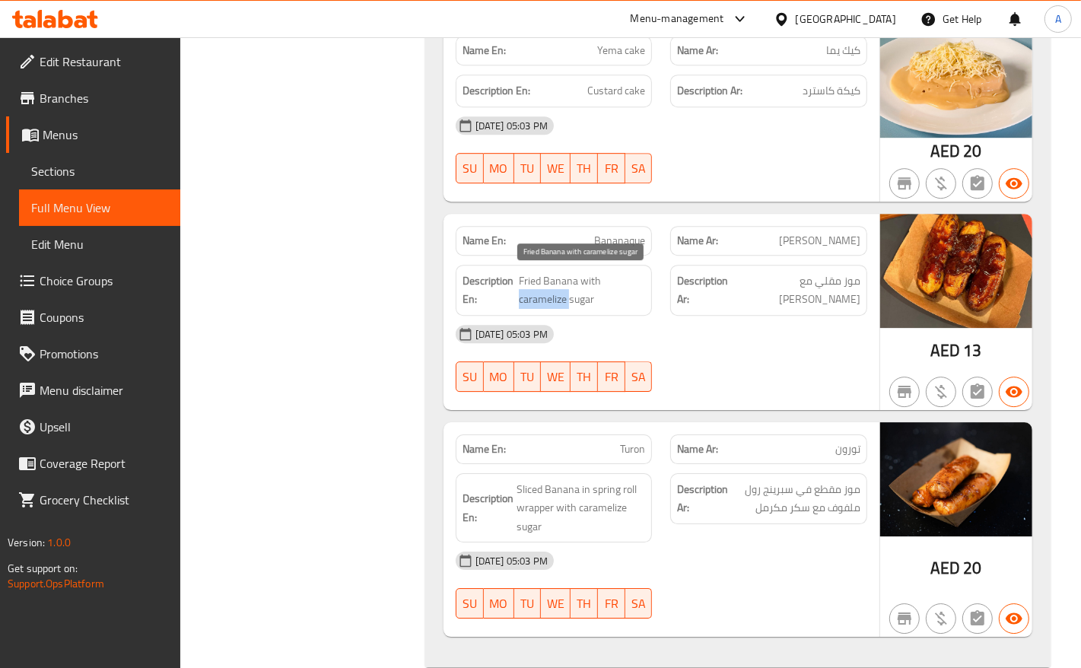
click at [533, 306] on span "Fried Banana with caramelize sugar" at bounding box center [582, 290] width 126 height 37
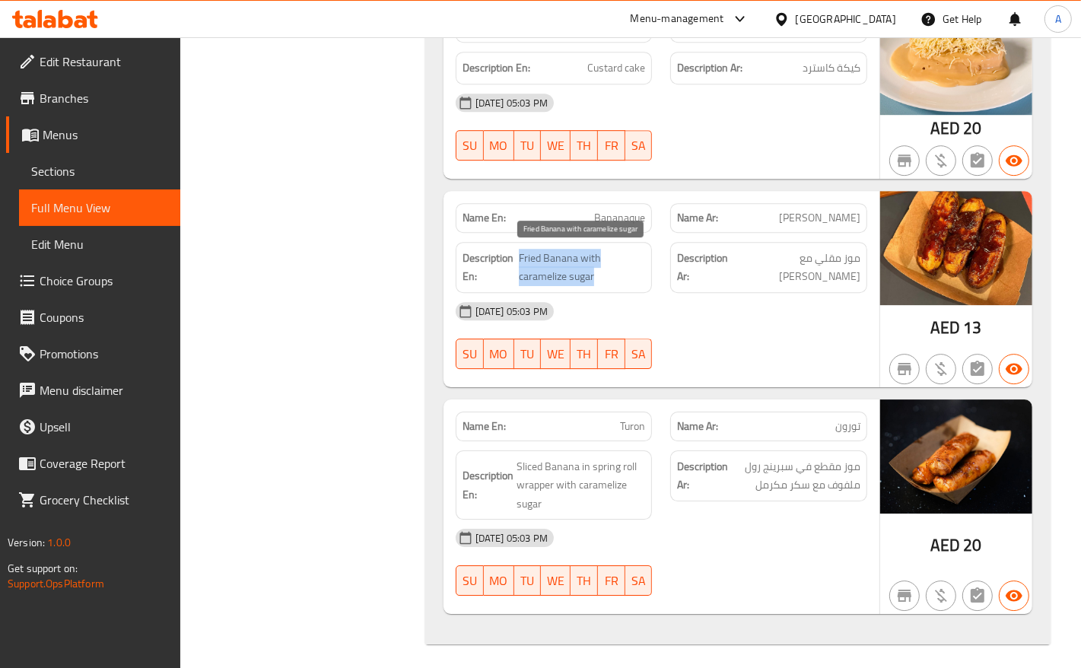
scroll to position [3452, 0]
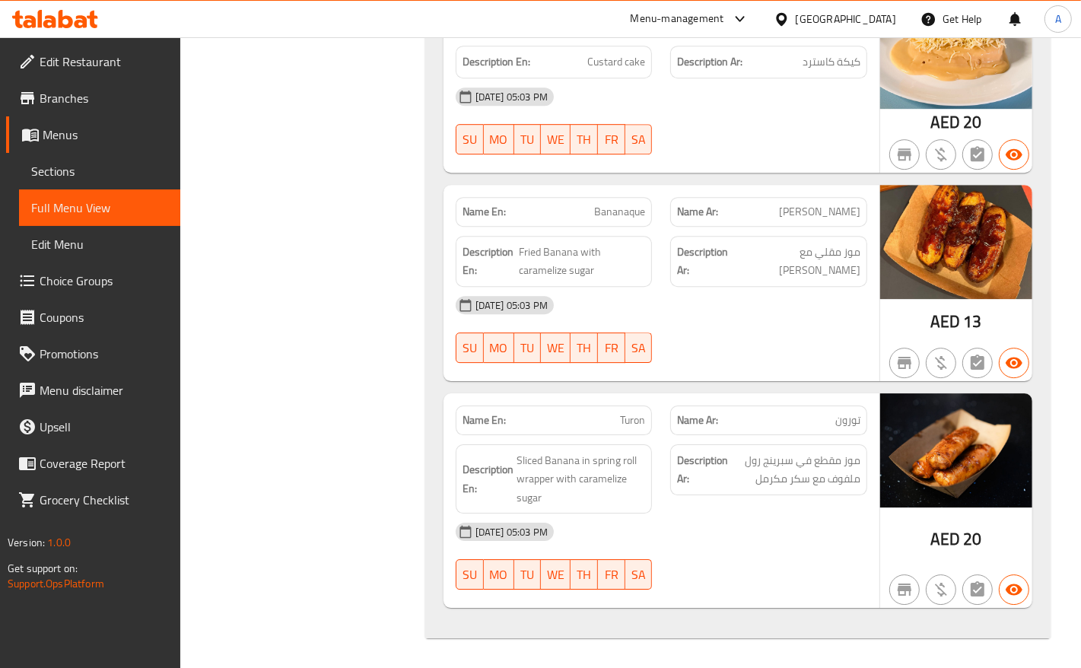
click at [602, 416] on p "Name En: Turon" at bounding box center [554, 420] width 183 height 16
click at [567, 453] on span "Sliced Banana in spring roll wrapper with caramelize sugar" at bounding box center [581, 479] width 129 height 56
click at [531, 459] on span "Sliced Banana in spring roll wrapper with caramelize sugar" at bounding box center [581, 479] width 129 height 56
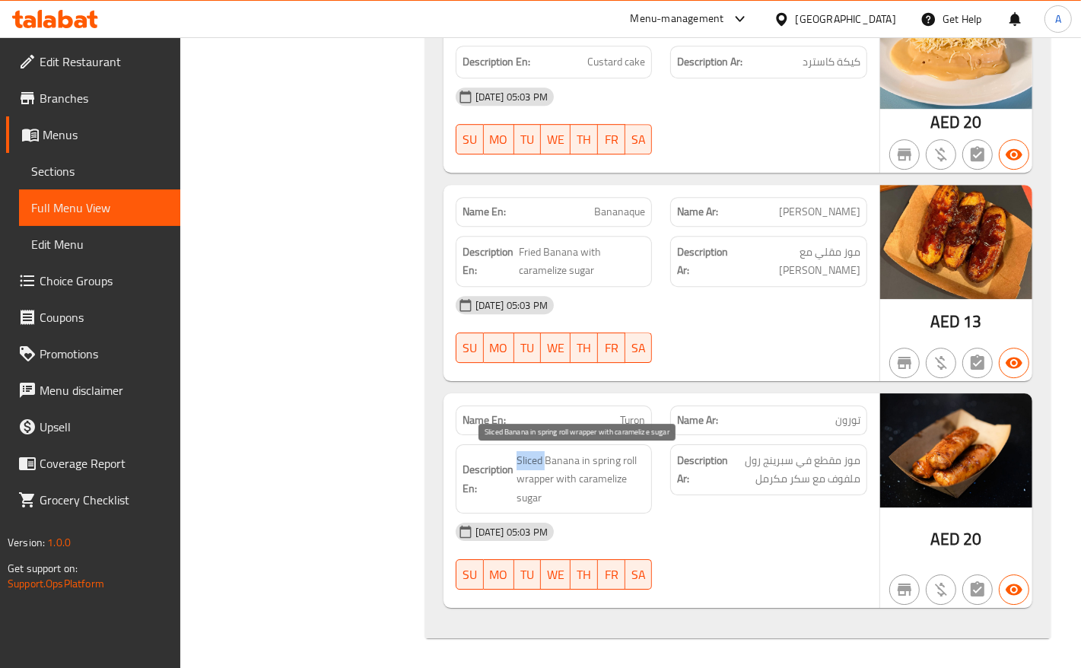
click at [531, 459] on span "Sliced Banana in spring roll wrapper with caramelize sugar" at bounding box center [581, 479] width 129 height 56
click at [587, 454] on span "Sliced Banana in spring roll wrapper with caramelize sugar" at bounding box center [581, 479] width 129 height 56
click at [605, 464] on span "Sliced Banana in spring roll wrapper with caramelize sugar" at bounding box center [581, 479] width 129 height 56
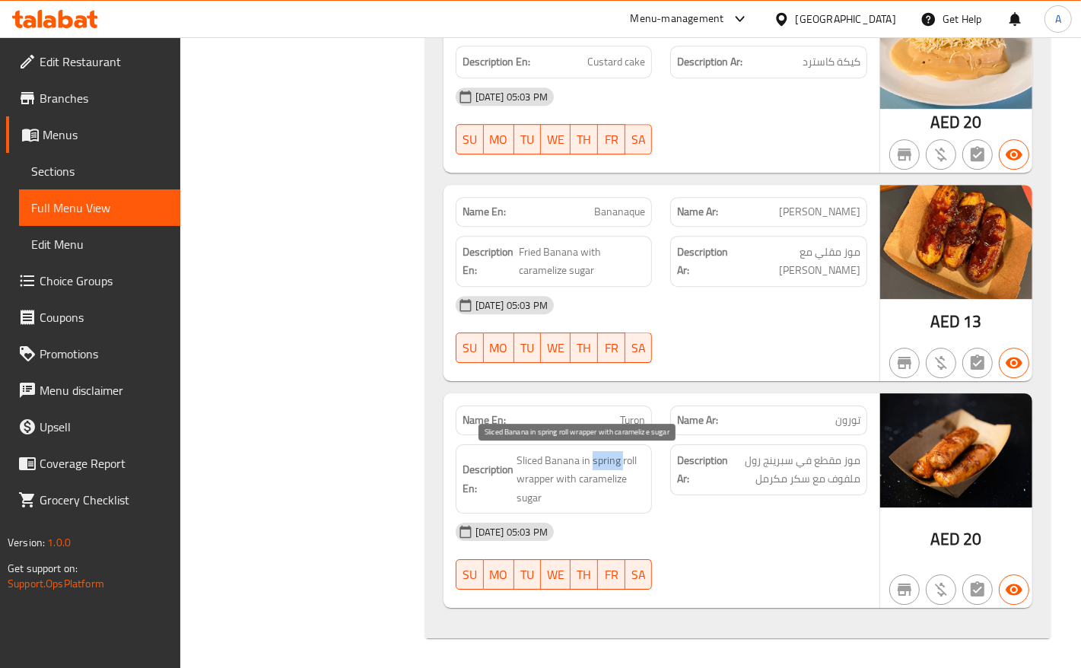
click at [620, 455] on span "Sliced Banana in spring roll wrapper with caramelize sugar" at bounding box center [581, 479] width 129 height 56
click at [540, 472] on span "Sliced Banana in spring roll wrapper with caramelize sugar" at bounding box center [581, 479] width 129 height 56
click at [576, 481] on span "Sliced Banana in spring roll wrapper with caramelize sugar" at bounding box center [581, 479] width 129 height 56
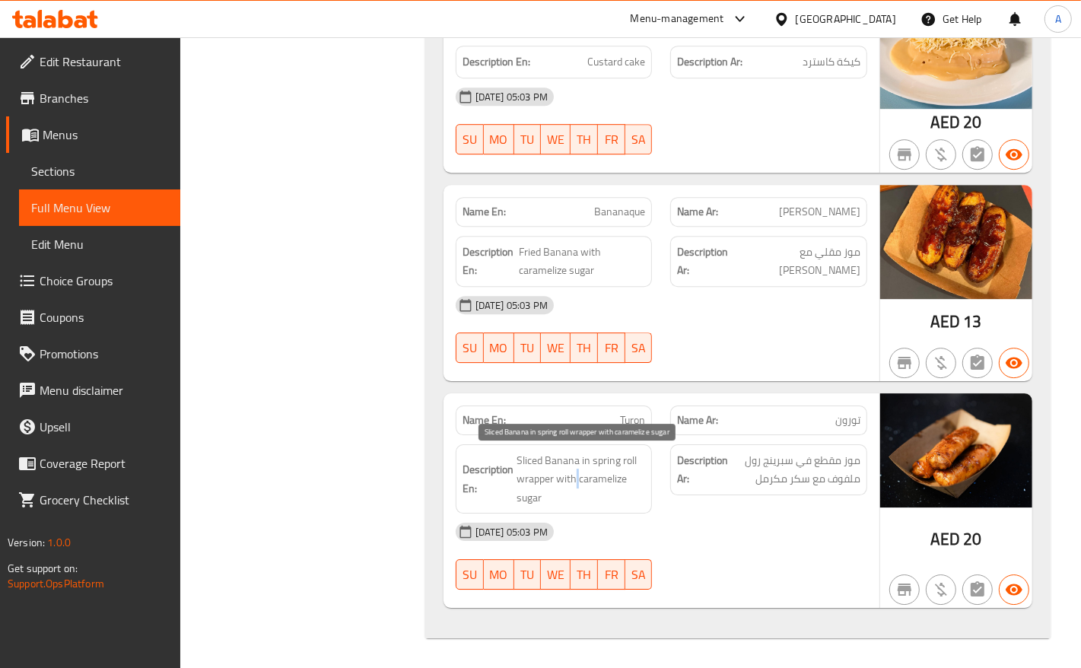
click at [576, 481] on span "Sliced Banana in spring roll wrapper with caramelize sugar" at bounding box center [581, 479] width 129 height 56
click at [655, 519] on div "[DATE] 05:03 PM" at bounding box center [662, 531] width 430 height 37
click at [77, 185] on link "Sections" at bounding box center [99, 171] width 161 height 37
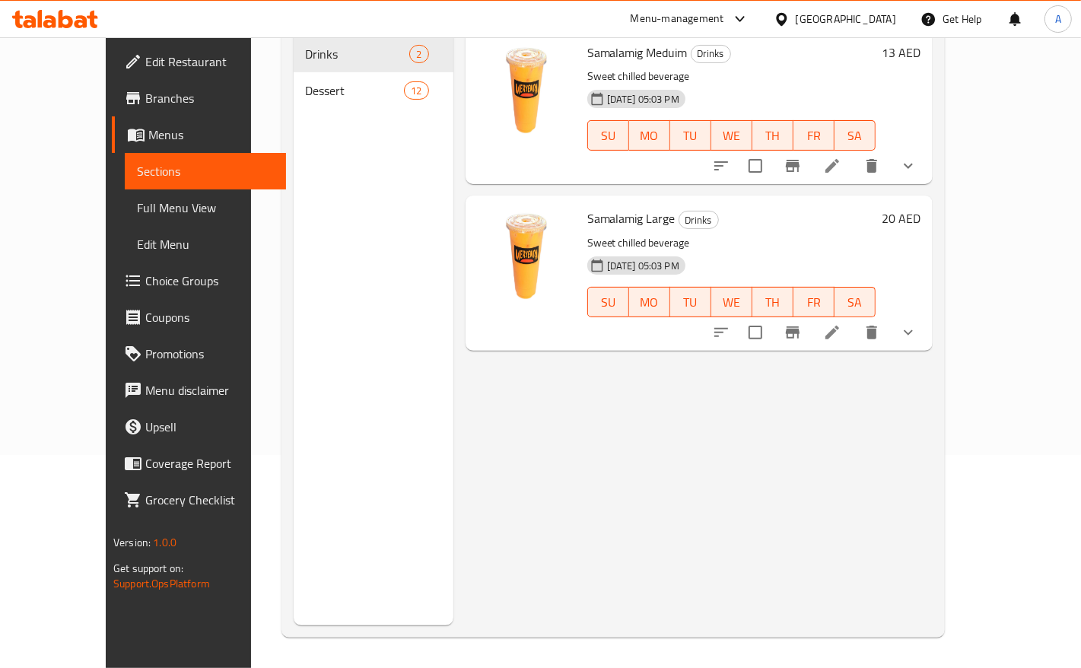
scroll to position [24, 0]
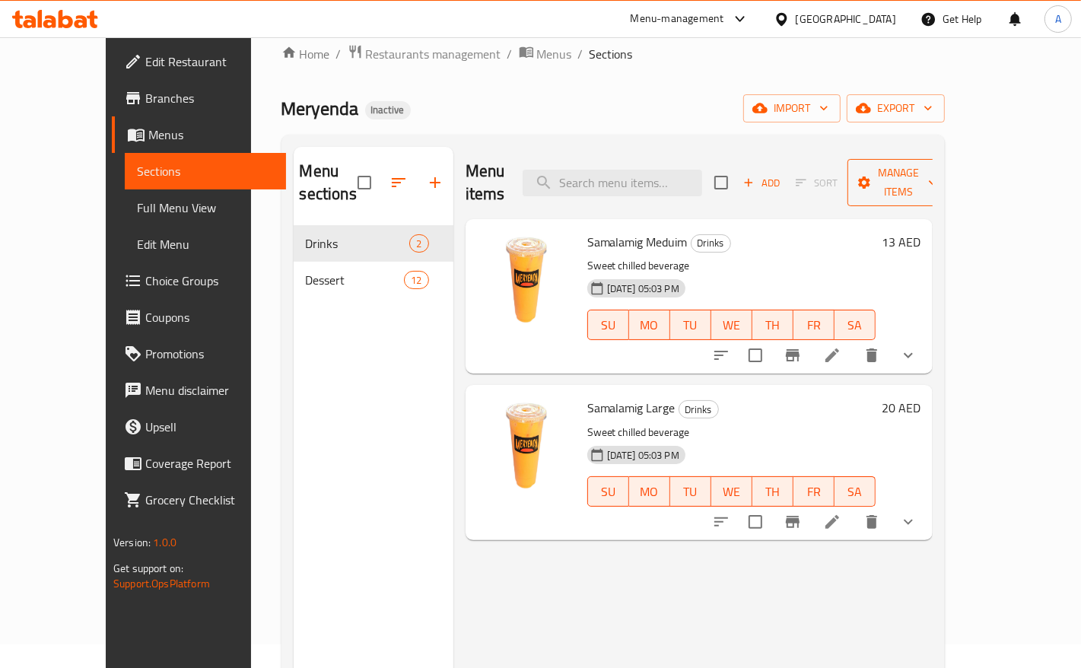
click at [949, 160] on button "Manage items" at bounding box center [898, 182] width 102 height 47
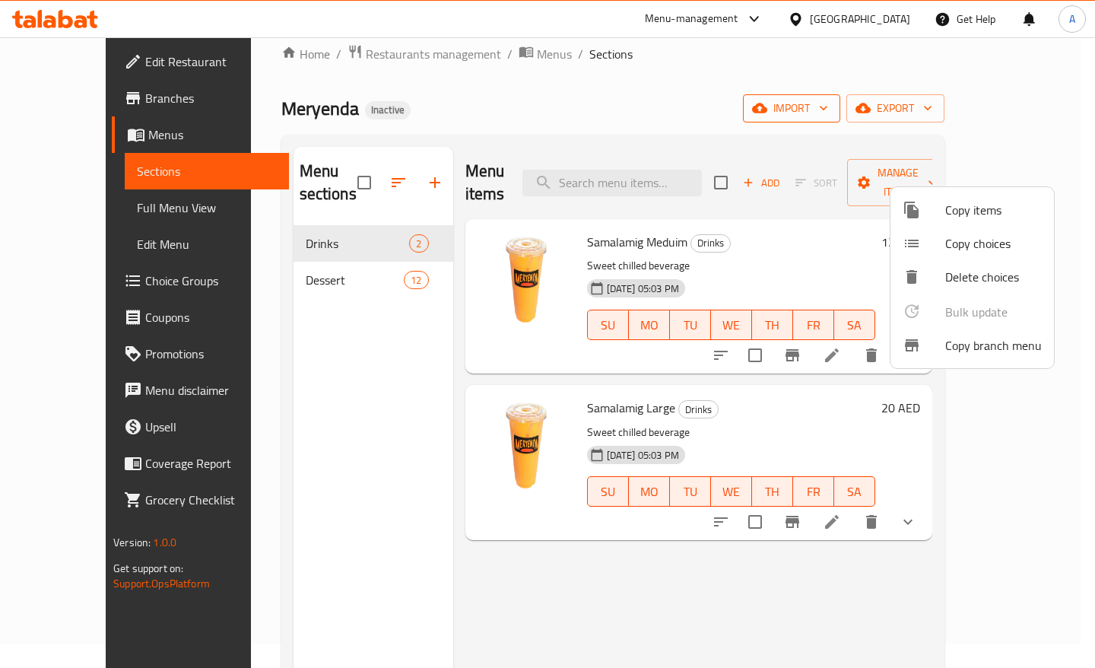
click at [873, 122] on div at bounding box center [547, 334] width 1095 height 668
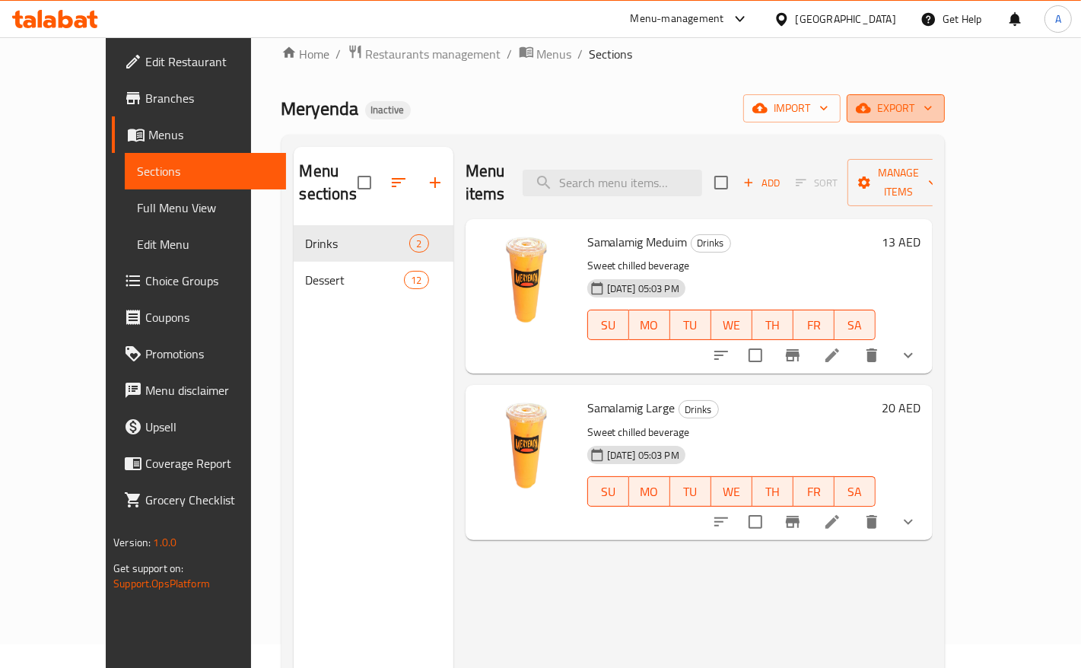
click at [945, 111] on button "export" at bounding box center [896, 108] width 98 height 28
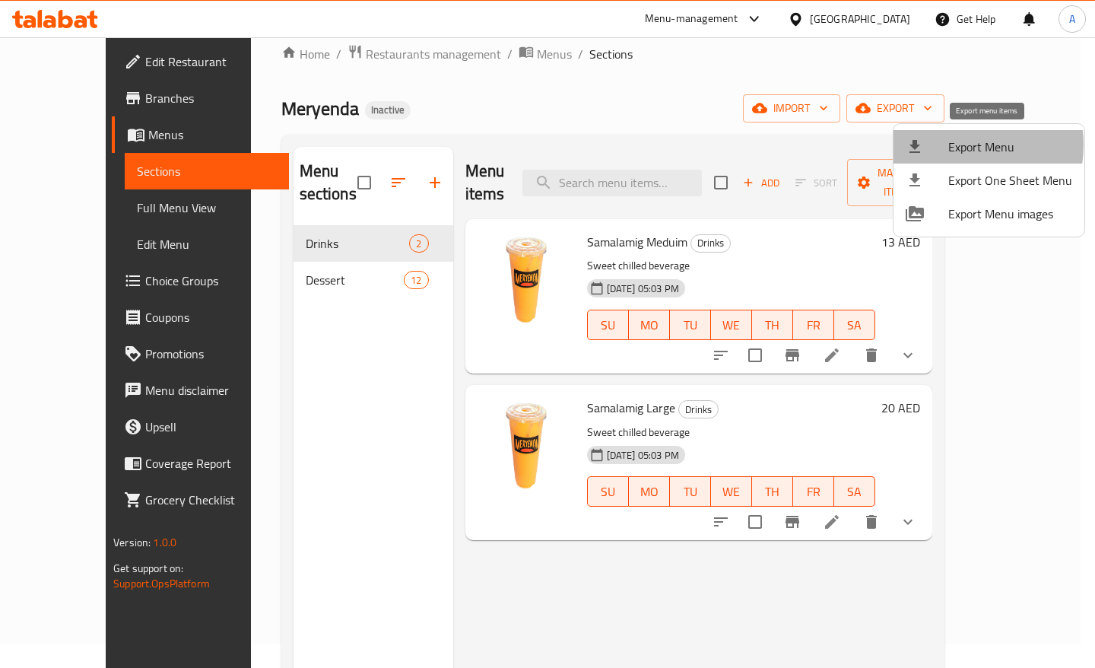
click at [946, 145] on div at bounding box center [927, 147] width 43 height 18
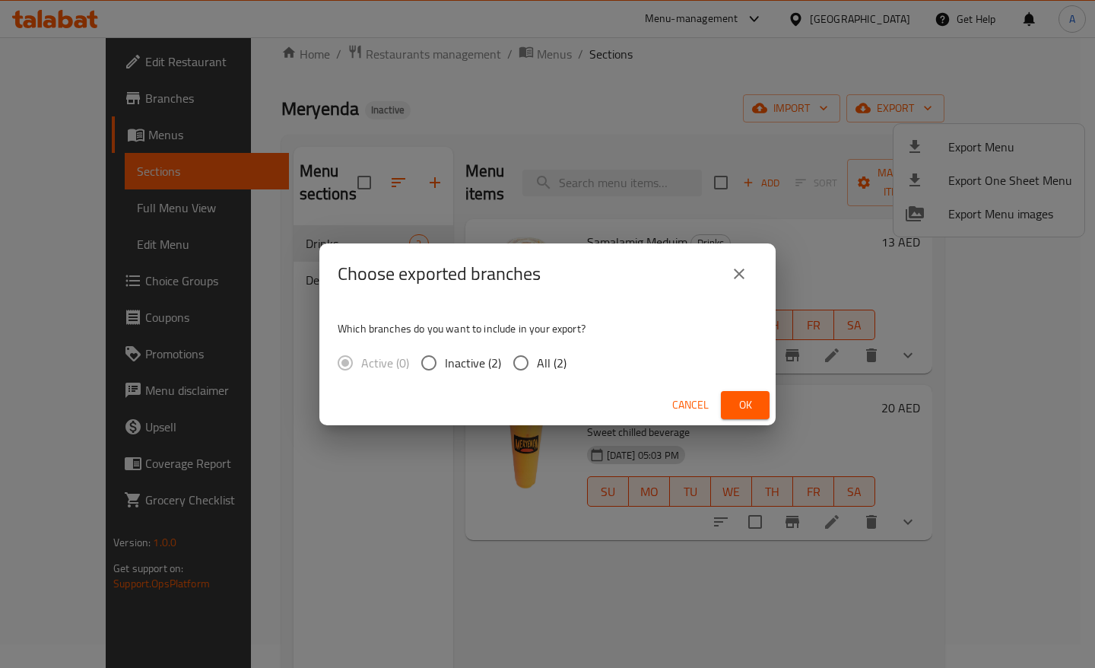
click at [542, 367] on span "All (2)" at bounding box center [552, 363] width 30 height 18
click at [537, 367] on input "All (2)" at bounding box center [521, 363] width 32 height 32
radio input "true"
click at [730, 399] on button "Ok" at bounding box center [745, 405] width 49 height 28
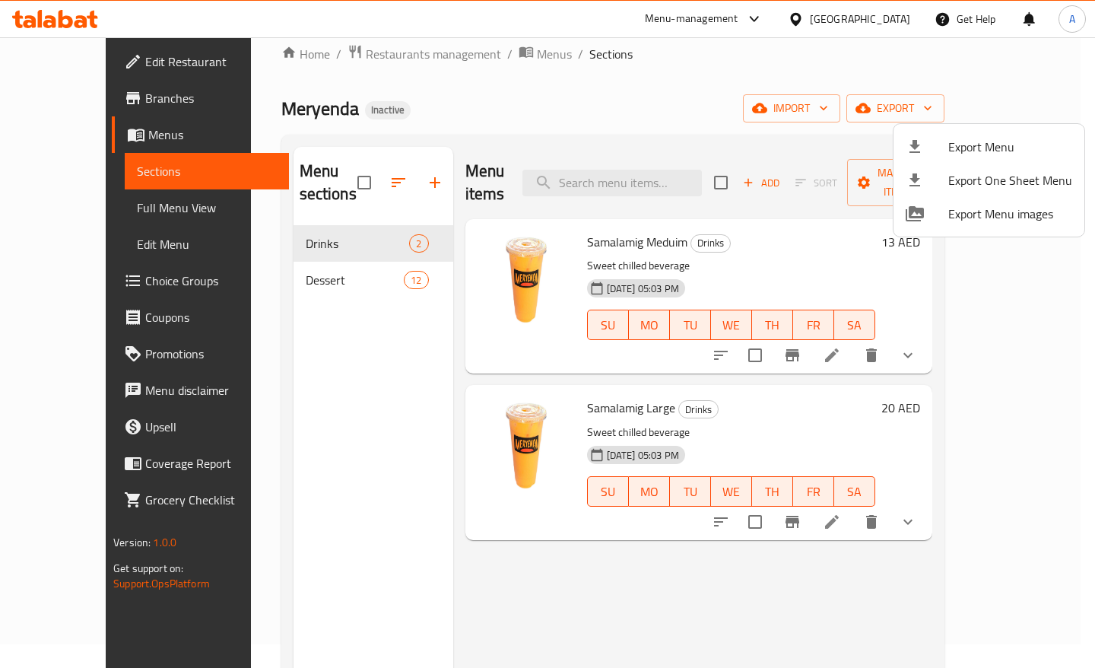
drag, startPoint x: 617, startPoint y: 119, endPoint x: 613, endPoint y: 187, distance: 67.8
click at [617, 124] on div at bounding box center [547, 334] width 1095 height 668
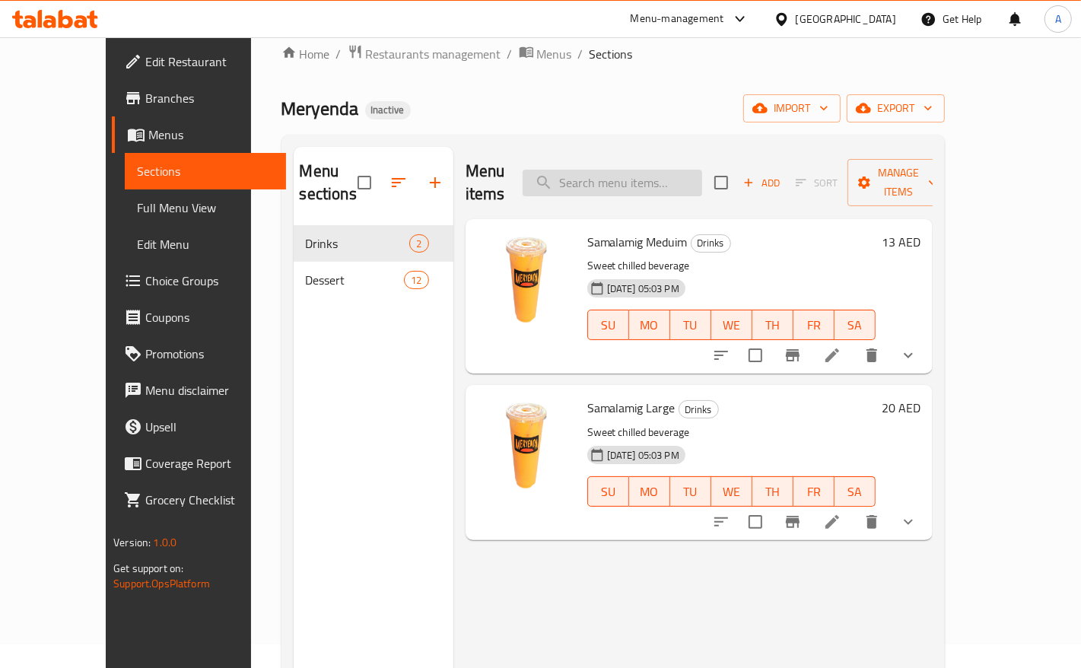
click at [616, 177] on input "search" at bounding box center [613, 183] width 180 height 27
paste input "سبيشيال"
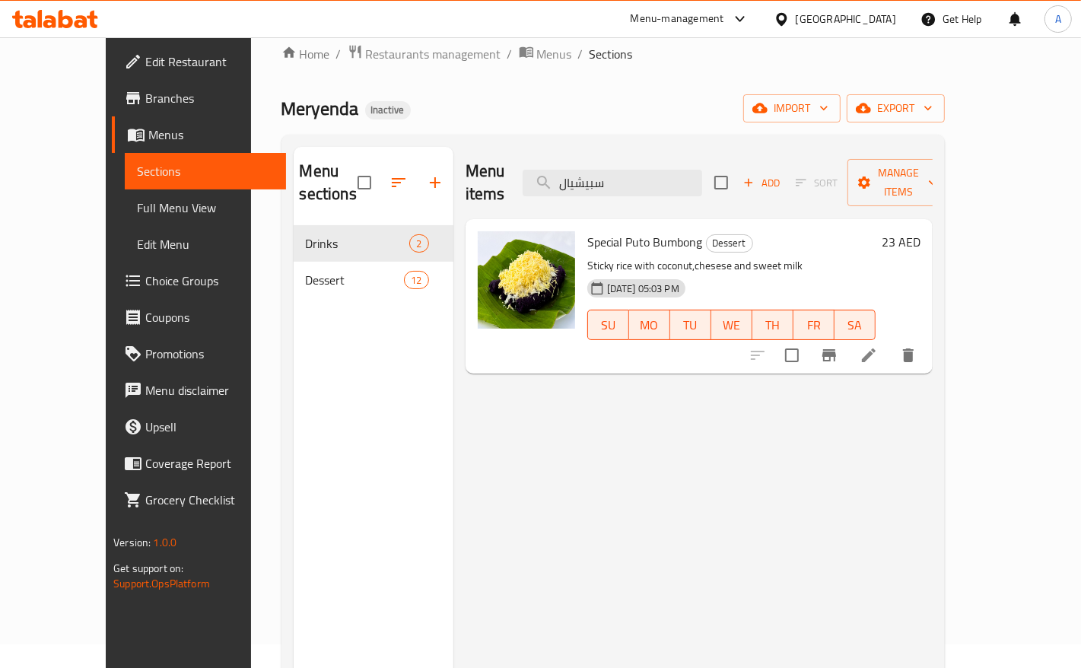
type input "سبيشيال"
click at [876, 348] on icon at bounding box center [869, 355] width 14 height 14
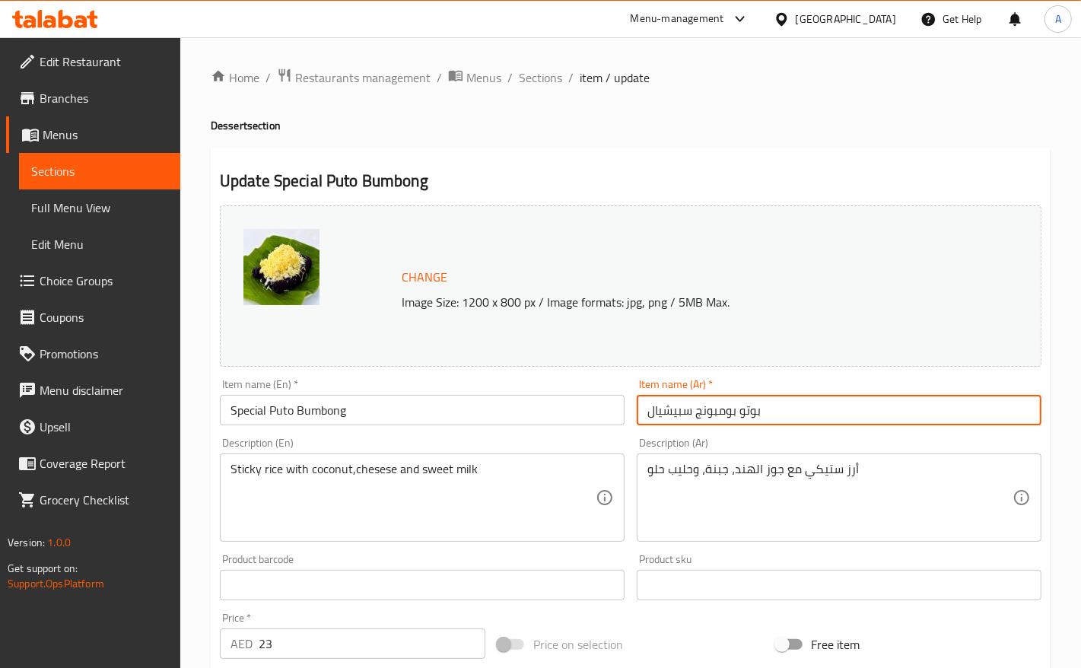
drag, startPoint x: 787, startPoint y: 413, endPoint x: 641, endPoint y: 313, distance: 177.4
click at [648, 411] on input "بوتو بومبونج سبيشيال" at bounding box center [839, 410] width 405 height 30
